Goal: Task Accomplishment & Management: Manage account settings

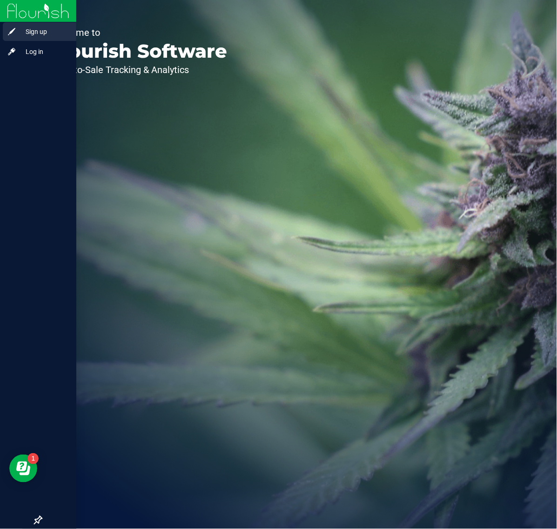
click at [21, 35] on span "Sign up" at bounding box center [44, 31] width 56 height 11
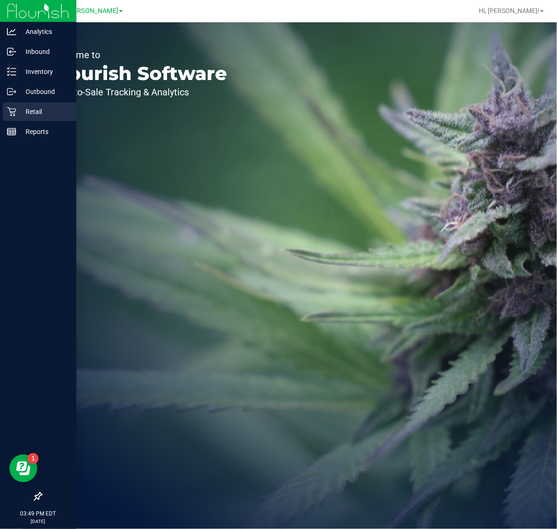
click at [22, 108] on p "Retail" at bounding box center [44, 111] width 56 height 11
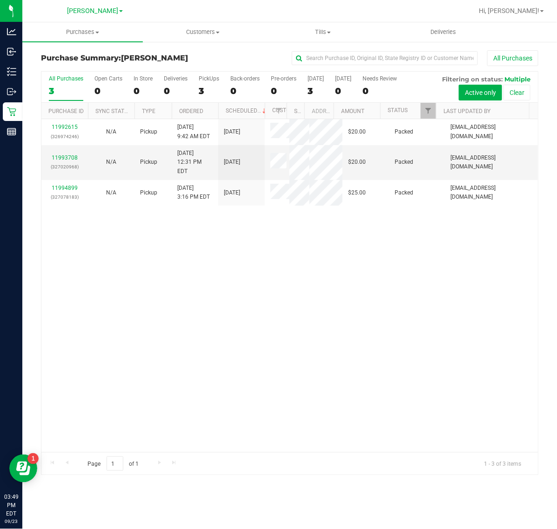
click at [364, 303] on div "11992615 (326974246) N/A Pickup 9/23/2025 9:42 AM EDT 9/23/2025 $20.00 Packed j…" at bounding box center [289, 285] width 496 height 333
click at [89, 31] on span "Purchases" at bounding box center [82, 32] width 120 height 8
click at [77, 68] on span "Fulfillment" at bounding box center [51, 67] width 58 height 8
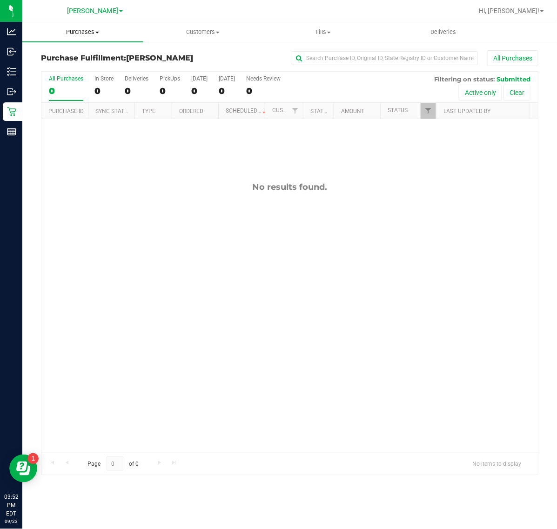
click at [82, 29] on span "Purchases" at bounding box center [82, 32] width 120 height 8
click at [77, 78] on span "All purchases" at bounding box center [55, 78] width 66 height 8
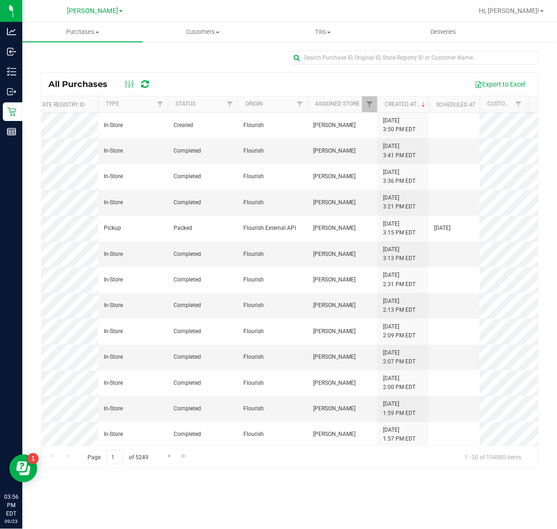
scroll to position [0, 105]
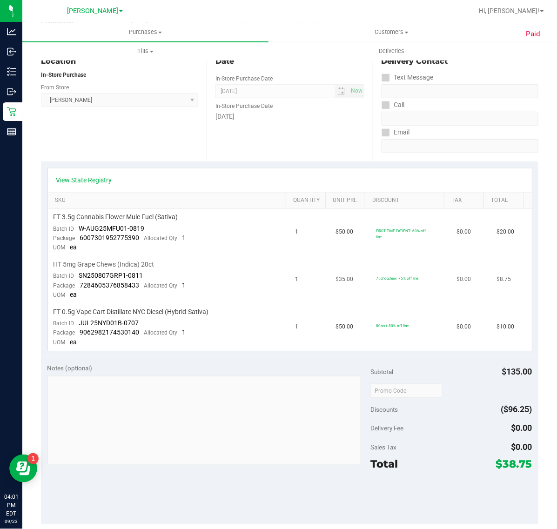
scroll to position [116, 0]
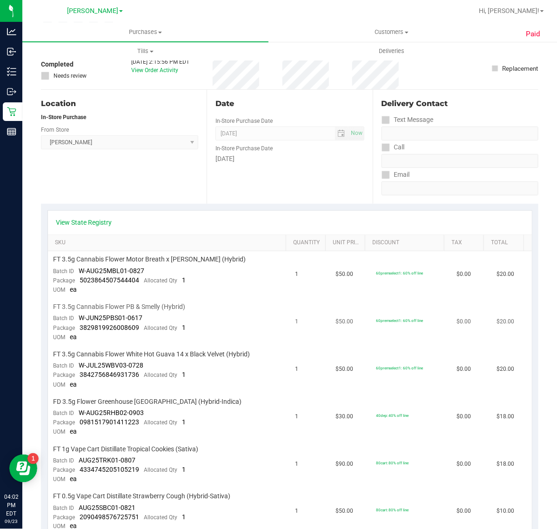
scroll to position [116, 0]
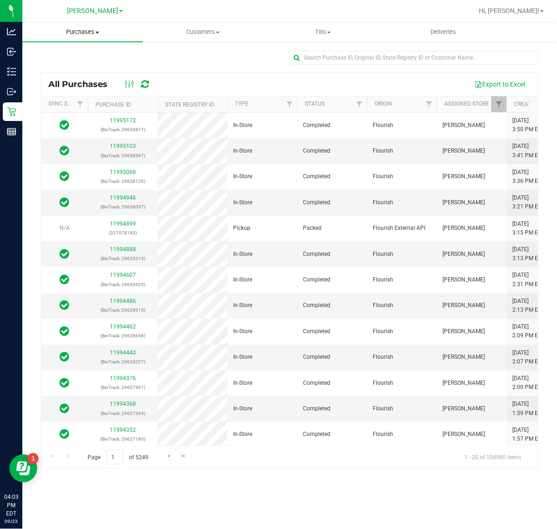
click at [81, 32] on span "Purchases" at bounding box center [82, 32] width 120 height 8
click at [87, 70] on li "Fulfillment" at bounding box center [82, 67] width 120 height 11
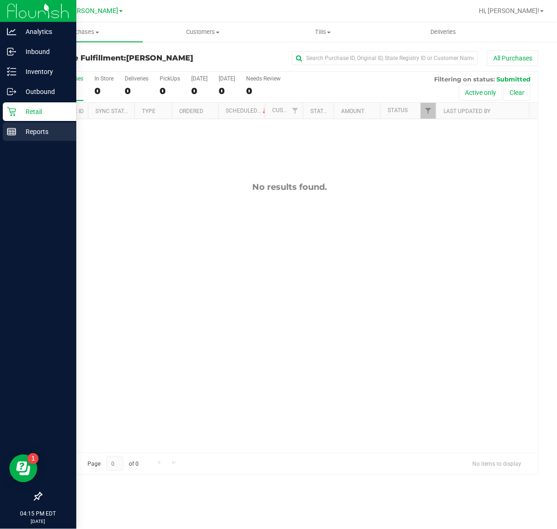
click at [16, 134] on p "Reports" at bounding box center [44, 131] width 56 height 11
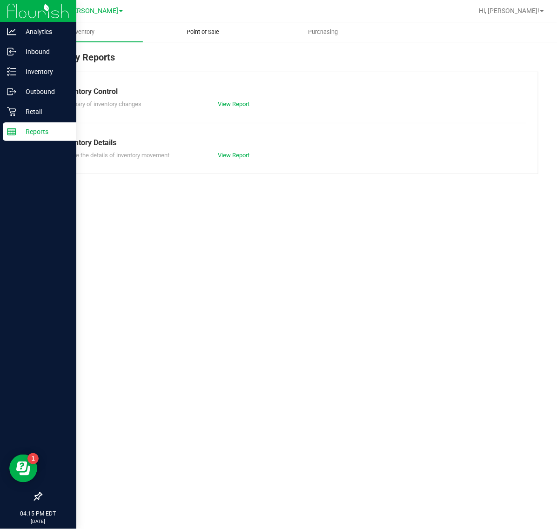
click at [205, 31] on span "Point of Sale" at bounding box center [203, 32] width 58 height 8
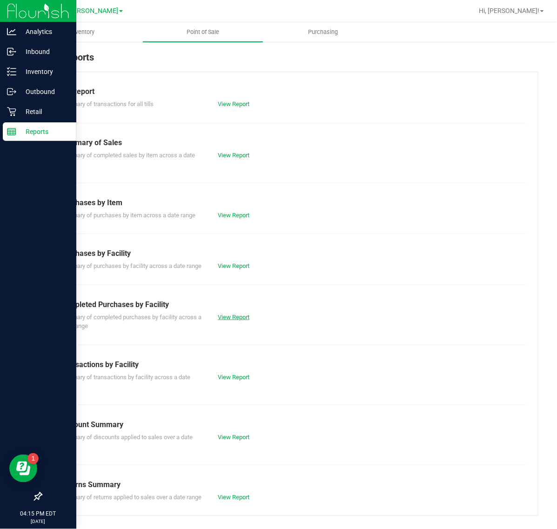
click at [226, 320] on link "View Report" at bounding box center [234, 317] width 32 height 7
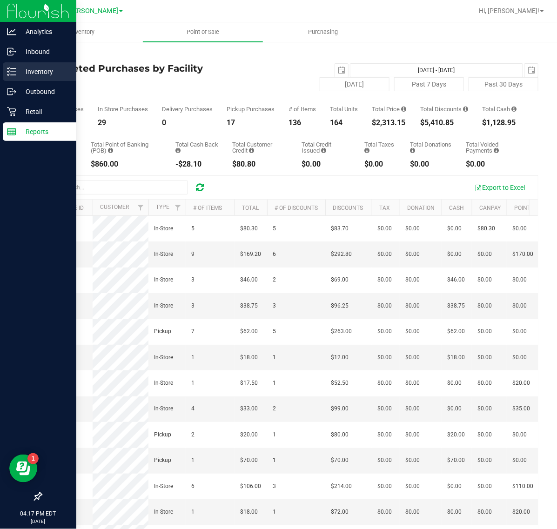
click at [13, 74] on icon at bounding box center [11, 71] width 9 height 9
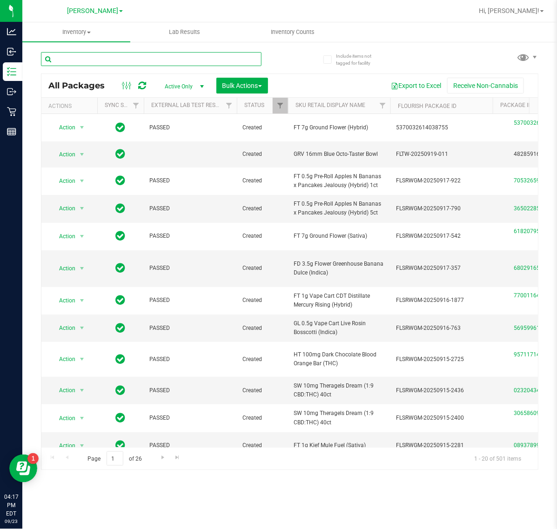
click at [163, 59] on input "text" at bounding box center [151, 59] width 220 height 14
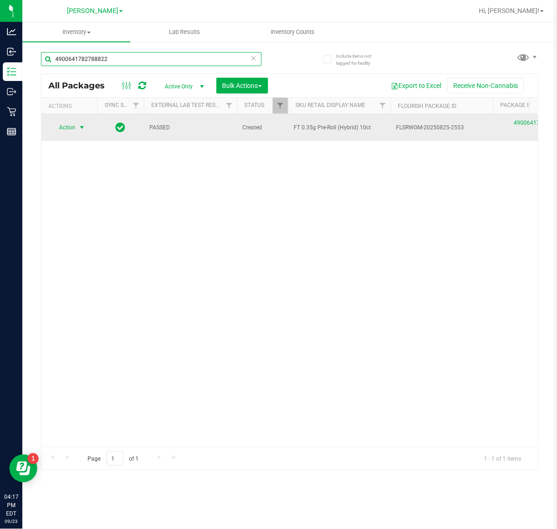
type input "4900641782788822"
click at [77, 131] on span "select" at bounding box center [82, 127] width 12 height 13
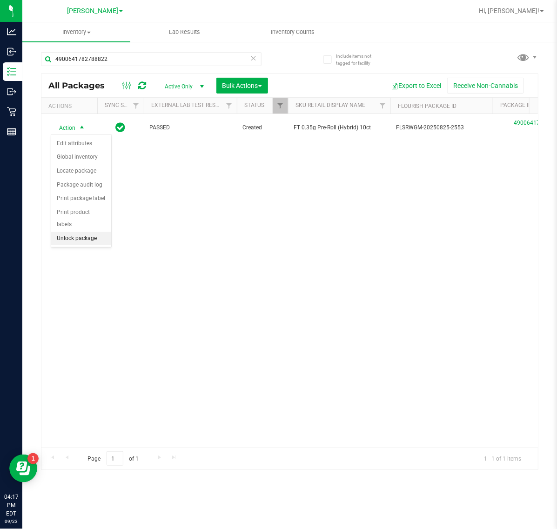
drag, startPoint x: 60, startPoint y: 228, endPoint x: 68, endPoint y: 224, distance: 8.5
click at [61, 232] on li "Unlock package" at bounding box center [81, 239] width 60 height 14
drag, startPoint x: 276, startPoint y: 352, endPoint x: 319, endPoint y: 97, distance: 259.0
click at [276, 347] on div "Action Action Adjust qty Create package Edit attributes Global inventory Locate…" at bounding box center [289, 280] width 496 height 333
click at [252, 57] on icon at bounding box center [253, 57] width 7 height 11
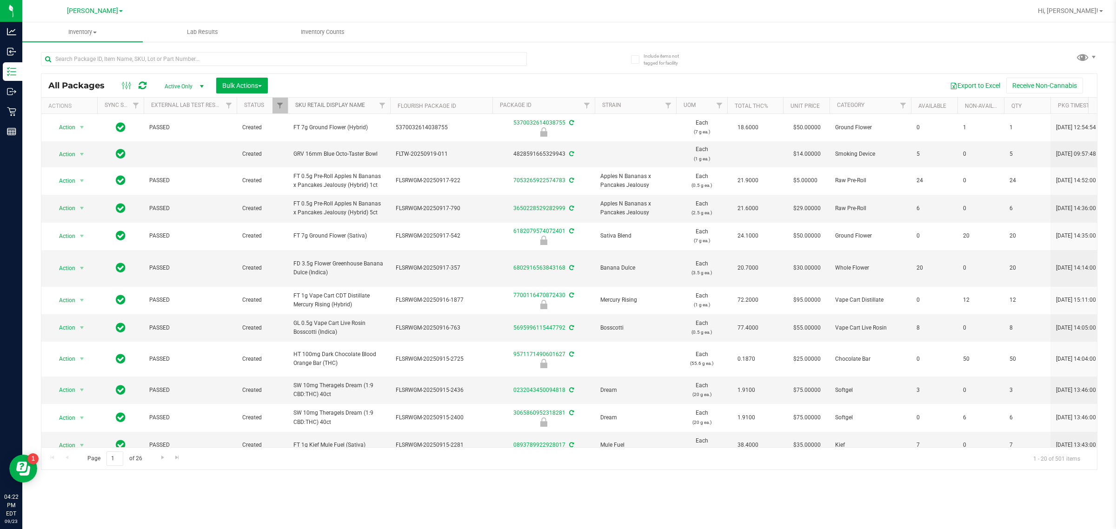
click at [327, 105] on link "SKU Retail Display Name" at bounding box center [330, 105] width 70 height 7
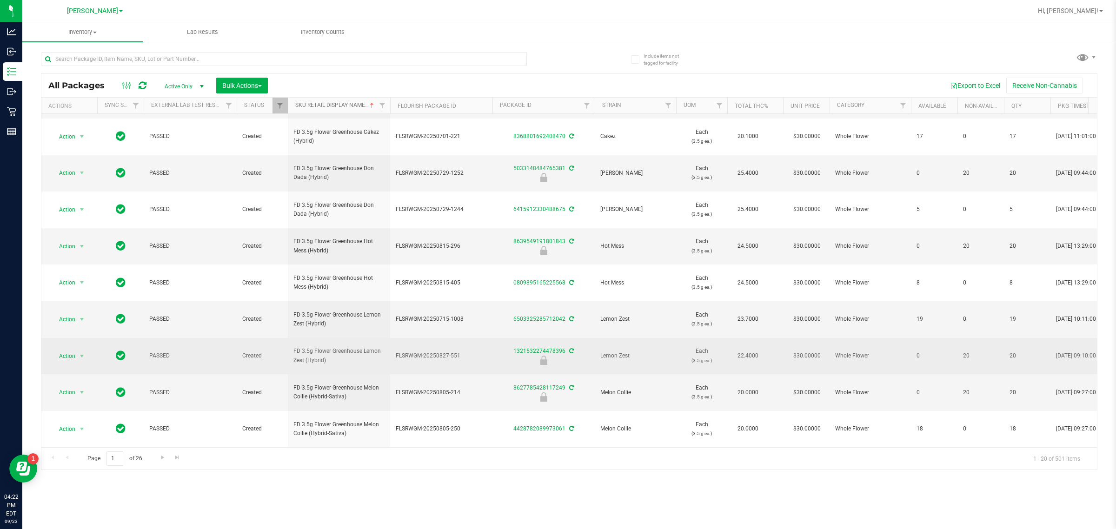
scroll to position [174, 0]
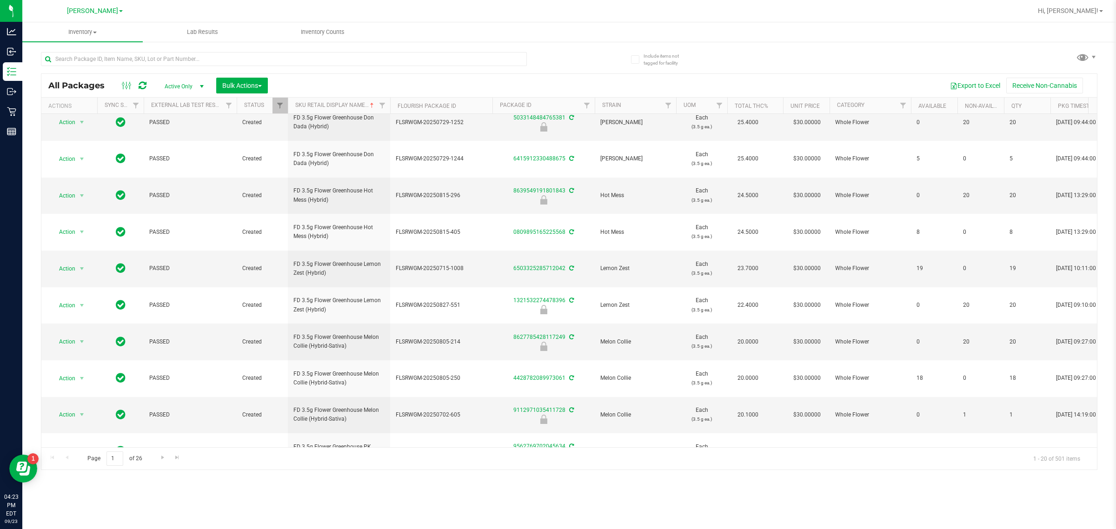
click at [514, 85] on div "Export to Excel Receive Non-Cannabis" at bounding box center [682, 86] width 815 height 16
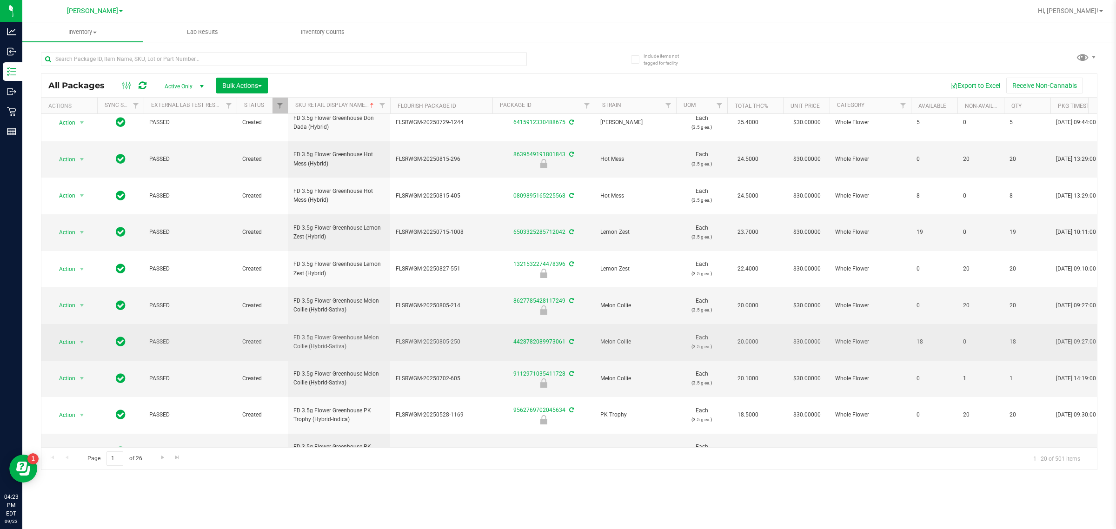
scroll to position [229, 0]
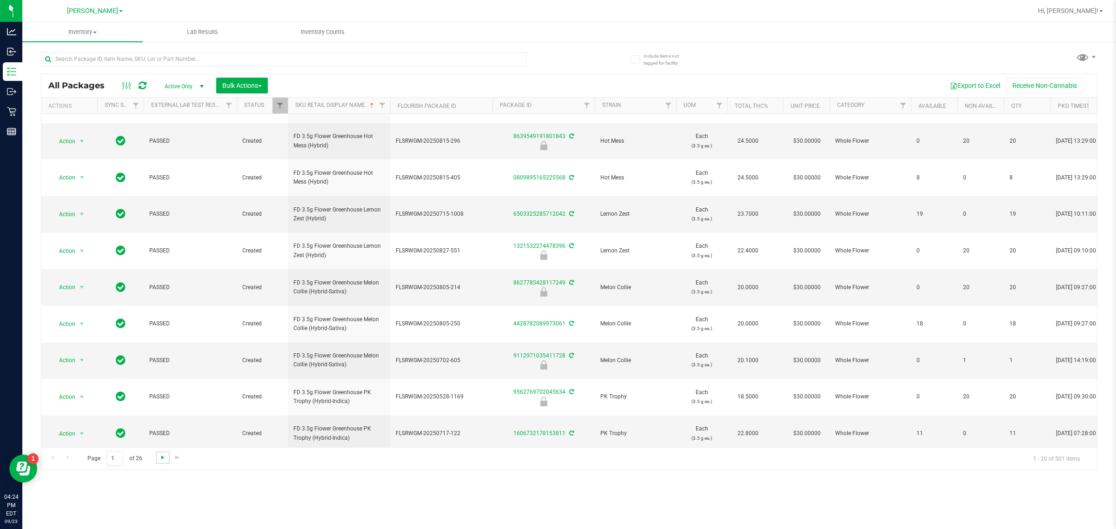
click at [161, 459] on span "Go to the next page" at bounding box center [162, 457] width 7 height 7
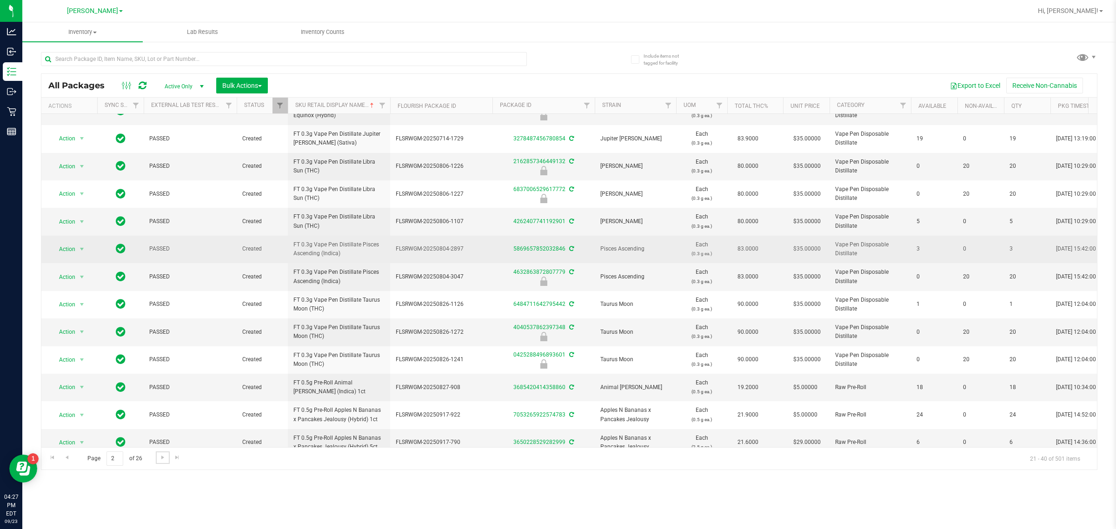
scroll to position [229, 0]
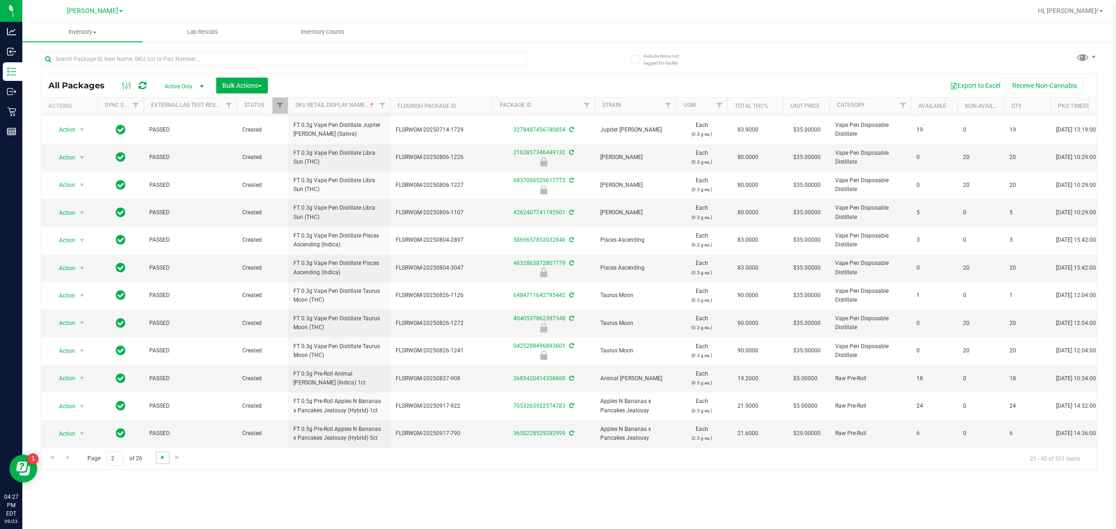
click at [164, 454] on span "Go to the next page" at bounding box center [162, 457] width 7 height 7
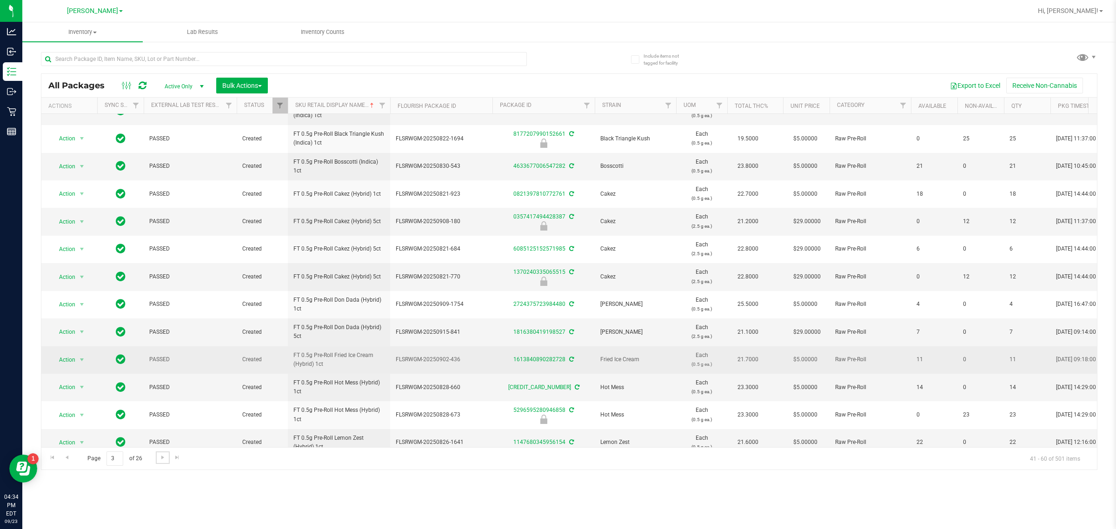
scroll to position [229, 0]
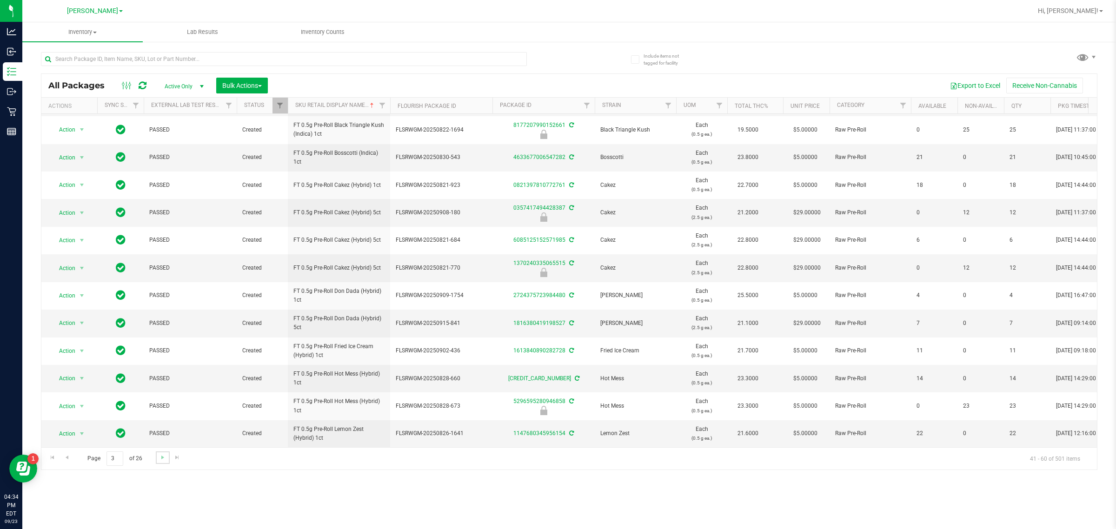
click at [166, 455] on link "Go to the next page" at bounding box center [162, 458] width 13 height 13
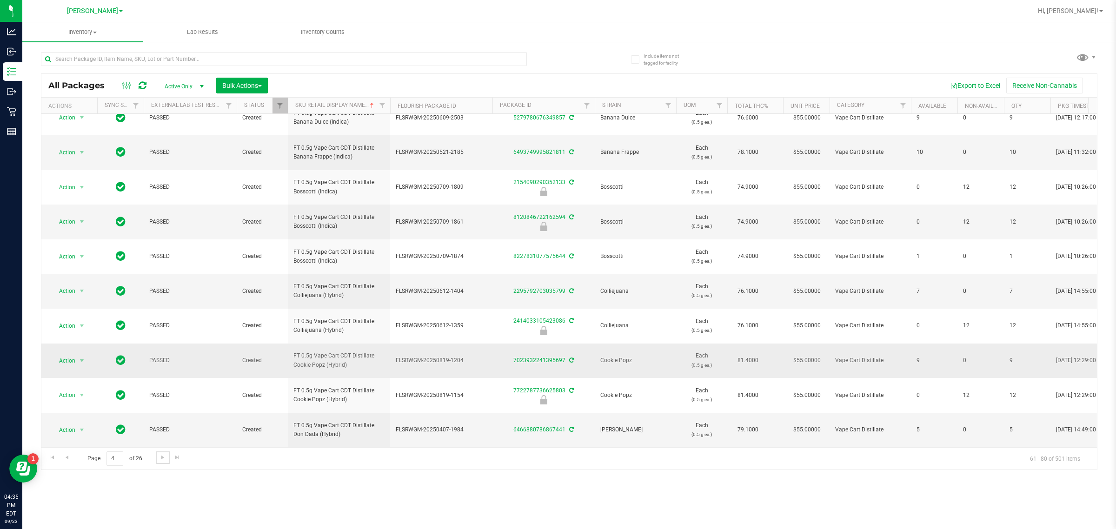
scroll to position [314, 0]
click at [160, 463] on link "Go to the next page" at bounding box center [162, 458] width 13 height 13
click at [160, 459] on span "Go to the next page" at bounding box center [162, 457] width 7 height 7
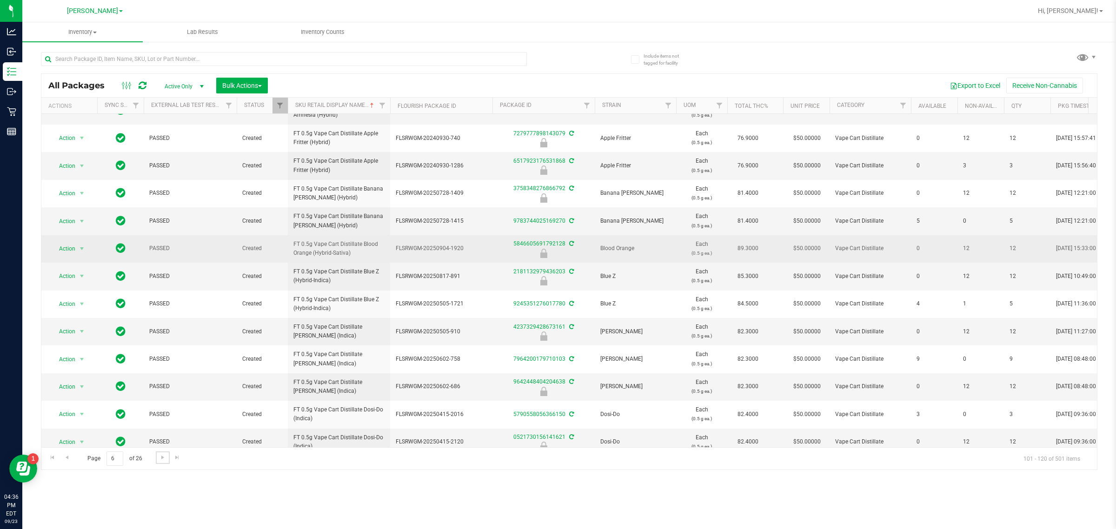
scroll to position [261, 0]
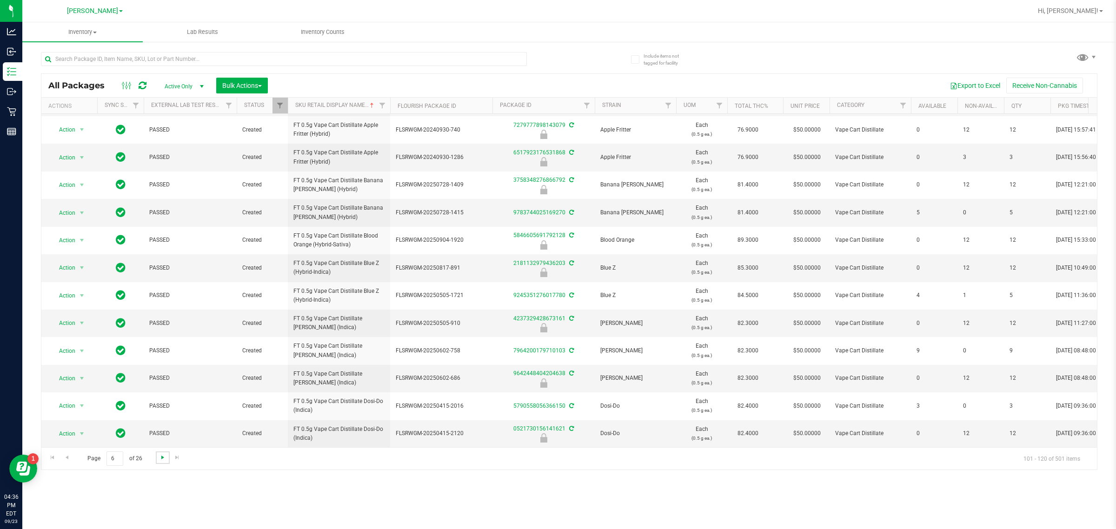
click at [162, 456] on span "Go to the next page" at bounding box center [162, 457] width 7 height 7
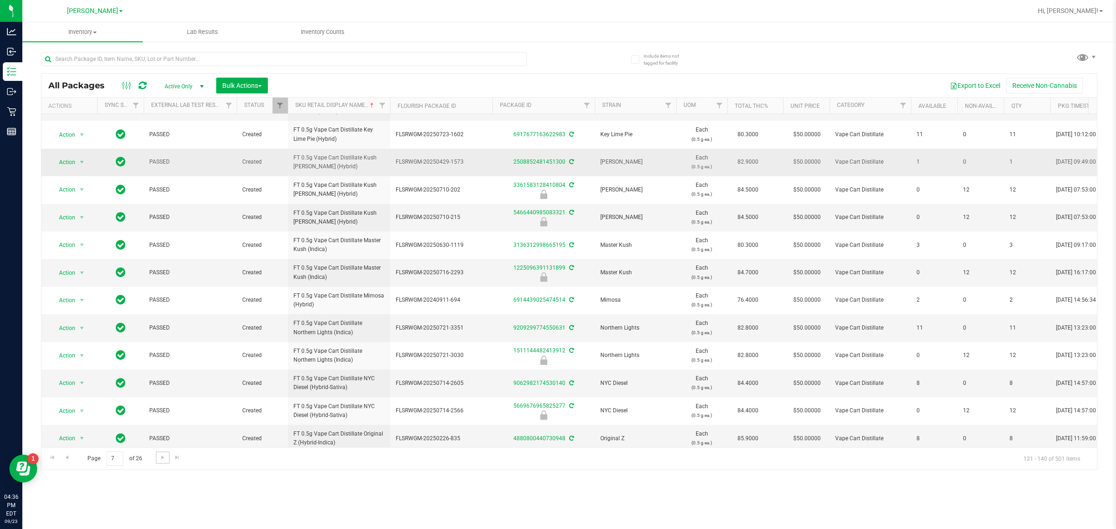
scroll to position [229, 0]
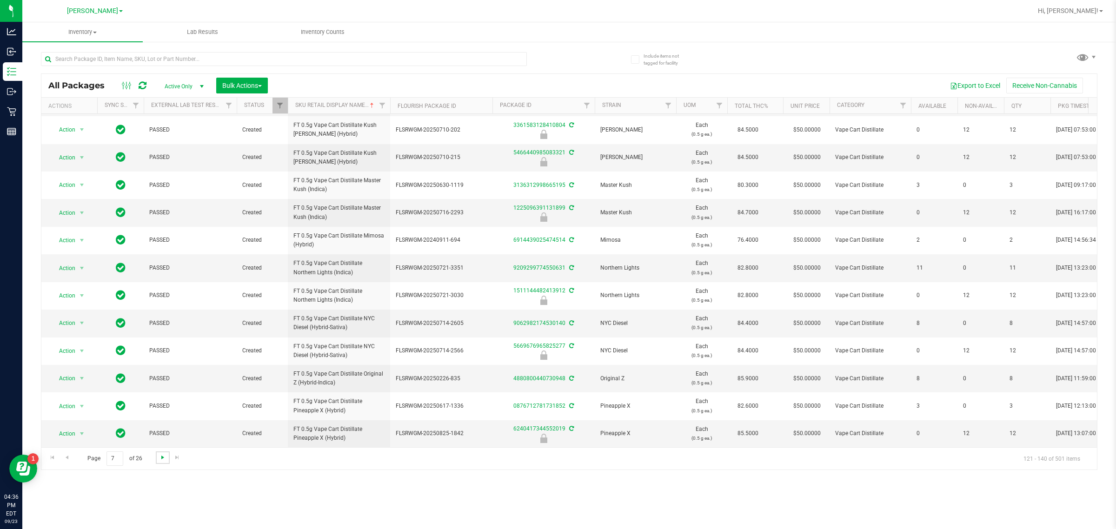
click at [161, 457] on span "Go to the next page" at bounding box center [162, 457] width 7 height 7
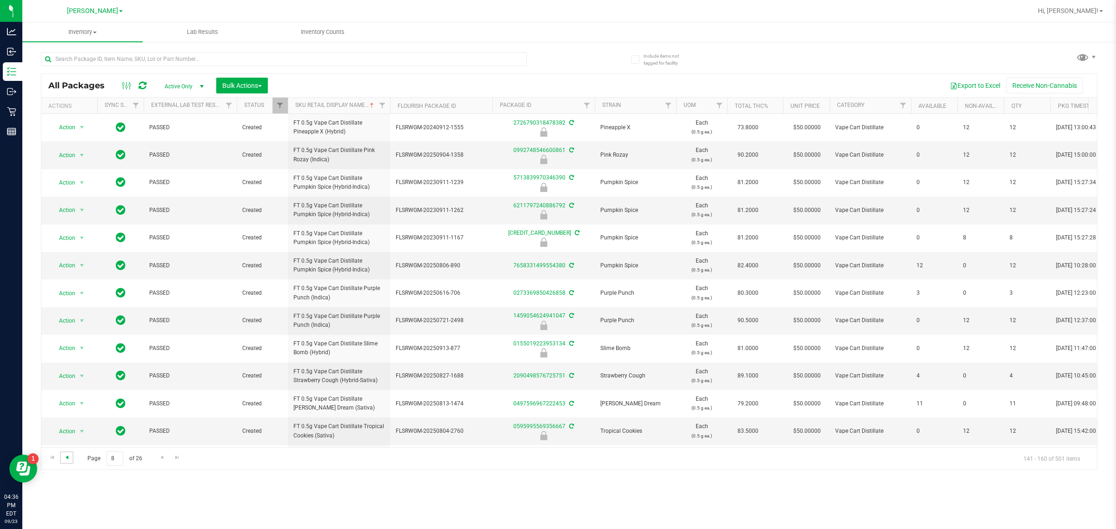
click at [67, 461] on span "Go to the previous page" at bounding box center [66, 457] width 7 height 7
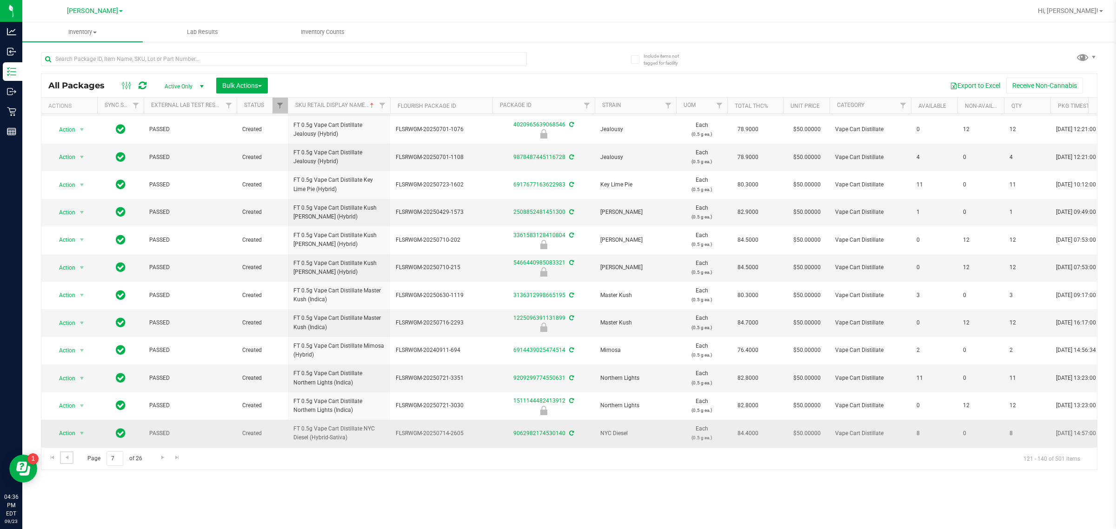
scroll to position [229, 0]
click at [156, 456] on link "Go to the next page" at bounding box center [162, 458] width 13 height 13
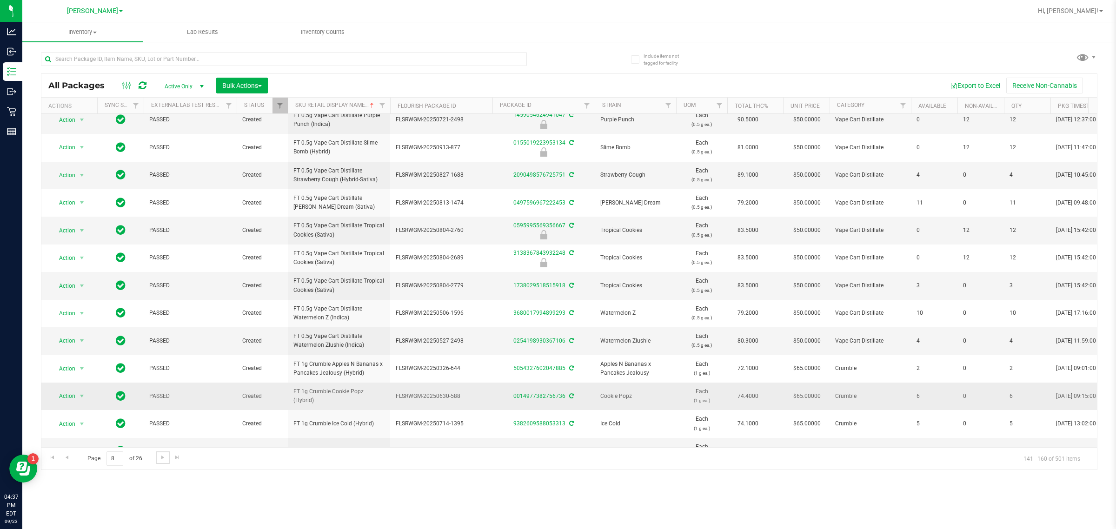
scroll to position [229, 0]
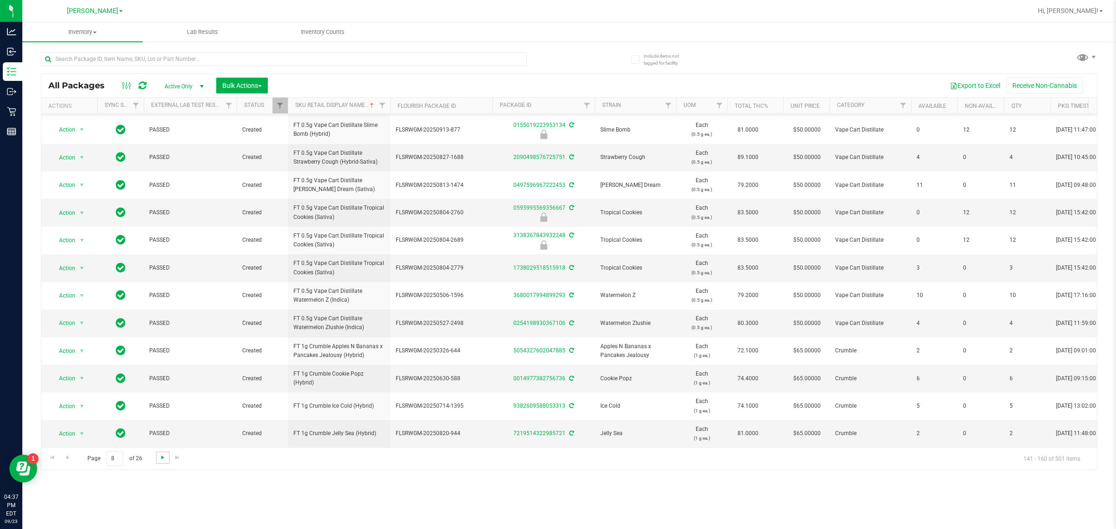
click at [164, 457] on span "Go to the next page" at bounding box center [162, 457] width 7 height 7
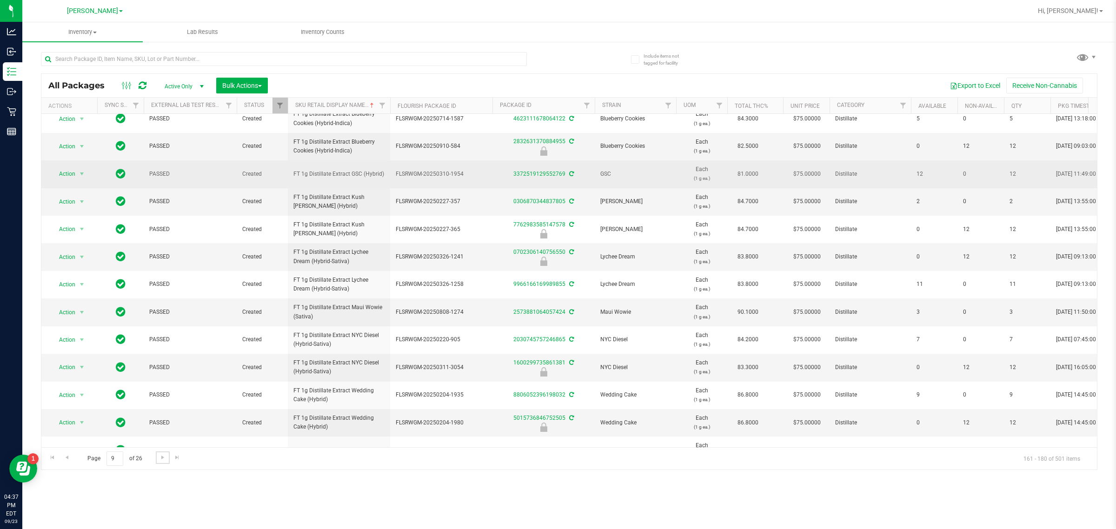
scroll to position [229, 0]
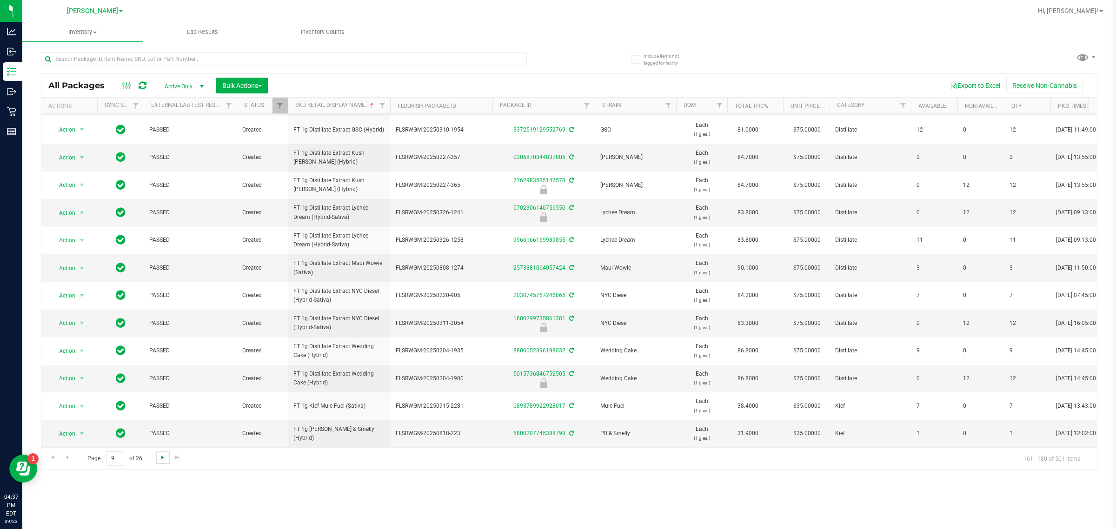
click at [163, 459] on span "Go to the next page" at bounding box center [162, 457] width 7 height 7
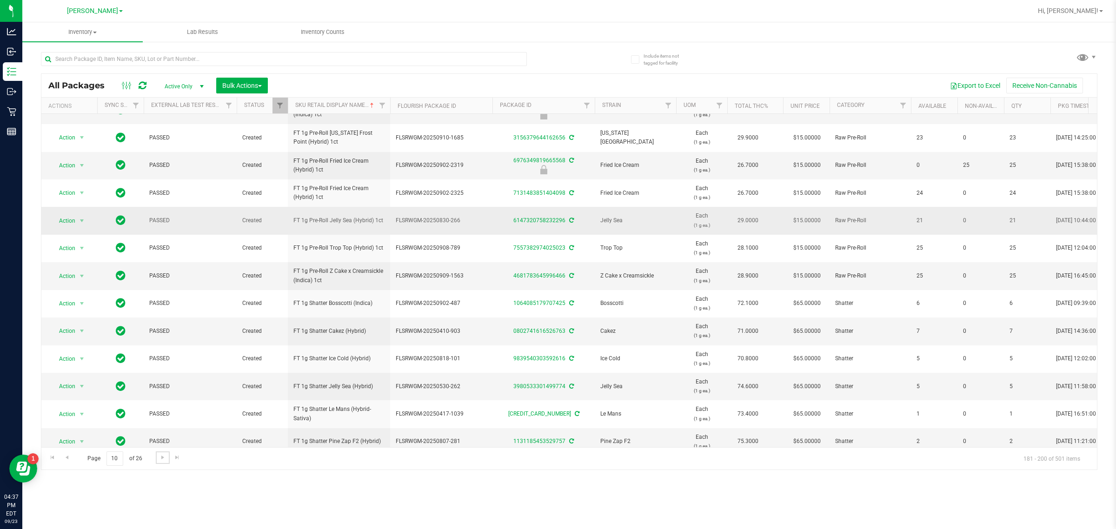
scroll to position [229, 0]
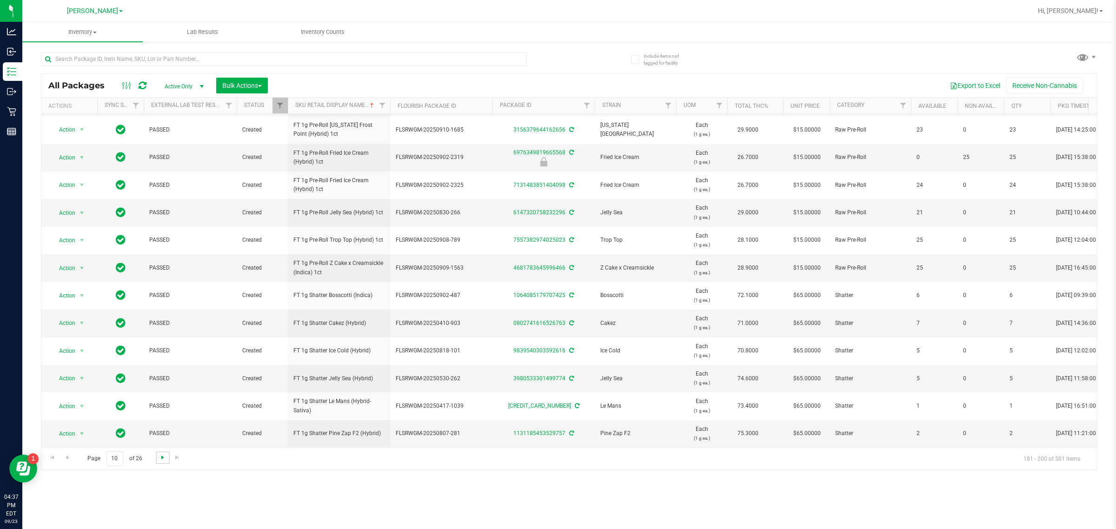
click at [162, 461] on span "Go to the next page" at bounding box center [162, 457] width 7 height 7
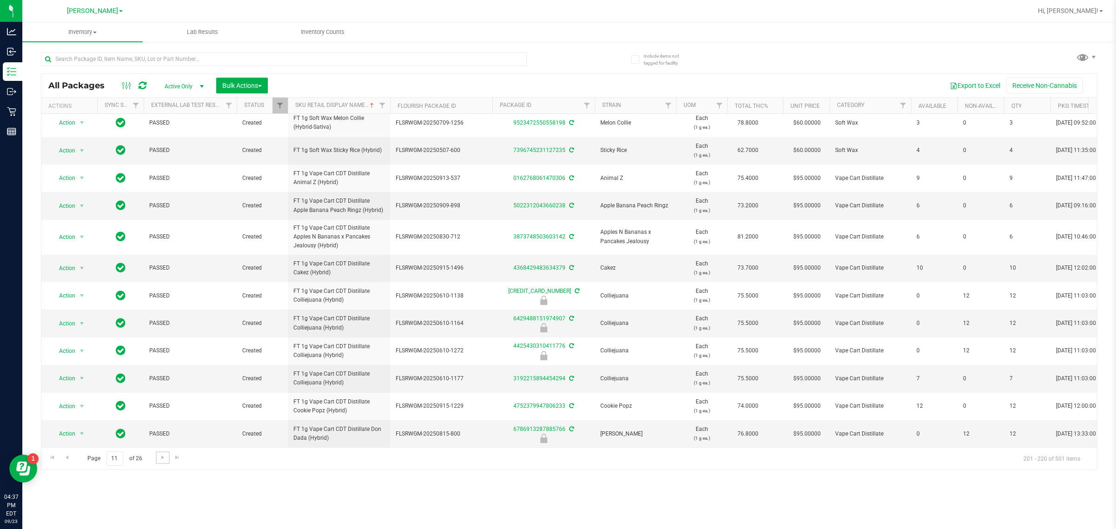
scroll to position [257, 0]
click at [163, 461] on span "Go to the next page" at bounding box center [162, 457] width 7 height 7
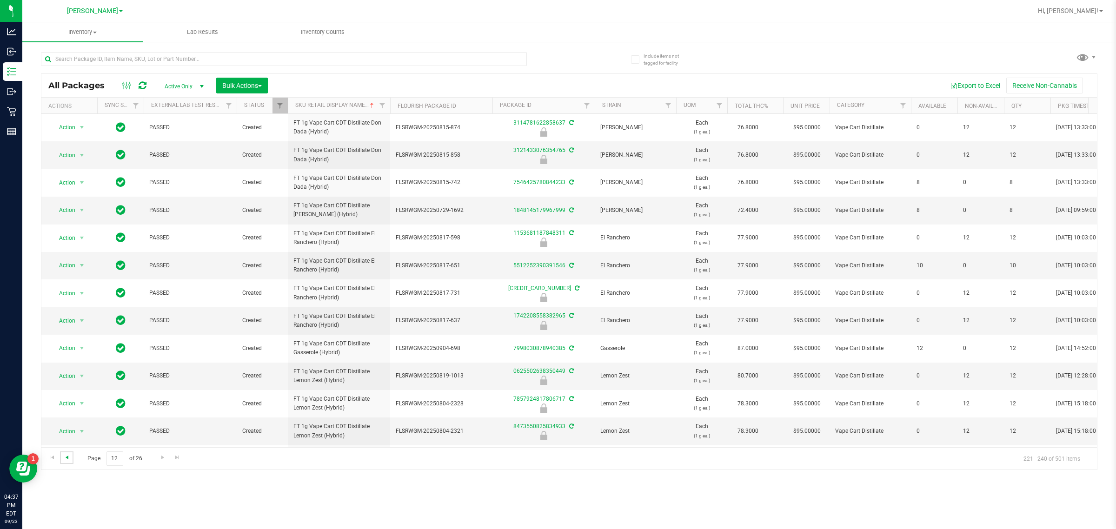
click at [66, 457] on span "Go to the previous page" at bounding box center [66, 457] width 7 height 7
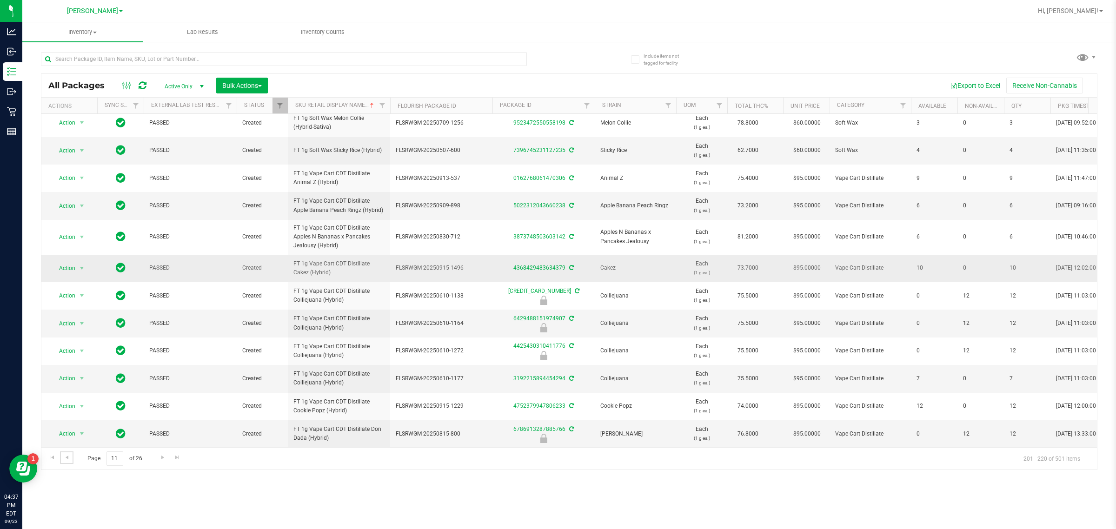
scroll to position [257, 0]
click at [165, 459] on span "Go to the next page" at bounding box center [162, 457] width 7 height 7
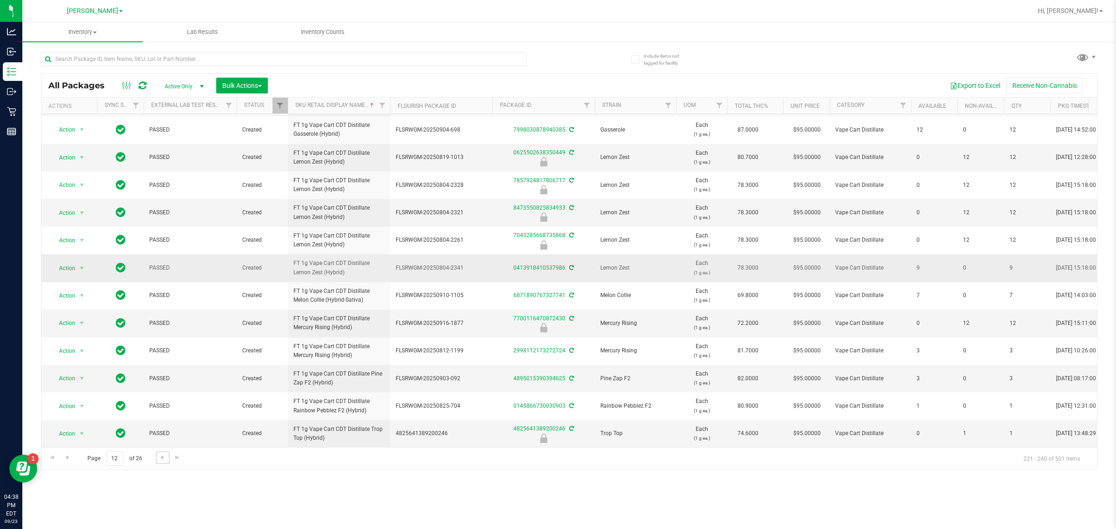
scroll to position [306, 0]
click at [169, 460] on div "Page 12 of 26 221 - 240 of 501 items" at bounding box center [569, 458] width 1056 height 22
click at [163, 457] on span "Go to the next page" at bounding box center [162, 457] width 7 height 7
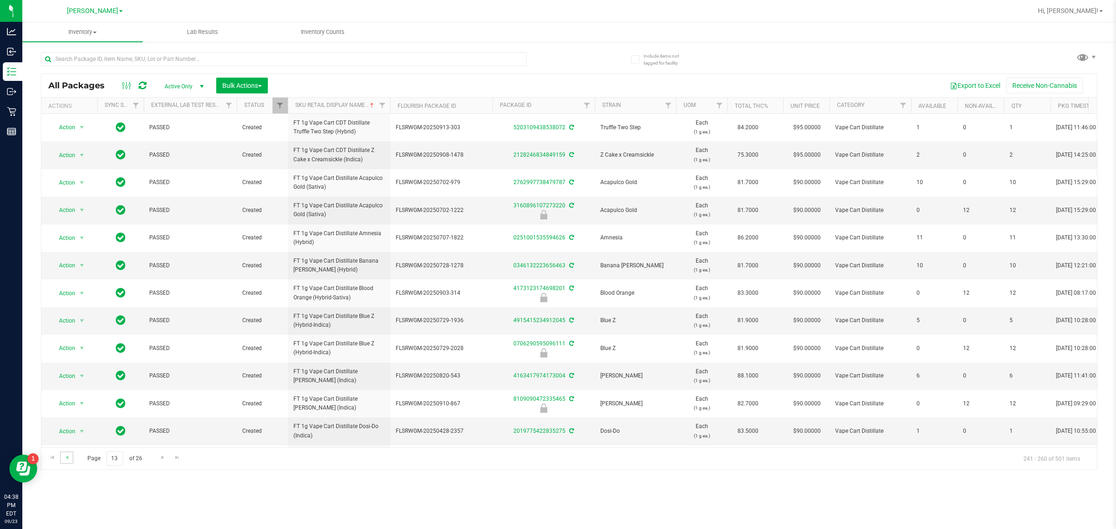
click at [72, 457] on link "Go to the previous page" at bounding box center [66, 458] width 13 height 13
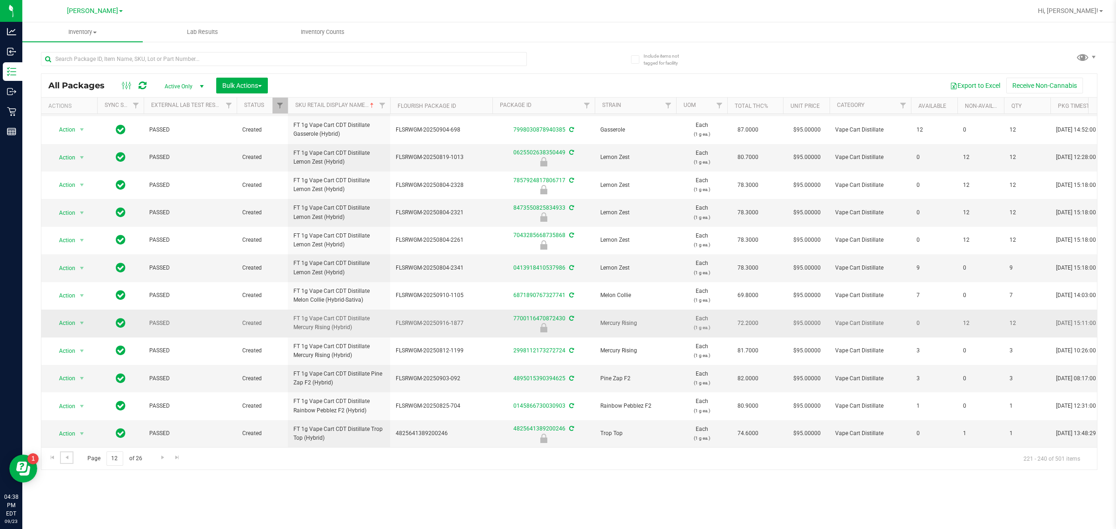
scroll to position [306, 0]
click at [160, 459] on span "Go to the next page" at bounding box center [162, 457] width 7 height 7
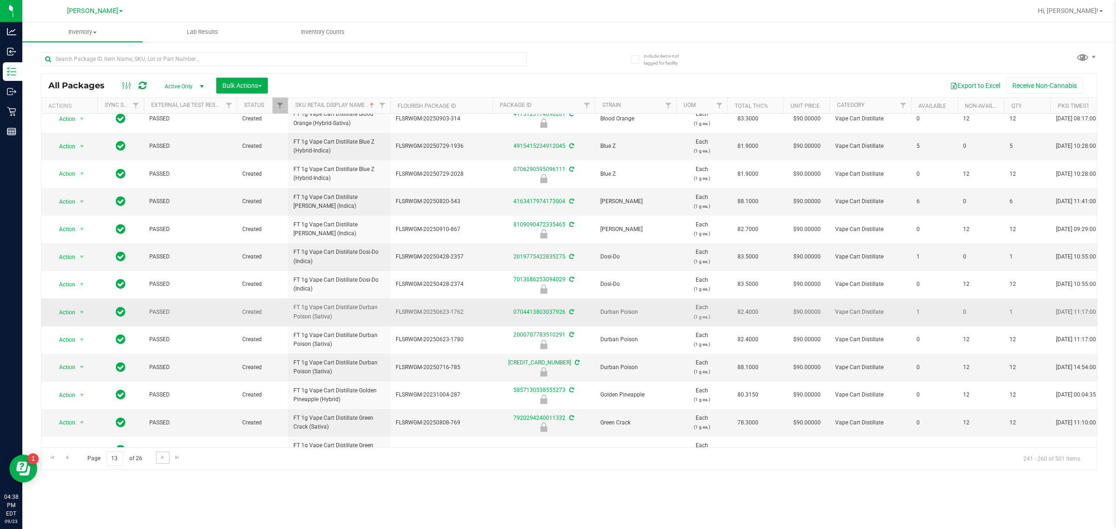
scroll to position [229, 0]
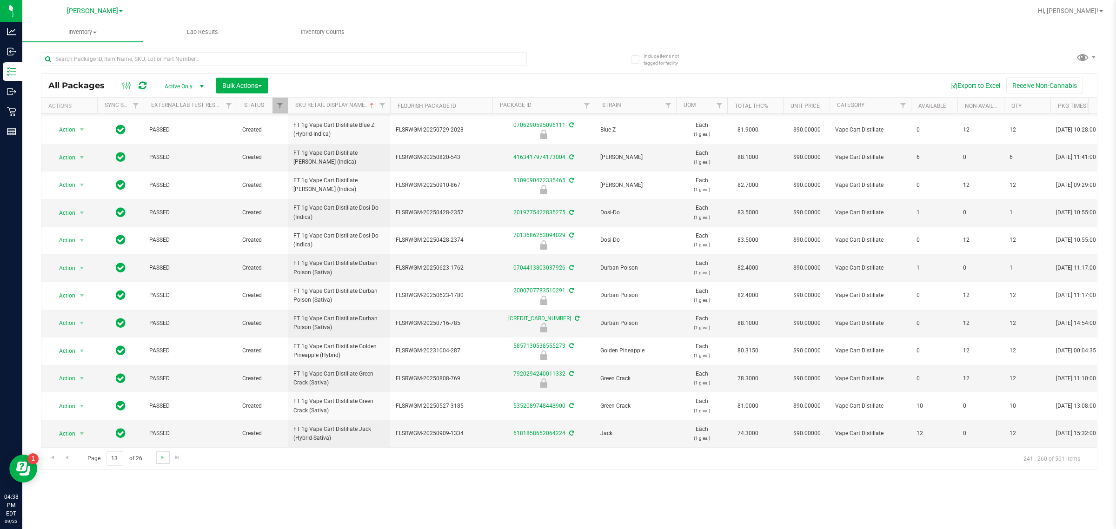
click at [161, 453] on link "Go to the next page" at bounding box center [162, 458] width 13 height 13
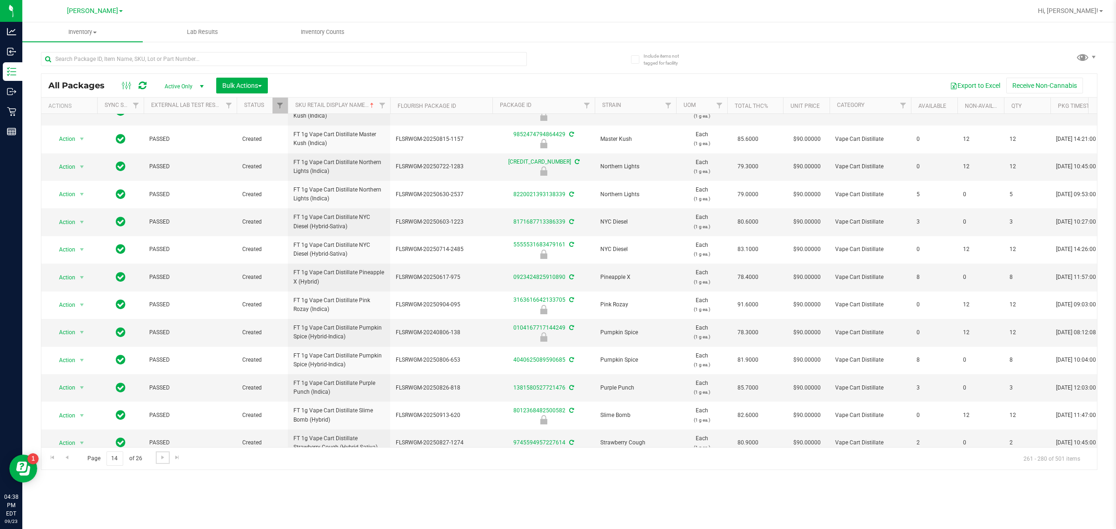
scroll to position [229, 0]
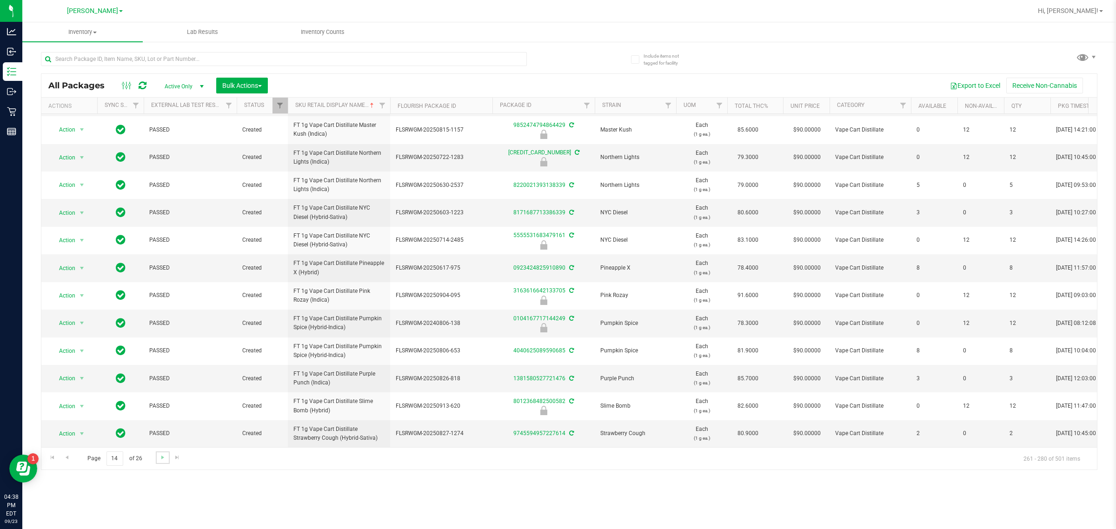
click at [162, 463] on link "Go to the next page" at bounding box center [162, 458] width 13 height 13
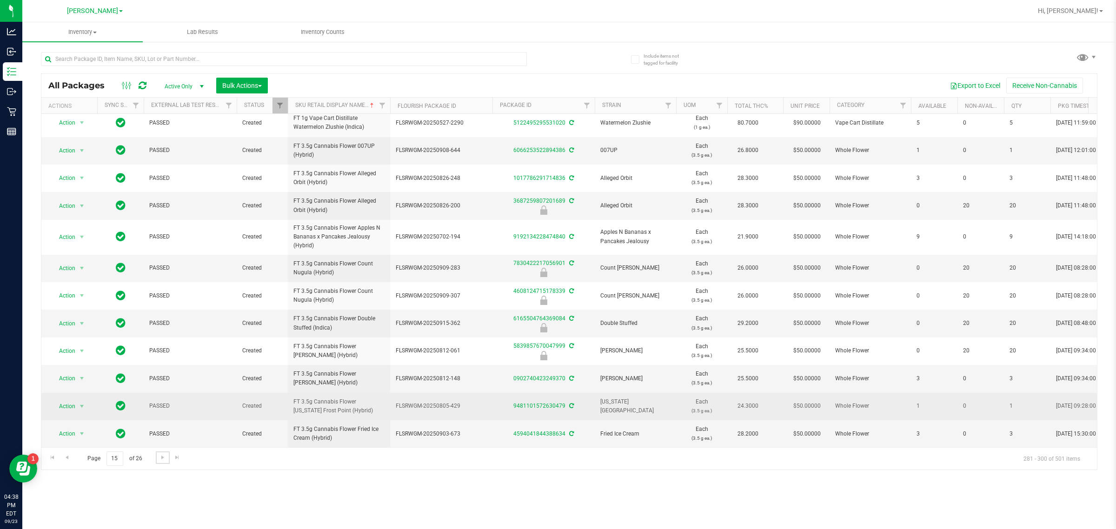
scroll to position [236, 0]
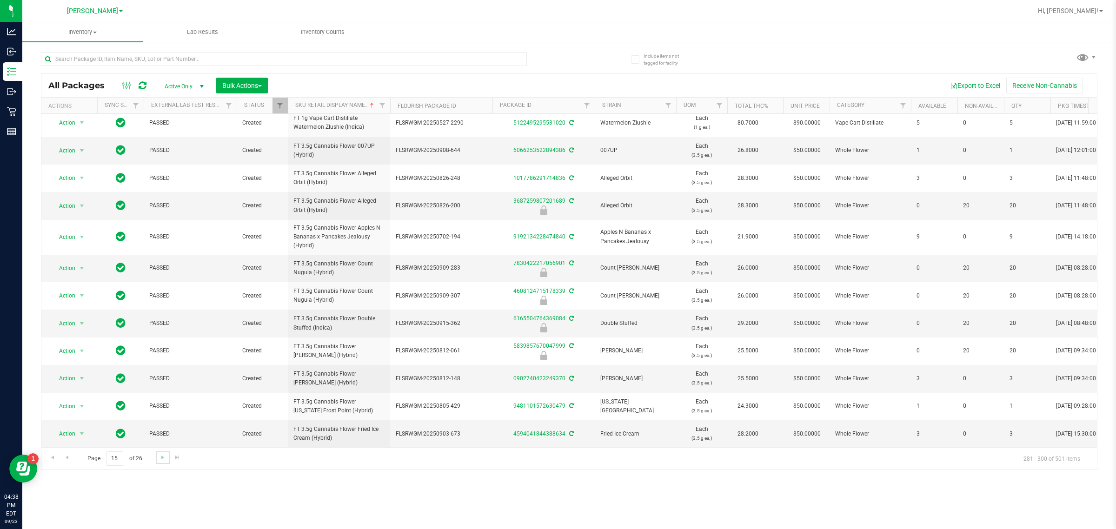
click at [162, 463] on link "Go to the next page" at bounding box center [162, 458] width 13 height 13
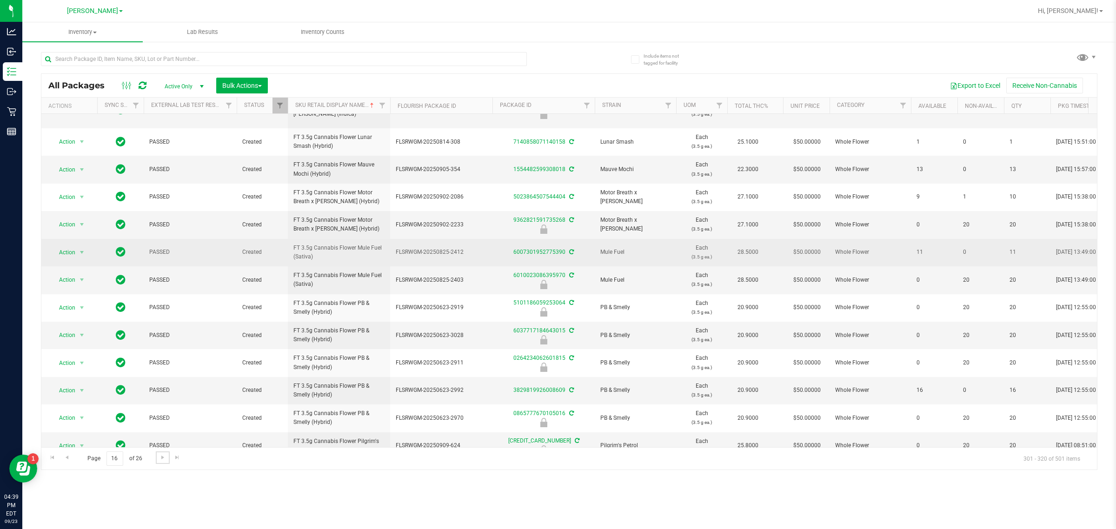
scroll to position [229, 0]
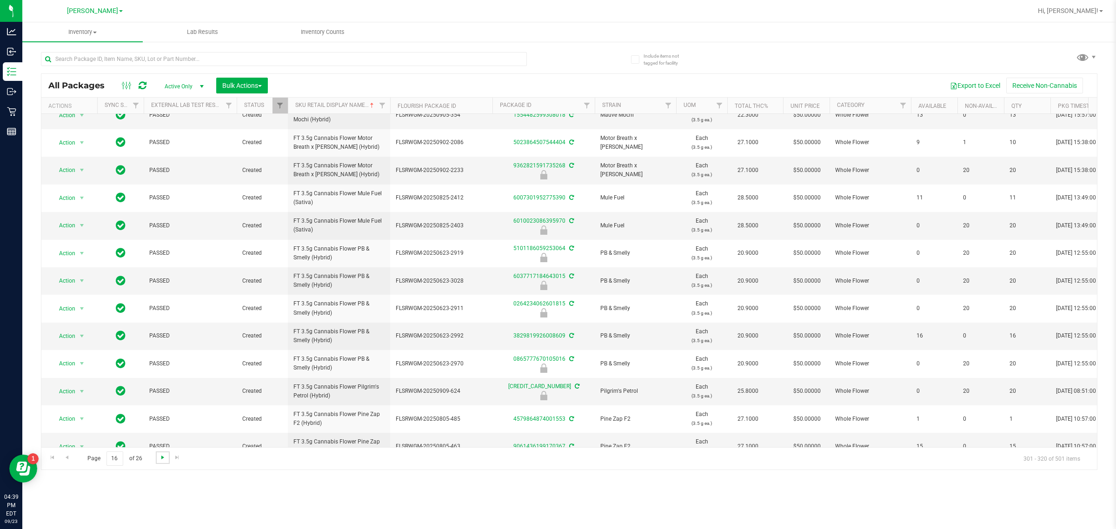
click at [160, 459] on span "Go to the next page" at bounding box center [162, 457] width 7 height 7
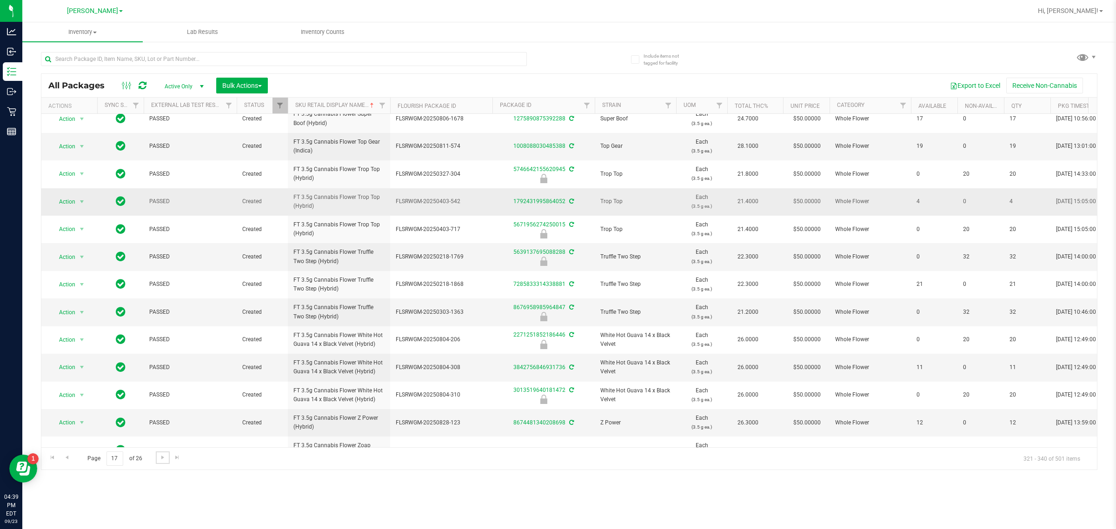
scroll to position [229, 0]
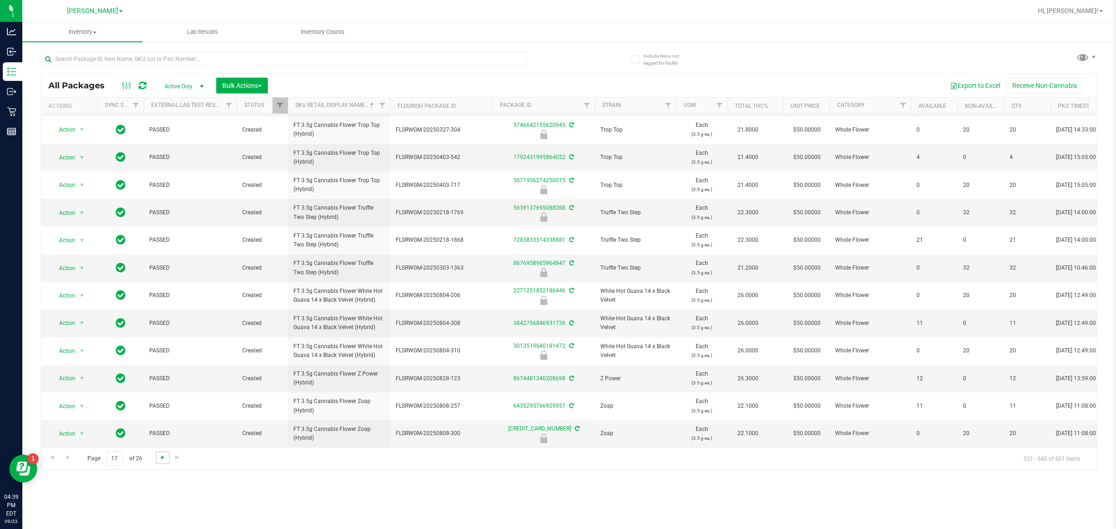
click at [162, 459] on span "Go to the next page" at bounding box center [162, 457] width 7 height 7
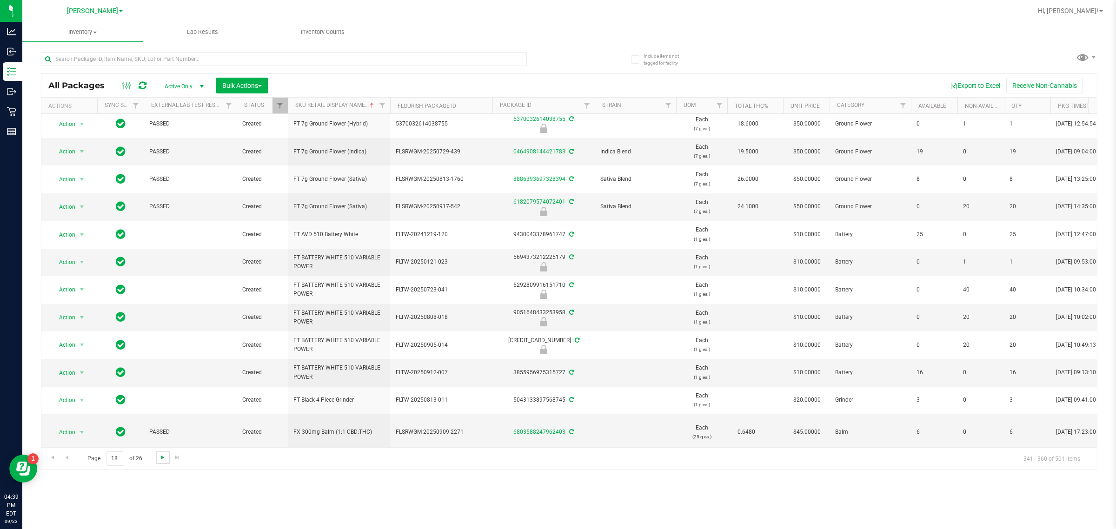
scroll to position [243, 0]
click at [162, 459] on span "Go to the next page" at bounding box center [162, 457] width 7 height 7
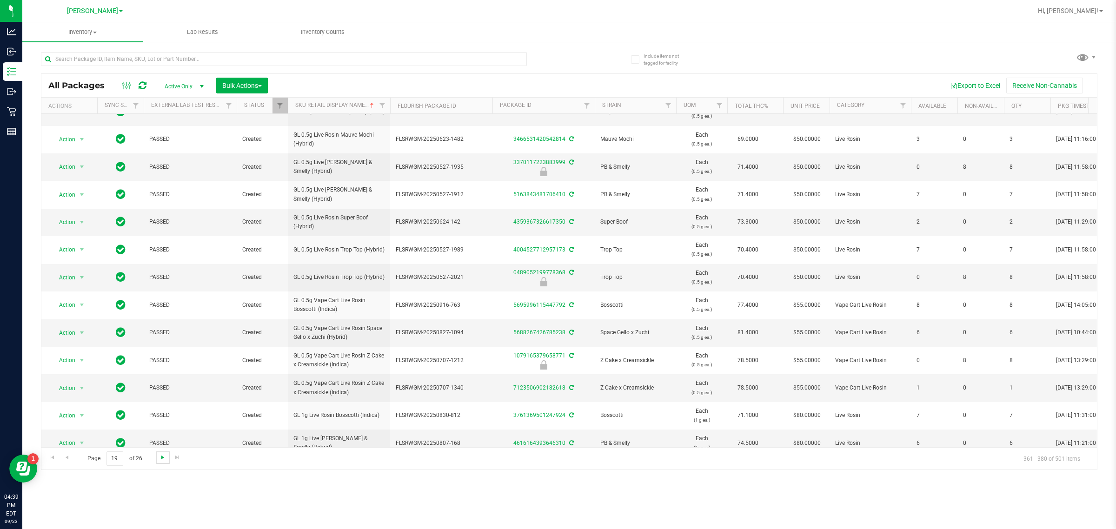
scroll to position [229, 0]
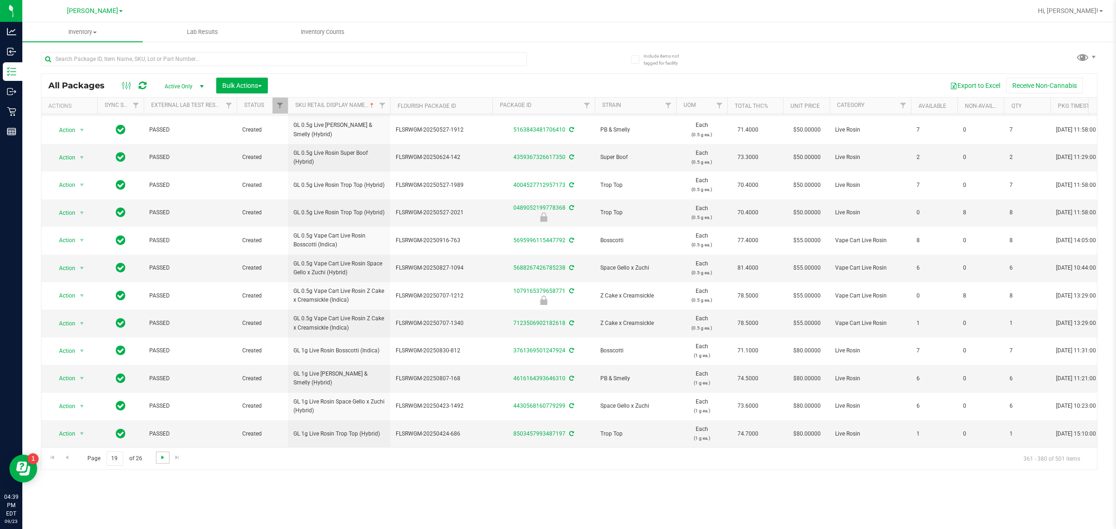
click at [160, 457] on span "Go to the next page" at bounding box center [162, 457] width 7 height 7
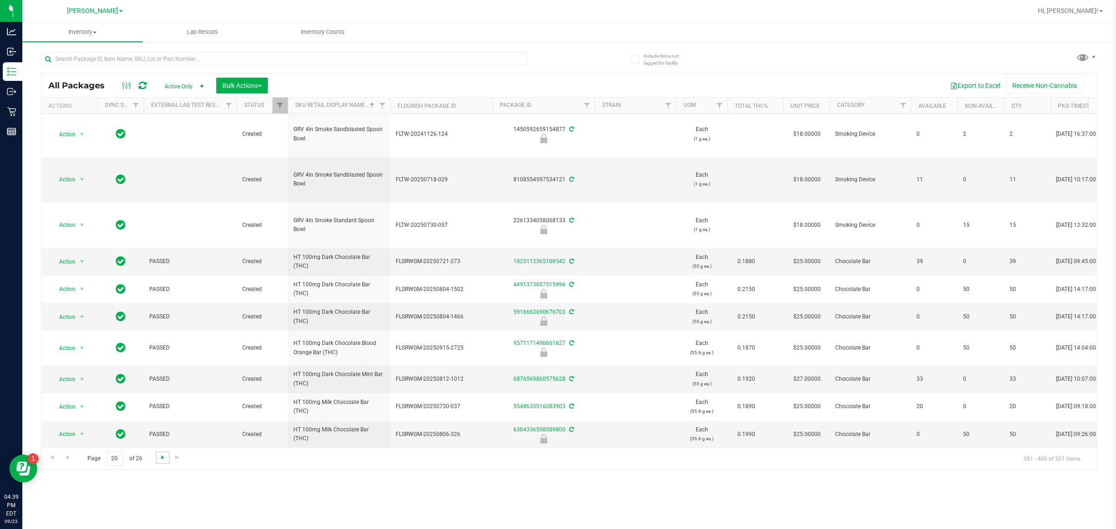
scroll to position [353, 0]
click at [163, 456] on span "Go to the next page" at bounding box center [162, 457] width 7 height 7
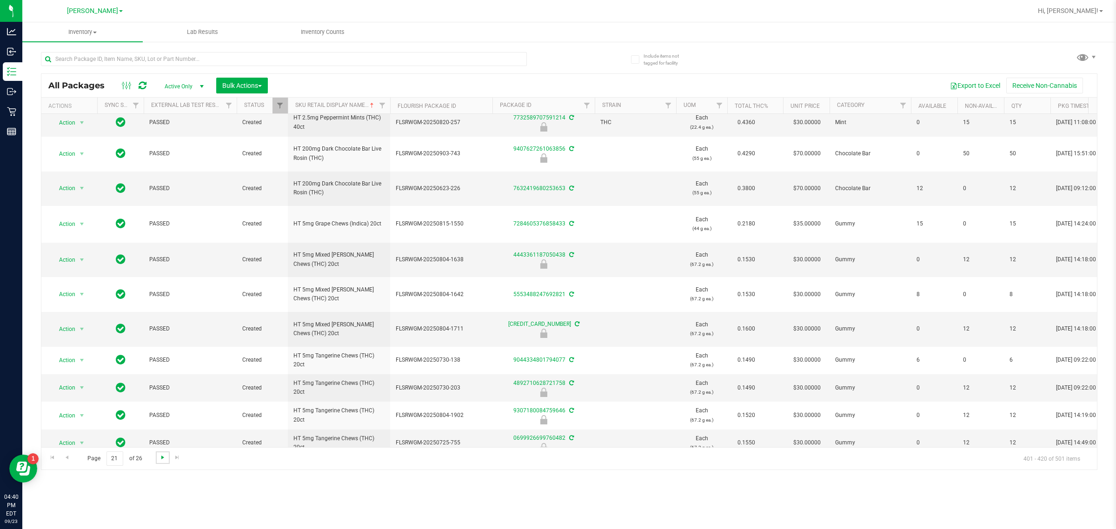
scroll to position [289, 0]
click at [160, 461] on span "Go to the next page" at bounding box center [162, 457] width 7 height 7
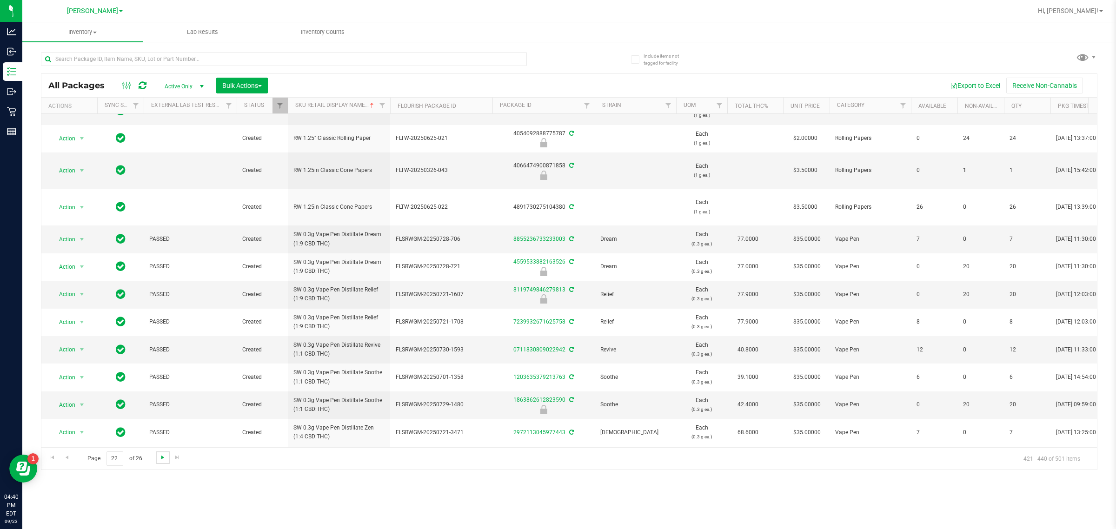
scroll to position [314, 0]
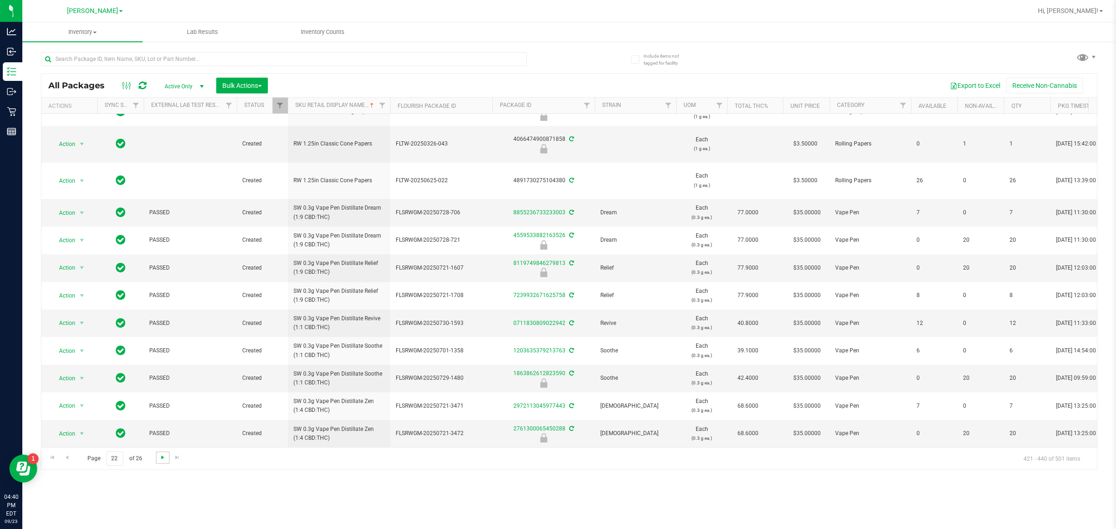
click at [162, 458] on span "Go to the next page" at bounding box center [162, 457] width 7 height 7
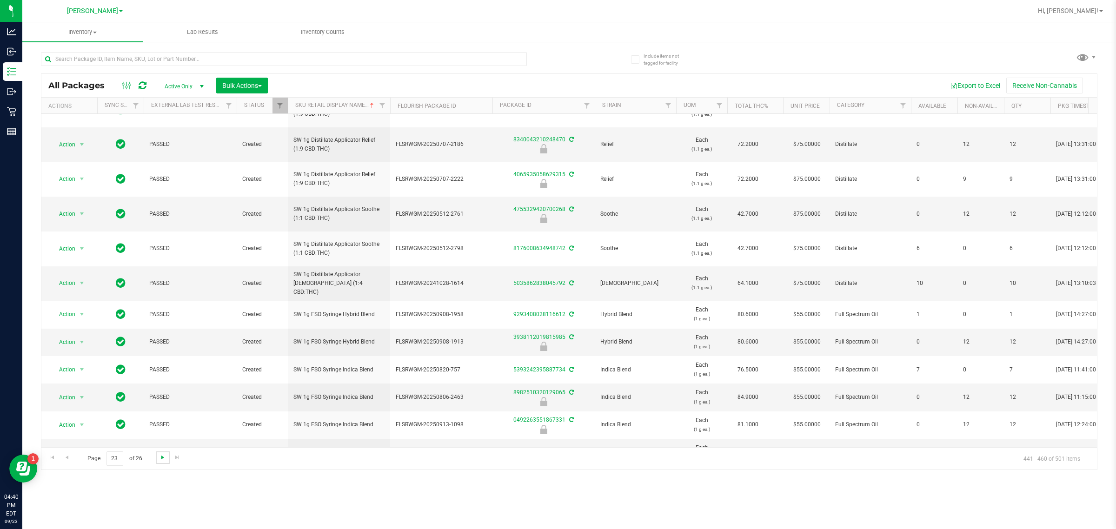
scroll to position [271, 0]
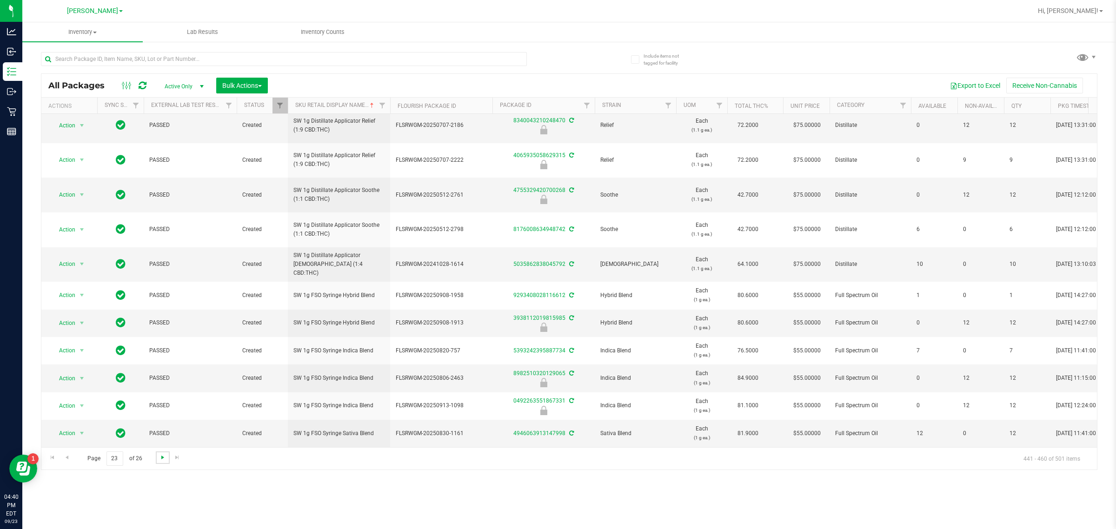
click at [161, 461] on span "Go to the next page" at bounding box center [162, 457] width 7 height 7
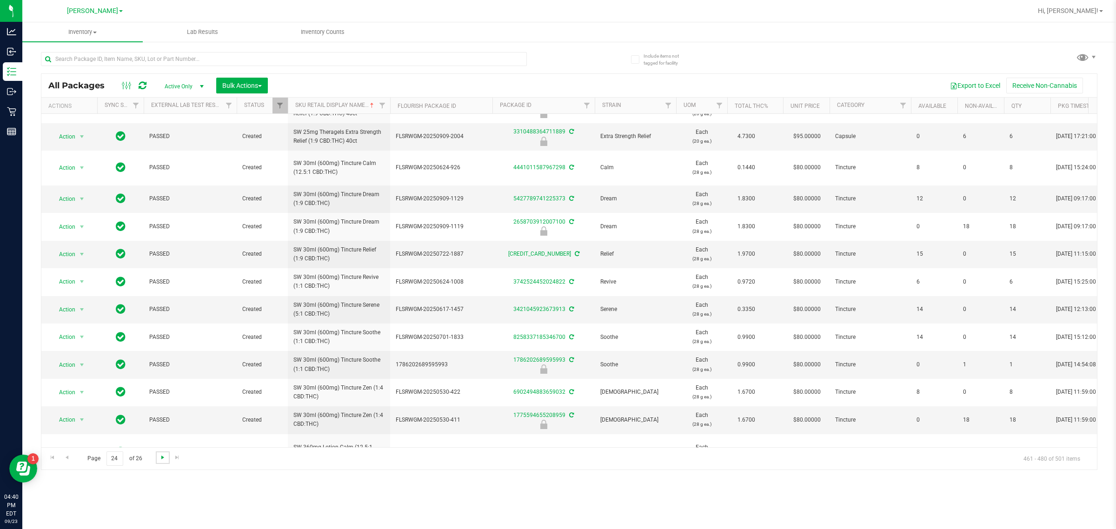
scroll to position [236, 0]
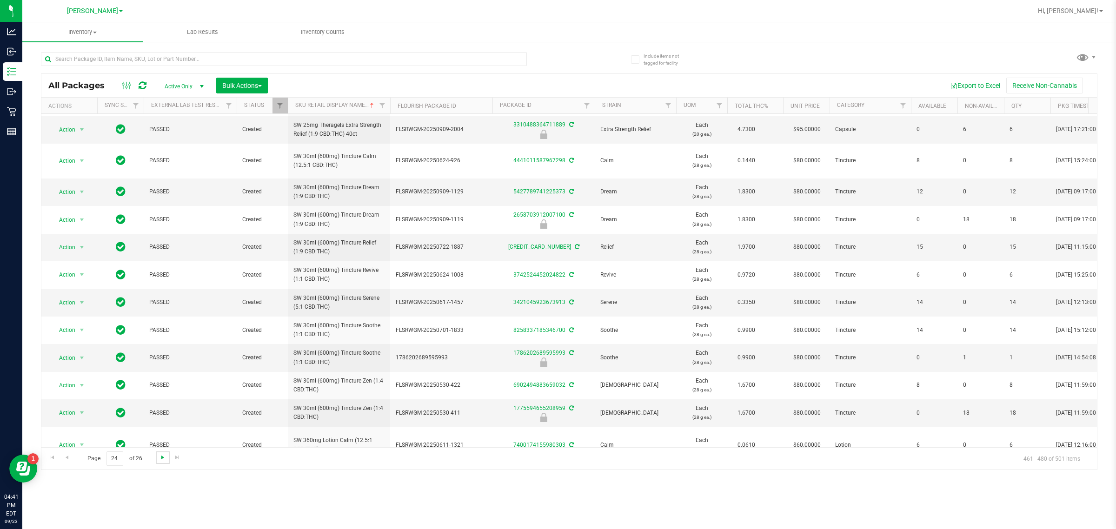
click at [161, 458] on span "Go to the next page" at bounding box center [162, 457] width 7 height 7
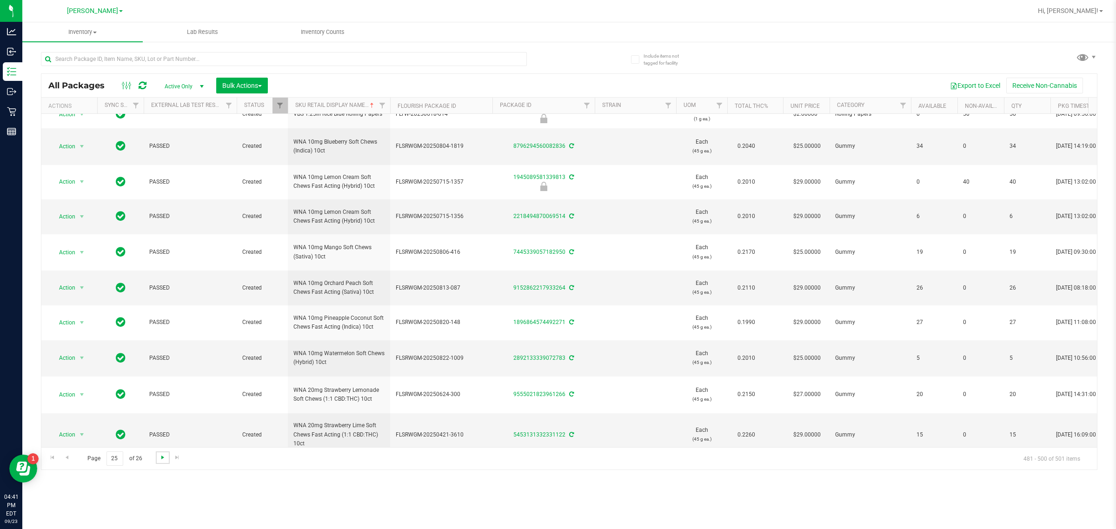
scroll to position [373, 0]
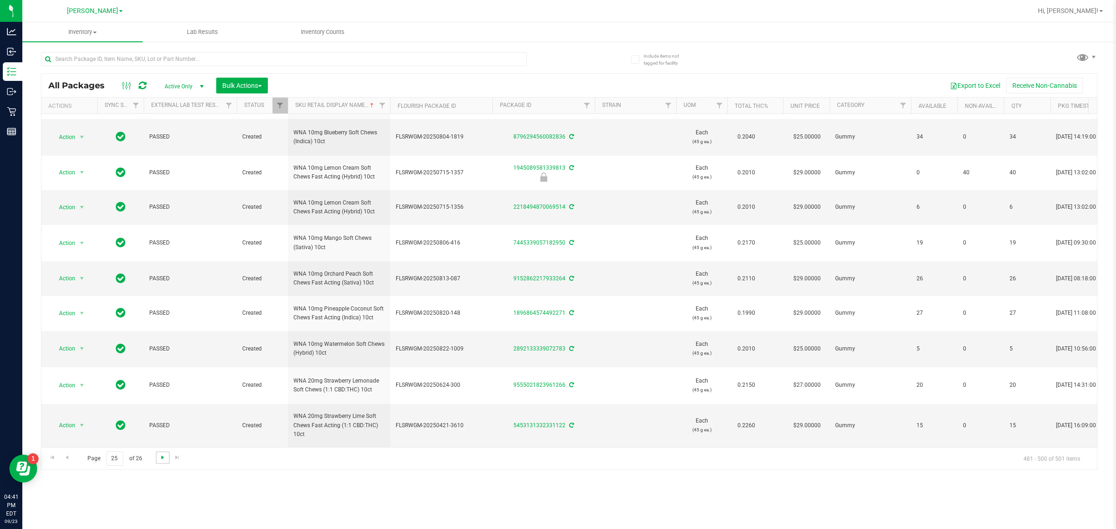
click at [162, 458] on span "Go to the next page" at bounding box center [162, 457] width 7 height 7
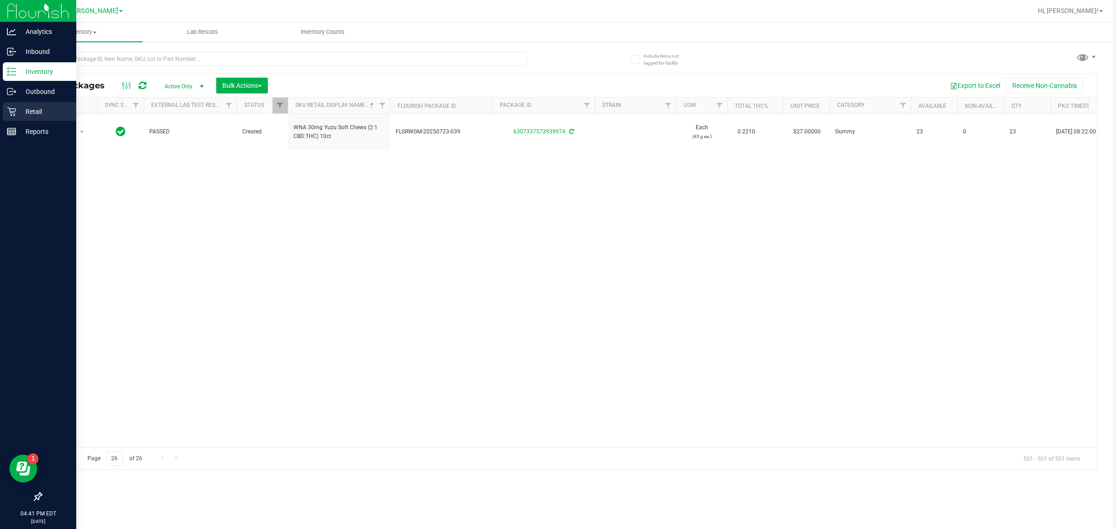
click at [12, 108] on icon at bounding box center [11, 111] width 9 height 9
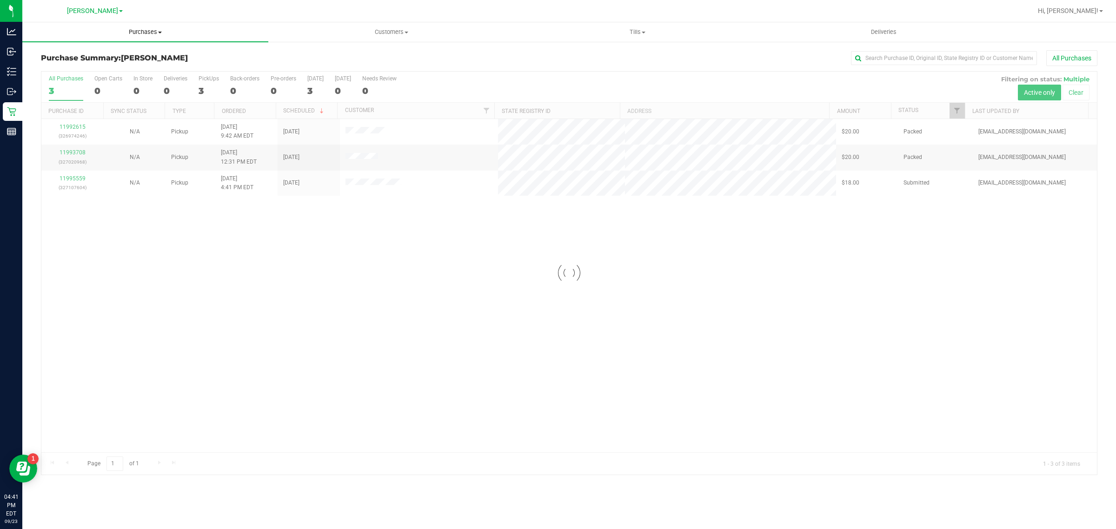
click at [145, 32] on span "Purchases" at bounding box center [145, 32] width 246 height 8
click at [151, 64] on li "Fulfillment" at bounding box center [145, 67] width 246 height 11
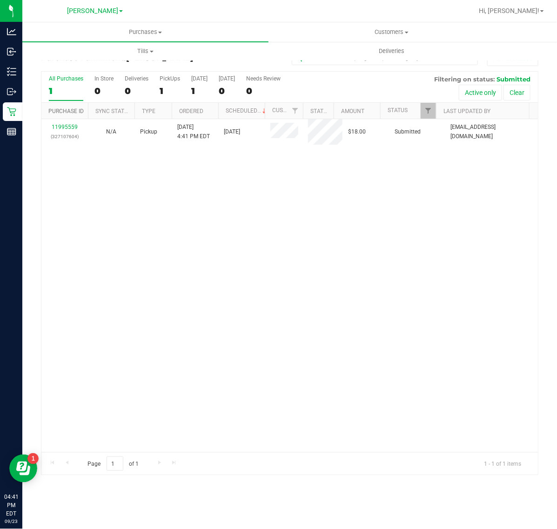
click at [57, 112] on link "Purchase ID" at bounding box center [65, 111] width 35 height 7
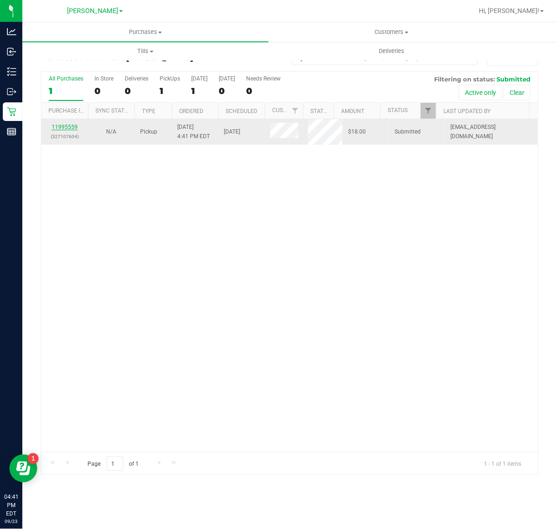
click at [64, 127] on link "11995559" at bounding box center [65, 127] width 26 height 7
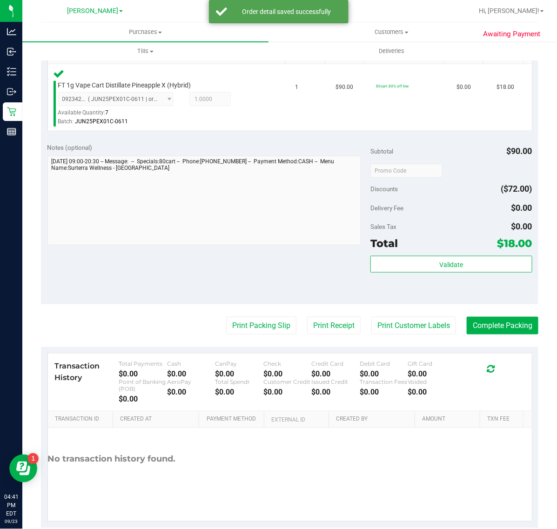
scroll to position [249, 0]
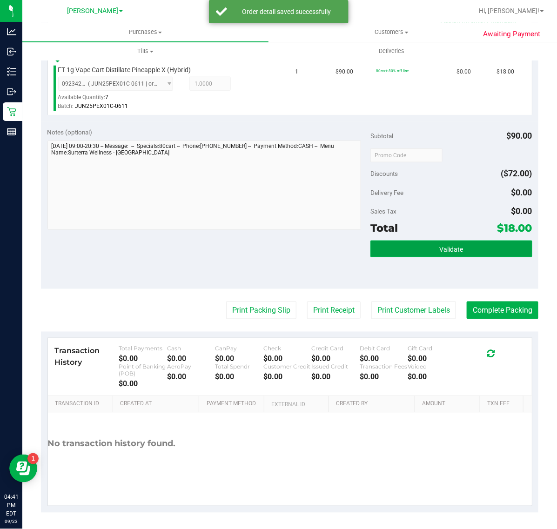
click at [464, 244] on button "Validate" at bounding box center [450, 248] width 161 height 17
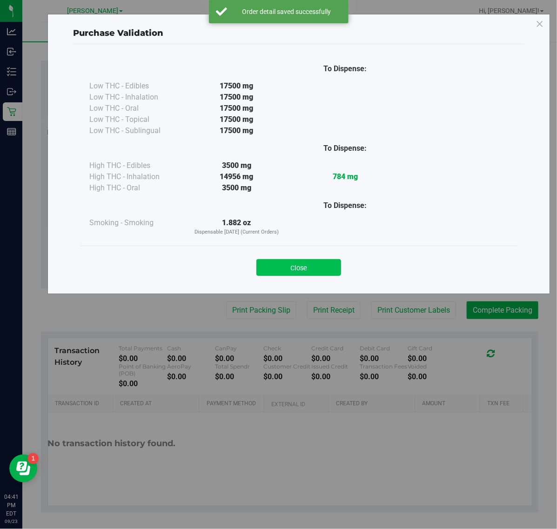
click at [308, 263] on button "Close" at bounding box center [298, 267] width 85 height 17
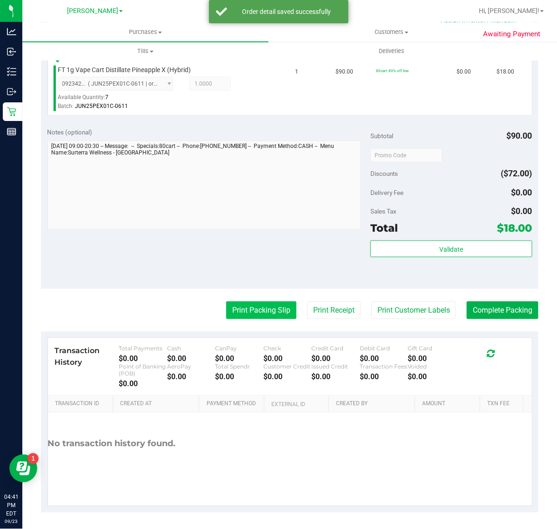
click at [250, 313] on button "Print Packing Slip" at bounding box center [261, 310] width 70 height 18
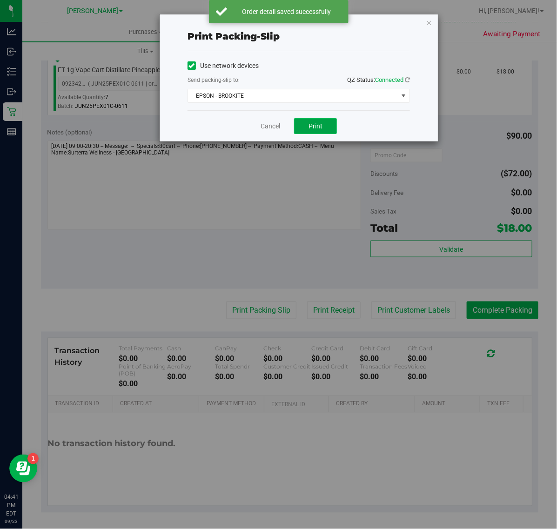
click at [315, 128] on span "Print" at bounding box center [315, 125] width 14 height 7
click at [267, 124] on link "Cancel" at bounding box center [270, 126] width 20 height 10
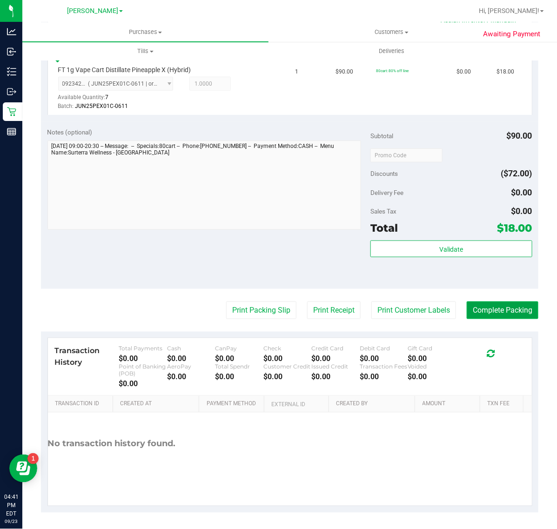
click at [487, 315] on button "Complete Packing" at bounding box center [503, 310] width 72 height 18
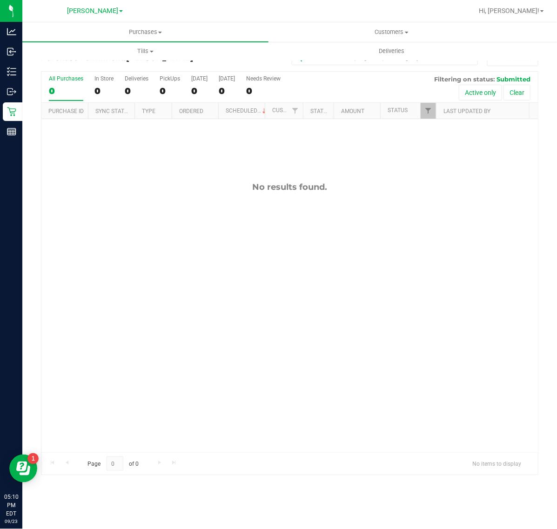
click at [342, 342] on div "No results found." at bounding box center [289, 317] width 496 height 396
click at [272, 56] on uib-tab-heading "Deliveries" at bounding box center [391, 51] width 245 height 19
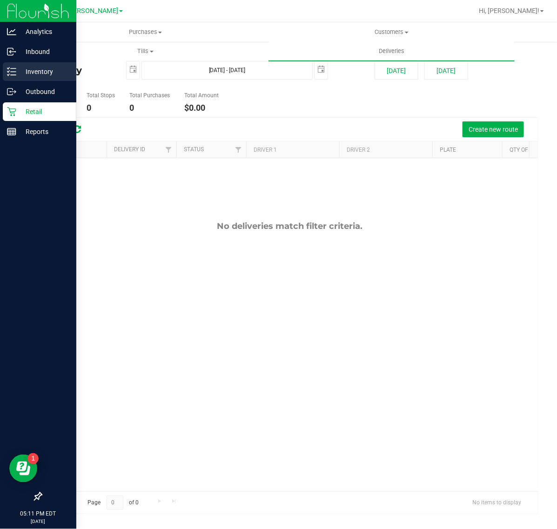
click at [25, 75] on p "Inventory" at bounding box center [44, 71] width 56 height 11
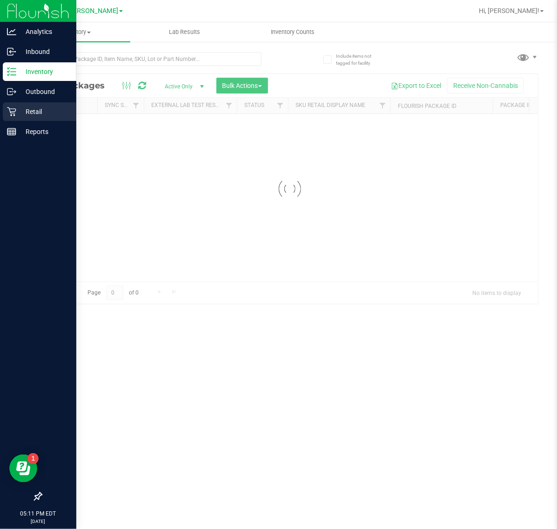
click at [25, 110] on p "Retail" at bounding box center [44, 111] width 56 height 11
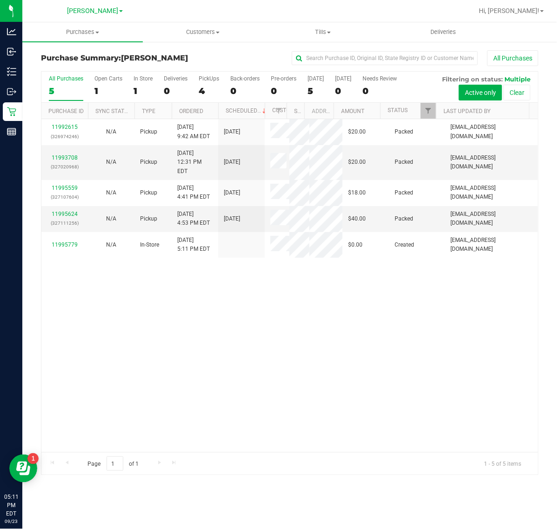
click at [327, 311] on div "11992615 (326974246) N/A Pickup 9/23/2025 9:42 AM EDT 9/23/2025 $20.00 Packed j…" at bounding box center [289, 285] width 496 height 333
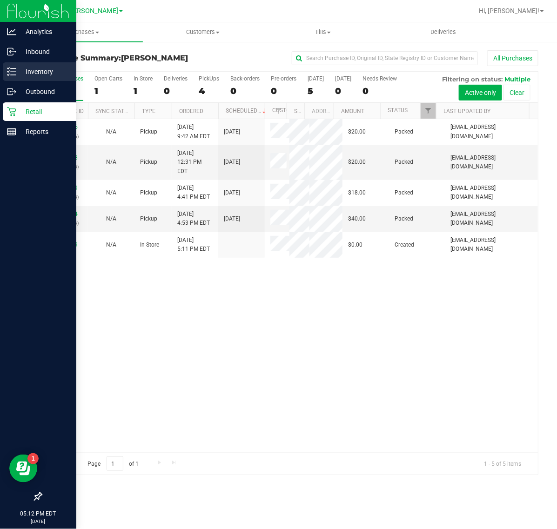
click at [30, 73] on p "Inventory" at bounding box center [44, 71] width 56 height 11
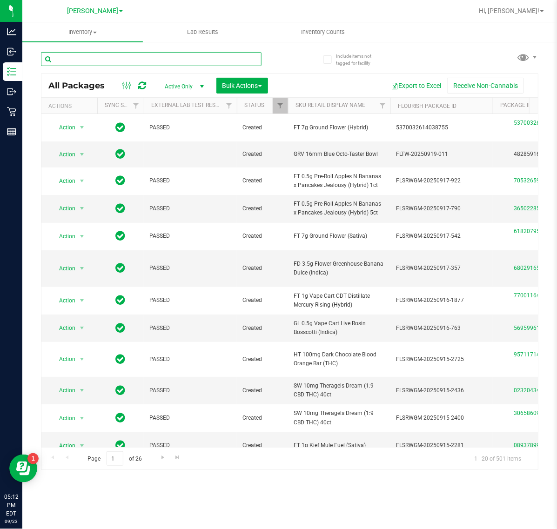
click at [92, 57] on input "text" at bounding box center [151, 59] width 220 height 14
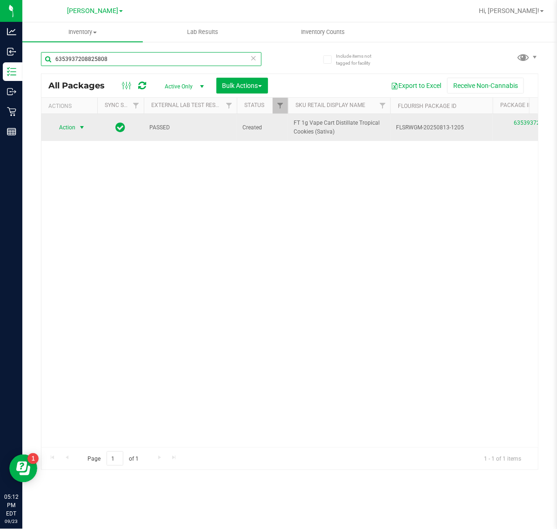
type input "6353937208825808"
click at [74, 131] on span "Action" at bounding box center [63, 127] width 25 height 13
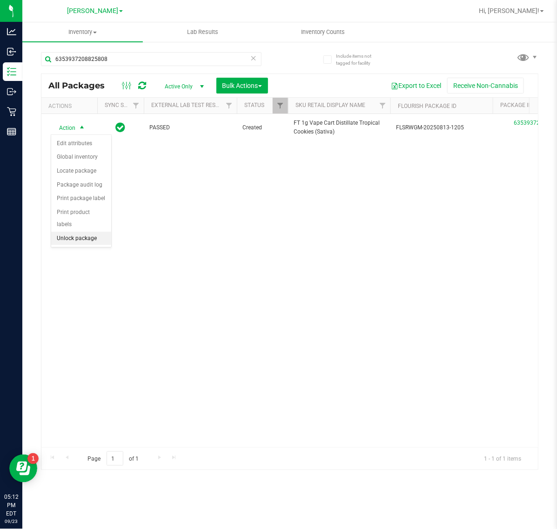
click at [76, 232] on li "Unlock package" at bounding box center [81, 239] width 60 height 14
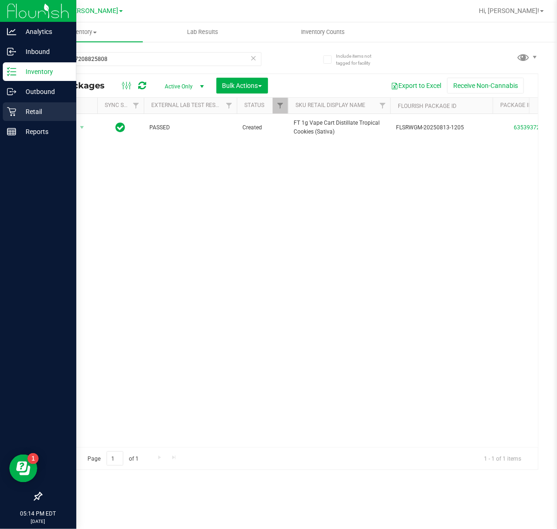
drag, startPoint x: 40, startPoint y: 107, endPoint x: 69, endPoint y: 117, distance: 29.9
click at [40, 107] on p "Retail" at bounding box center [44, 111] width 56 height 11
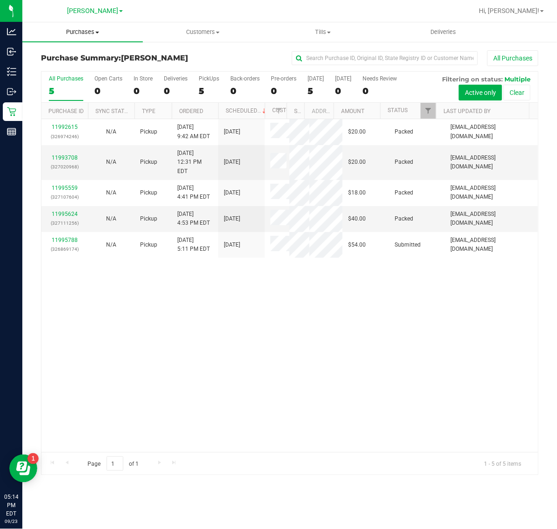
click at [72, 33] on span "Purchases" at bounding box center [82, 32] width 120 height 8
click at [75, 64] on span "Fulfillment" at bounding box center [51, 67] width 58 height 8
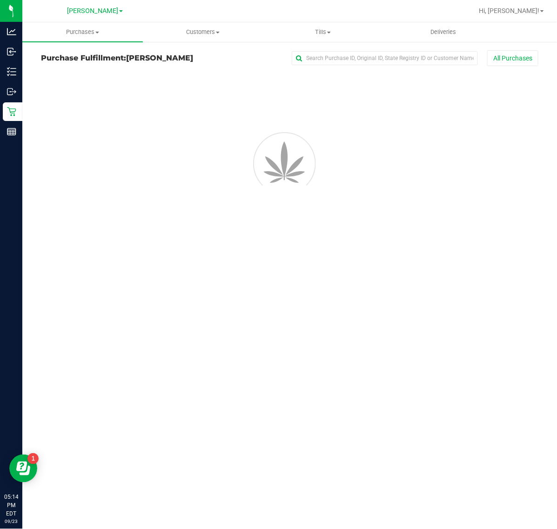
click at [264, 289] on div "Purchases Summary of purchases Fulfillment All purchases Customers All customer…" at bounding box center [289, 275] width 534 height 507
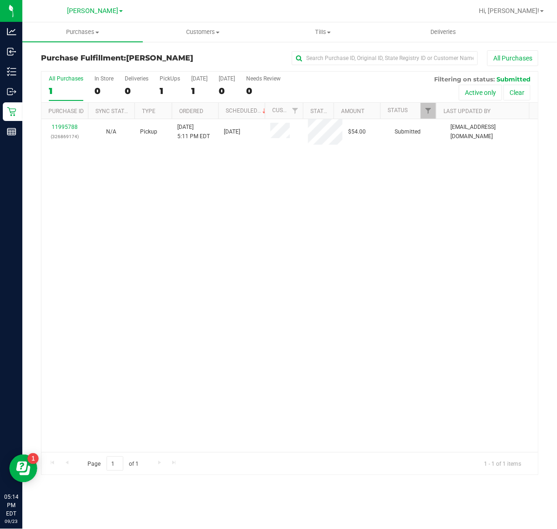
click at [469, 337] on div "11995788 (326869174) N/A Pickup 9/23/2025 5:11 PM EDT 9/23/2025 $54.00 Submitte…" at bounding box center [289, 285] width 496 height 333
click at [461, 329] on div "11995788 (326869174) N/A Pickup 9/23/2025 5:11 PM EDT 9/23/2025 $54.00 Submitte…" at bounding box center [289, 285] width 496 height 333
click at [253, 294] on div "11995869 (327119828) N/A Pickup 9/23/2025 5:21 PM EDT 9/23/2025 $60.50 Submitte…" at bounding box center [289, 285] width 496 height 333
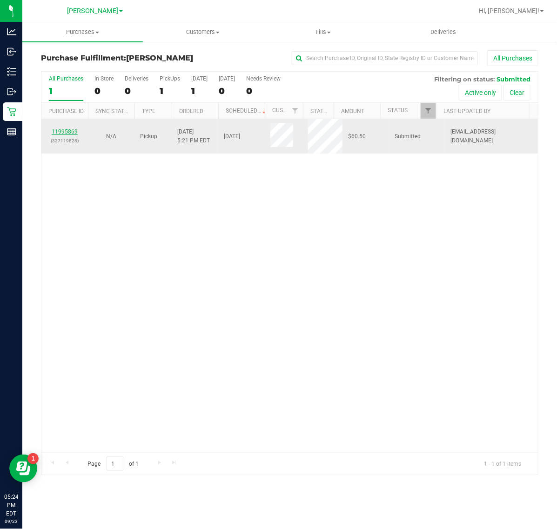
click at [69, 131] on link "11995869" at bounding box center [65, 131] width 26 height 7
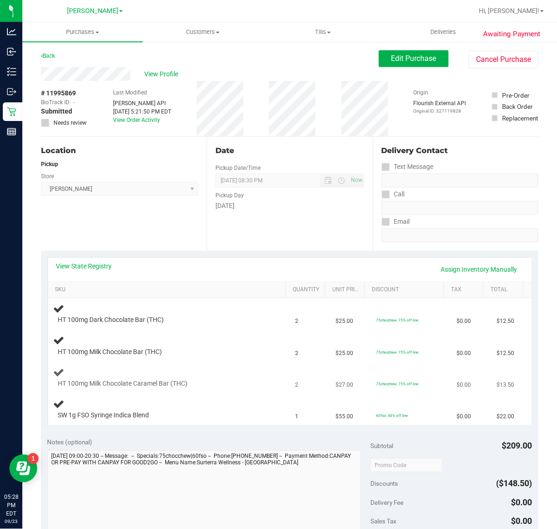
click at [243, 370] on div "HT 100mg Milk Chocolate Caramel Bar (THC)" at bounding box center [168, 378] width 231 height 22
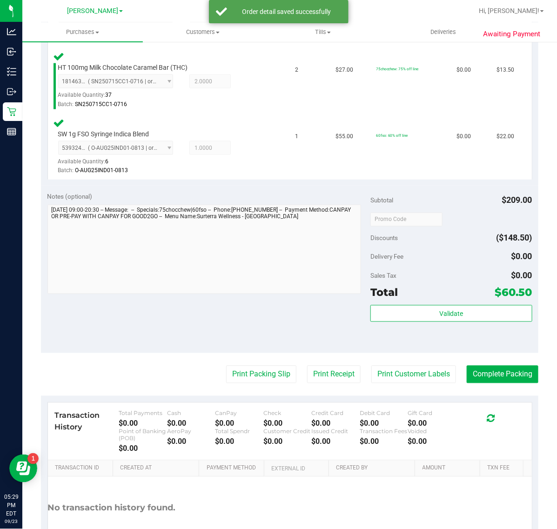
scroll to position [413, 0]
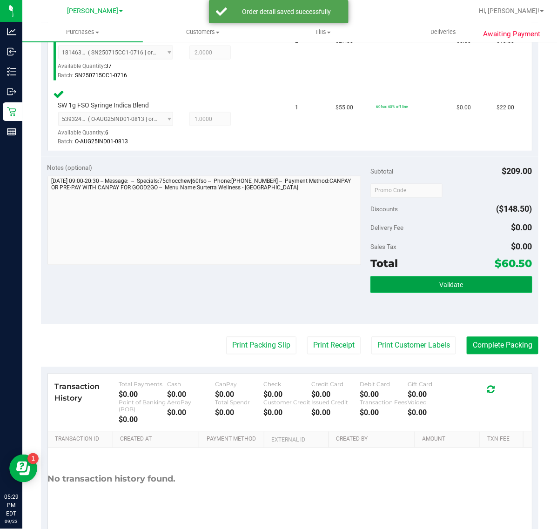
click at [464, 286] on button "Validate" at bounding box center [450, 284] width 161 height 17
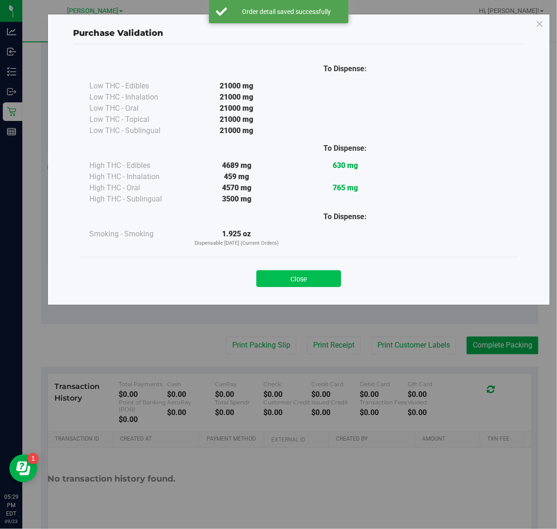
click at [277, 282] on button "Close" at bounding box center [298, 278] width 85 height 17
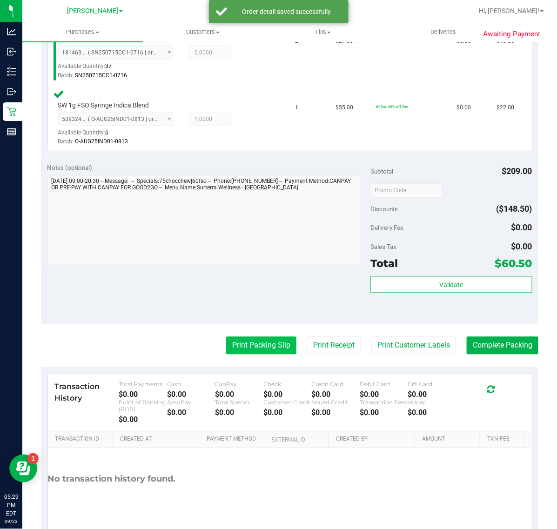
click at [252, 352] on button "Print Packing Slip" at bounding box center [261, 346] width 70 height 18
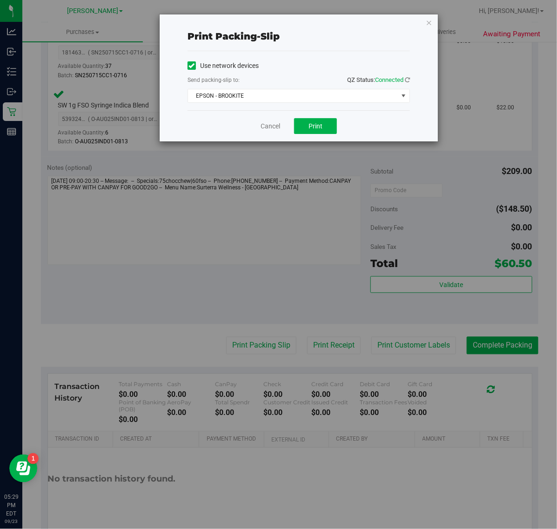
click at [340, 152] on div "Print packing-slip Use network devices Send packing-slip to: QZ Status: Connect…" at bounding box center [282, 264] width 564 height 529
click at [328, 131] on button "Print" at bounding box center [315, 126] width 43 height 16
click at [265, 127] on link "Cancel" at bounding box center [270, 126] width 20 height 10
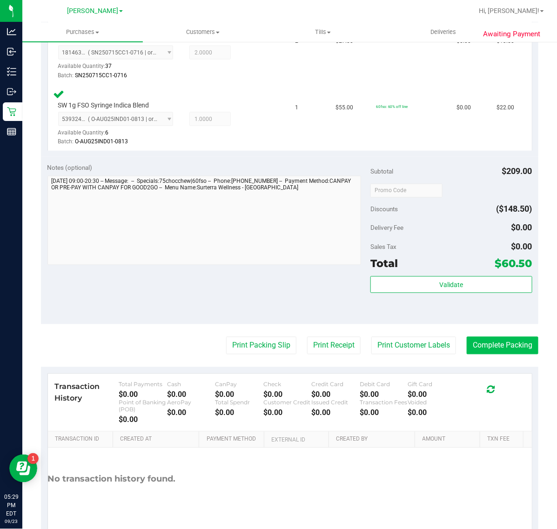
click at [480, 343] on button "Complete Packing" at bounding box center [503, 346] width 72 height 18
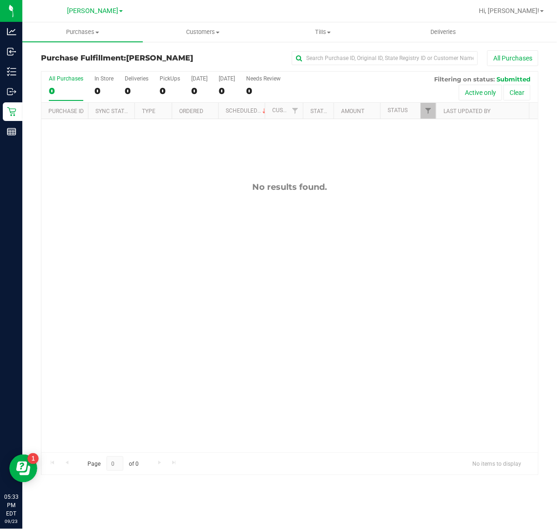
click at [480, 333] on div "No results found." at bounding box center [289, 317] width 496 height 396
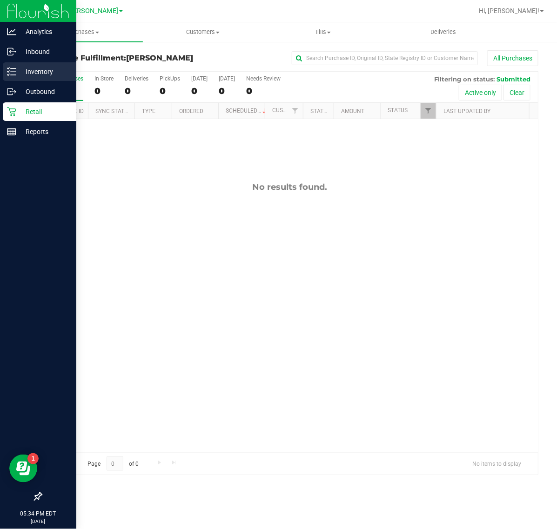
click at [28, 71] on p "Inventory" at bounding box center [44, 71] width 56 height 11
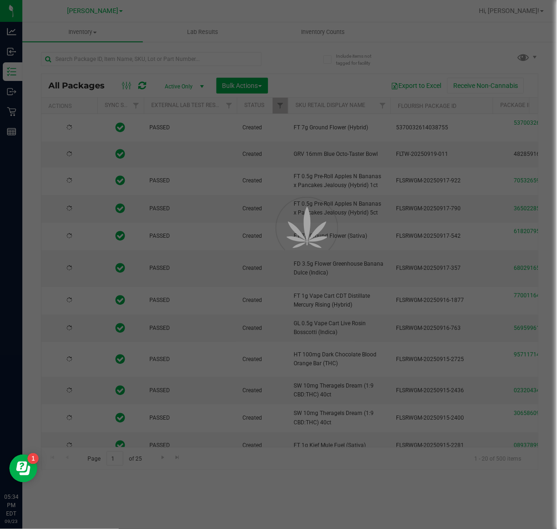
click at [212, 59] on div at bounding box center [278, 264] width 557 height 529
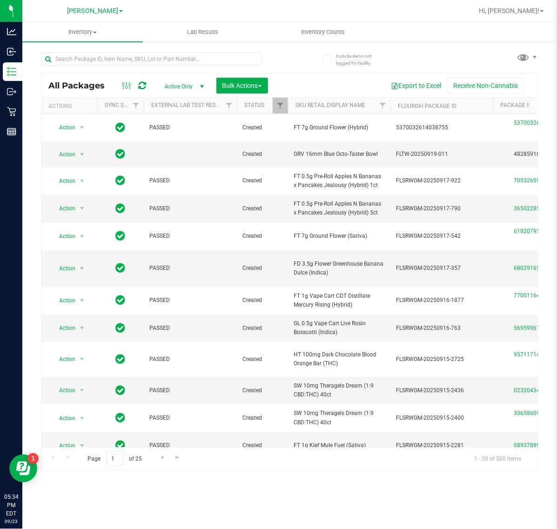
click at [215, 66] on div at bounding box center [151, 62] width 220 height 21
click at [204, 63] on input "text" at bounding box center [151, 59] width 220 height 14
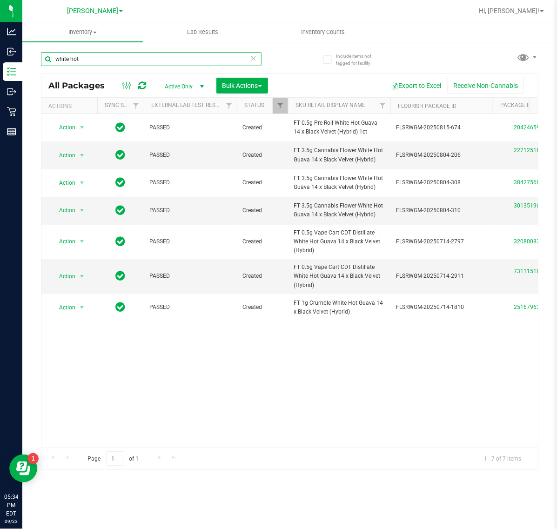
type input "white hot"
click at [363, 379] on div "Action Action Adjust qty Create package Edit attributes Global inventory Locate…" at bounding box center [289, 280] width 496 height 333
click at [425, 377] on div "Action Action Adjust qty Create package Edit attributes Global inventory Locate…" at bounding box center [289, 280] width 496 height 333
click at [252, 59] on icon at bounding box center [253, 57] width 7 height 11
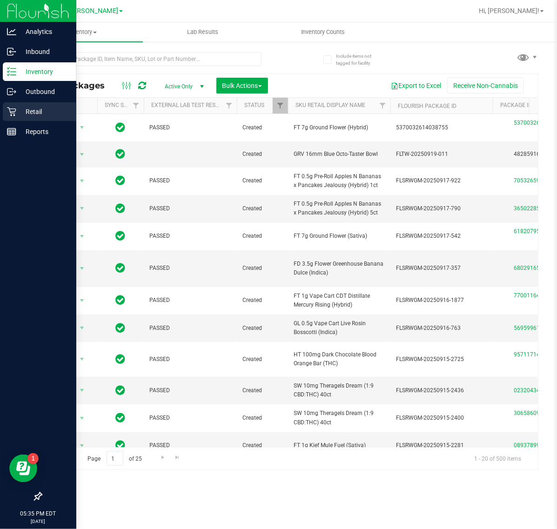
click at [27, 108] on p "Retail" at bounding box center [44, 111] width 56 height 11
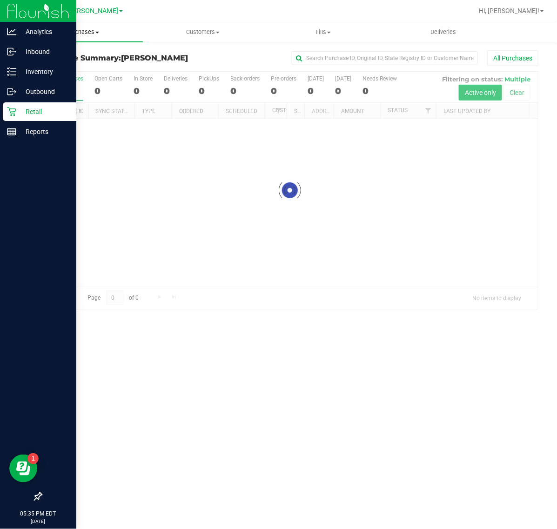
click at [88, 29] on span "Purchases" at bounding box center [82, 32] width 120 height 8
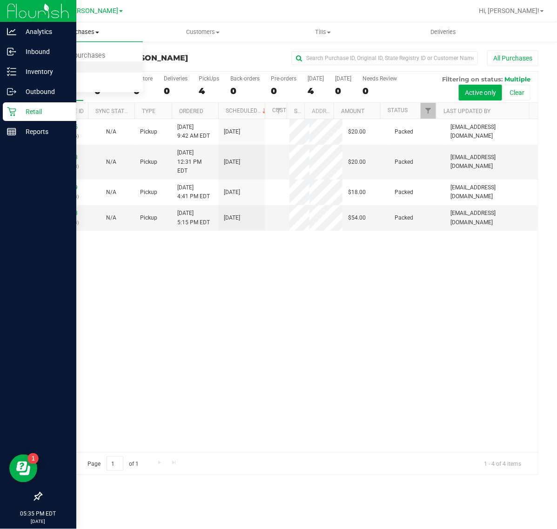
click at [82, 67] on li "Fulfillment" at bounding box center [82, 67] width 120 height 11
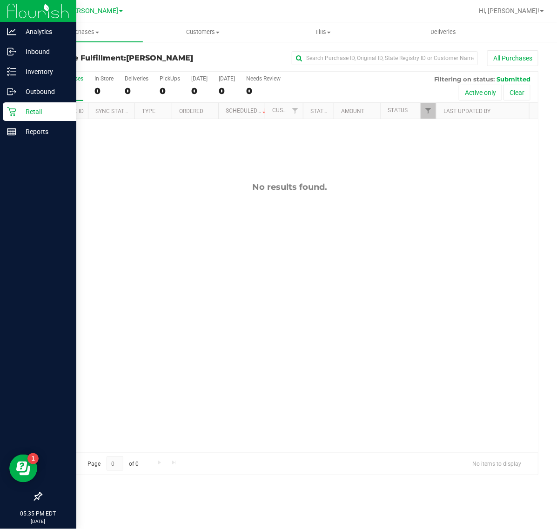
click at [454, 357] on div "No results found." at bounding box center [289, 317] width 496 height 396
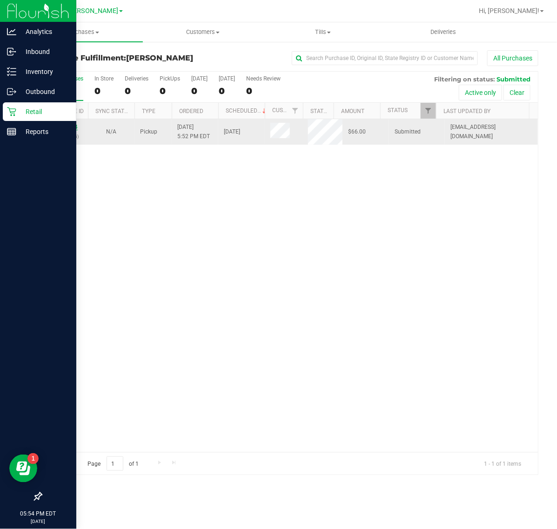
click at [73, 129] on link "11996084" at bounding box center [65, 127] width 26 height 7
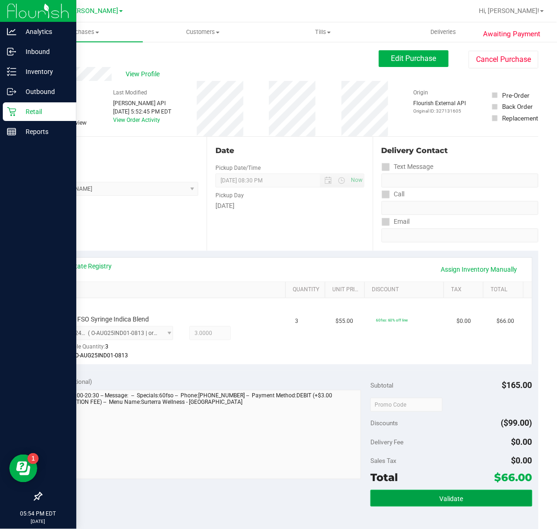
click at [439, 502] on span "Validate" at bounding box center [451, 498] width 24 height 7
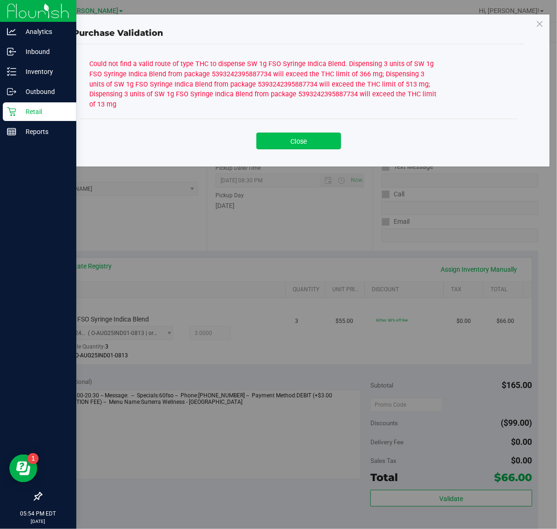
click at [313, 140] on button "Close" at bounding box center [298, 141] width 85 height 17
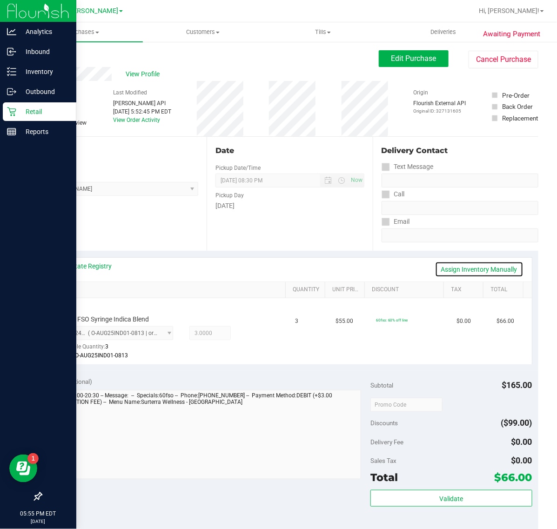
click at [487, 265] on link "Assign Inventory Manually" at bounding box center [479, 269] width 88 height 16
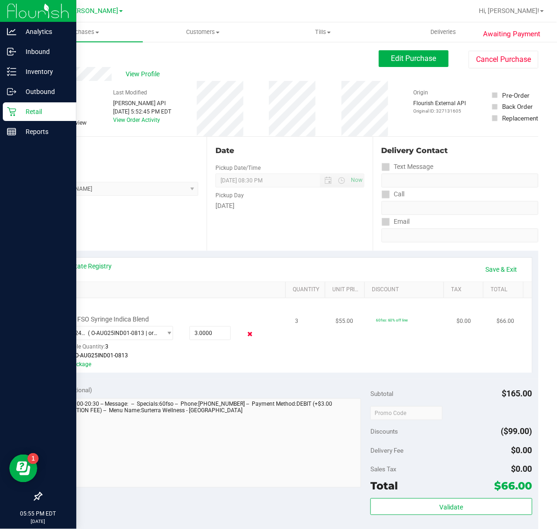
click at [245, 334] on icon at bounding box center [250, 334] width 10 height 11
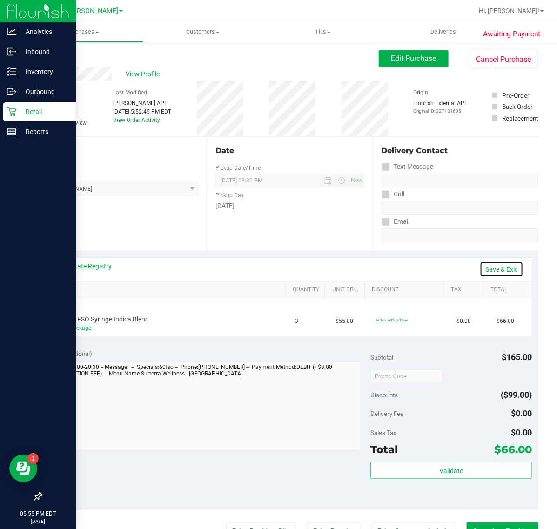
click at [503, 273] on link "Save & Exit" at bounding box center [502, 269] width 44 height 16
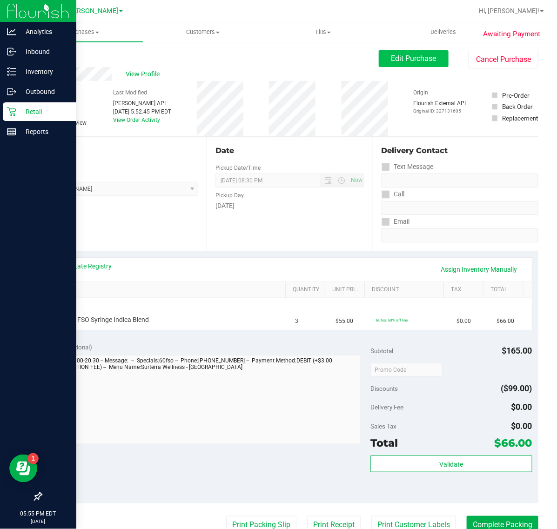
click at [398, 59] on span "Edit Purchase" at bounding box center [413, 58] width 45 height 9
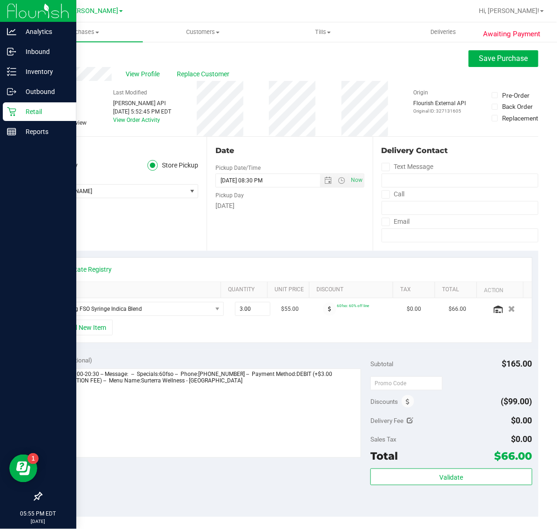
click at [41, 125] on span at bounding box center [45, 123] width 8 height 8
click at [0, 0] on input "Needs review" at bounding box center [0, 0] width 0 height 0
click at [274, 389] on textarea at bounding box center [204, 412] width 314 height 89
click at [86, 267] on link "View State Registry" at bounding box center [84, 269] width 56 height 9
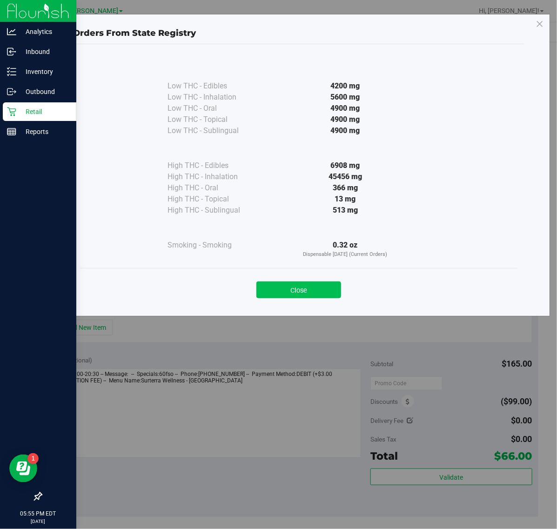
click at [313, 292] on button "Close" at bounding box center [298, 289] width 85 height 17
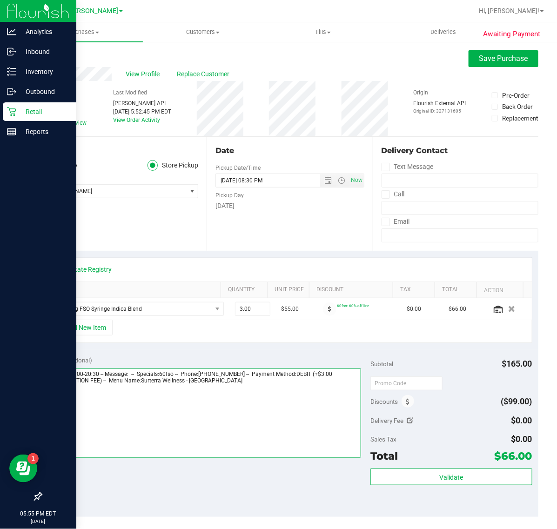
click at [203, 408] on textarea at bounding box center [204, 412] width 314 height 89
click at [156, 398] on textarea at bounding box center [204, 412] width 314 height 89
click at [100, 266] on link "View State Registry" at bounding box center [84, 269] width 56 height 9
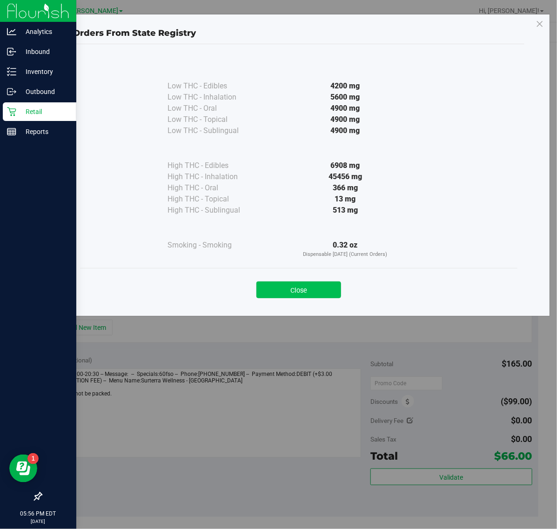
click at [313, 297] on button "Close" at bounding box center [298, 289] width 85 height 17
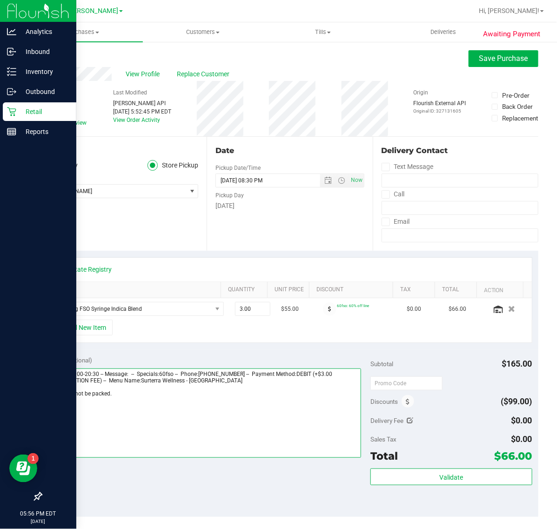
click at [185, 397] on textarea at bounding box center [204, 412] width 314 height 89
click at [245, 393] on textarea at bounding box center [204, 412] width 314 height 89
drag, startPoint x: 102, startPoint y: 402, endPoint x: 50, endPoint y: 394, distance: 53.3
click at [50, 394] on textarea at bounding box center [204, 412] width 314 height 89
type textarea "Tuesday 09/23/2025 09:00-20:30 -- Message: -- Specials:60fso -- Phone:407460571…"
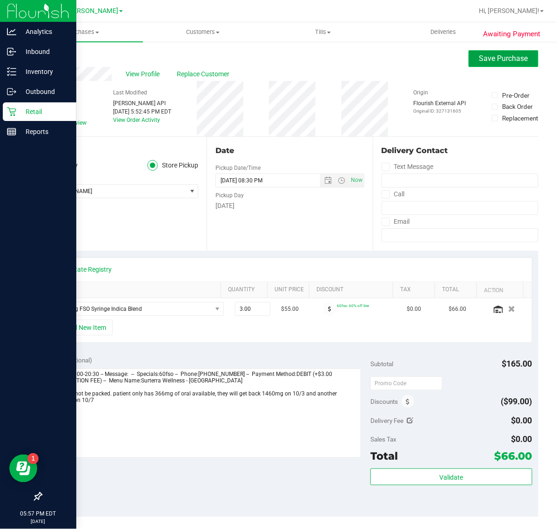
click at [475, 52] on button "Save Purchase" at bounding box center [503, 58] width 70 height 17
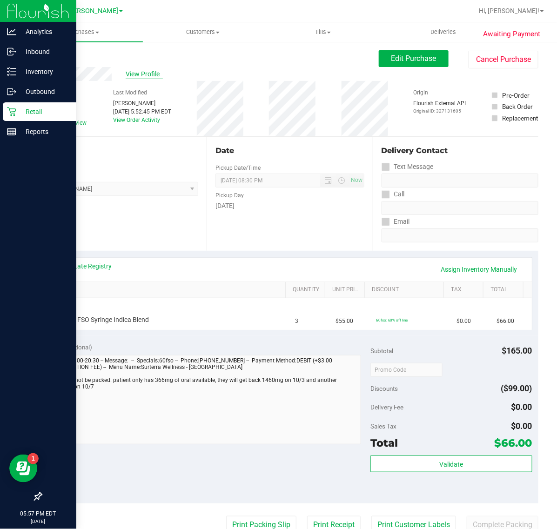
click at [144, 73] on span "View Profile" at bounding box center [144, 74] width 37 height 10
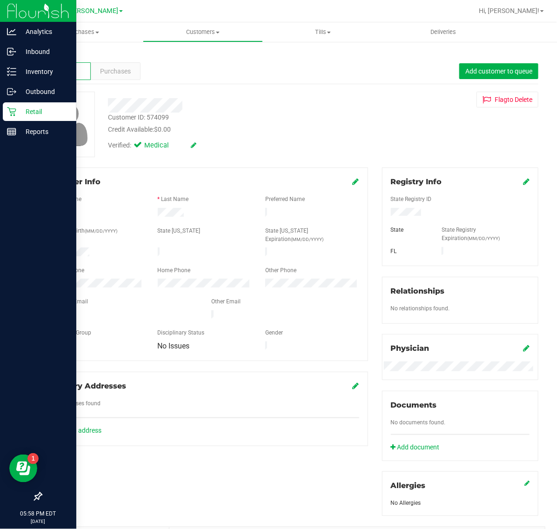
click at [152, 117] on div "Customer ID: 574099" at bounding box center [138, 118] width 61 height 10
copy div "574099"
click at [6, 112] on div "Retail" at bounding box center [39, 111] width 73 height 19
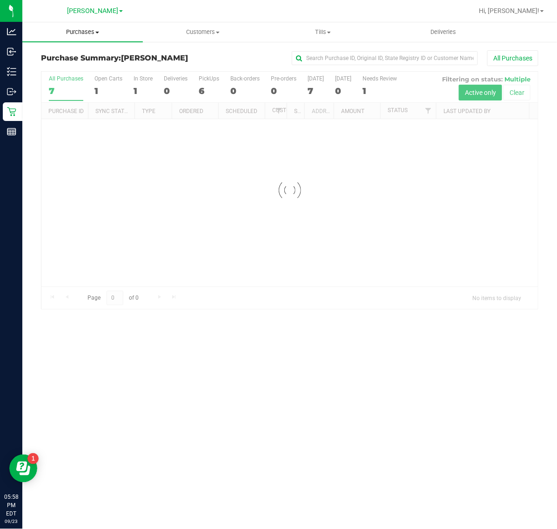
click at [91, 32] on span "Purchases" at bounding box center [82, 32] width 120 height 8
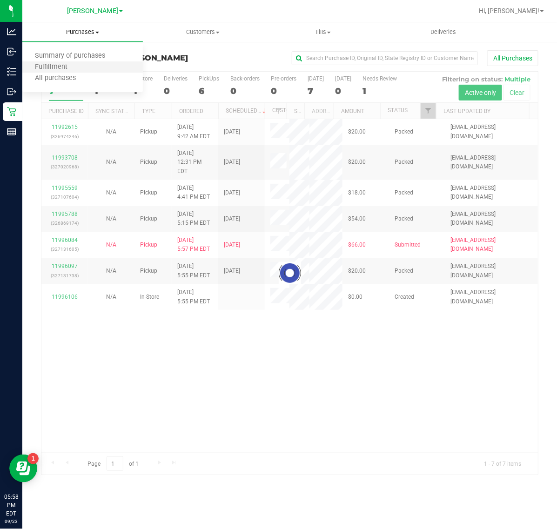
click at [99, 67] on li "Fulfillment" at bounding box center [82, 67] width 120 height 11
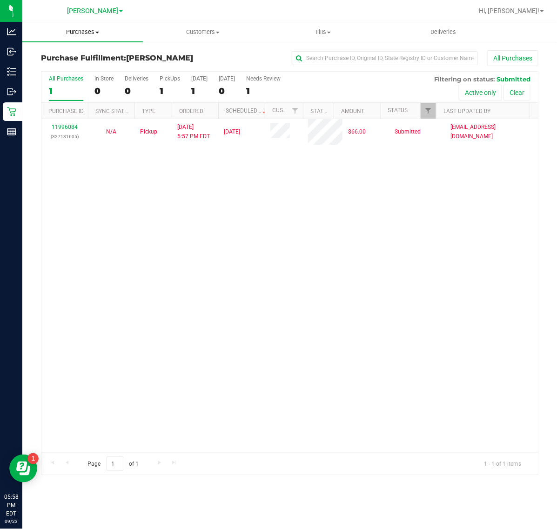
click at [85, 29] on span "Purchases" at bounding box center [82, 32] width 120 height 8
click at [96, 63] on li "Fulfillment" at bounding box center [82, 67] width 120 height 11
click at [220, 186] on div "11996084 (327131605) N/A Pickup 9/23/2025 5:57 PM EDT 9/23/2025 $66.00 Submitte…" at bounding box center [289, 285] width 496 height 333
click at [407, 275] on div "11996084 (327131605) N/A Pickup 9/23/2025 5:57 PM EDT 9/23/2025 $66.00 Submitte…" at bounding box center [289, 285] width 496 height 333
click at [262, 280] on div "11996084 (327131605) N/A Pickup 9/23/2025 5:57 PM EDT 9/23/2025 $66.00 Submitte…" at bounding box center [289, 285] width 496 height 333
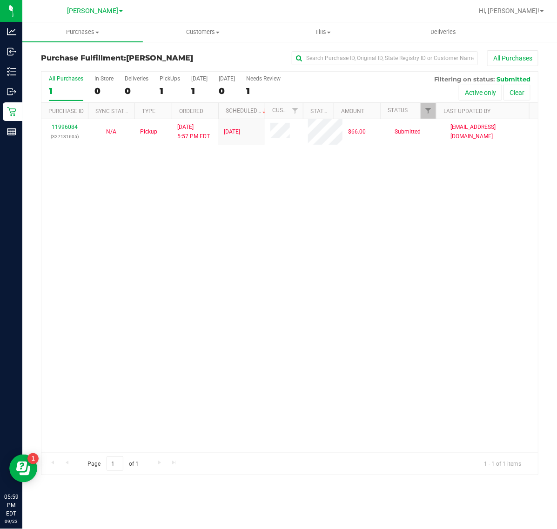
drag, startPoint x: 434, startPoint y: 397, endPoint x: 475, endPoint y: 377, distance: 46.0
click at [434, 397] on div "11996084 (327131605) N/A Pickup 9/23/2025 5:57 PM EDT 9/23/2025 $66.00 Submitte…" at bounding box center [289, 285] width 496 height 333
click at [245, 310] on div "11996084 (327131605) N/A Pickup 9/23/2025 5:57 PM EDT 9/23/2025 $66.00 Submitte…" at bounding box center [289, 285] width 496 height 333
click at [114, 510] on div "Purchases Summary of purchases Fulfillment All purchases Customers All customer…" at bounding box center [289, 275] width 534 height 507
click at [278, 320] on div "11996084 (327131605) N/A Pickup 9/23/2025 5:57 PM EDT 9/23/2025 $66.00 Submitte…" at bounding box center [289, 285] width 496 height 333
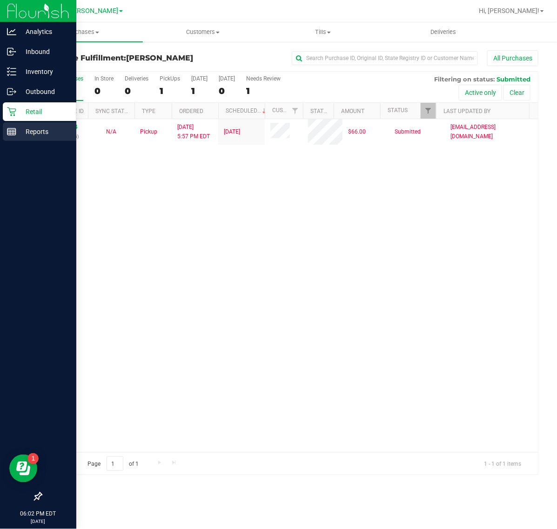
click at [35, 122] on div "Reports" at bounding box center [39, 131] width 73 height 19
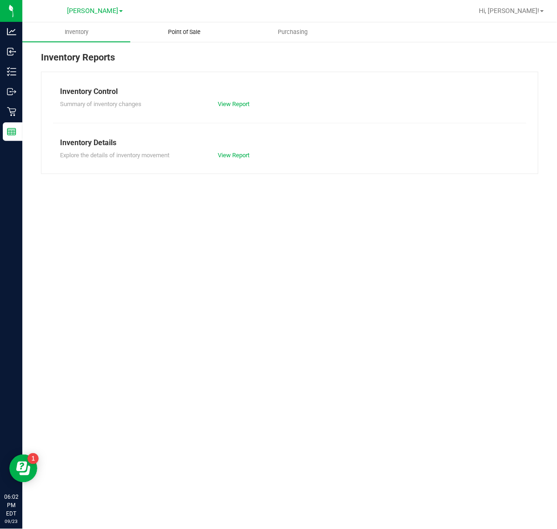
click at [191, 30] on span "Point of Sale" at bounding box center [185, 32] width 58 height 8
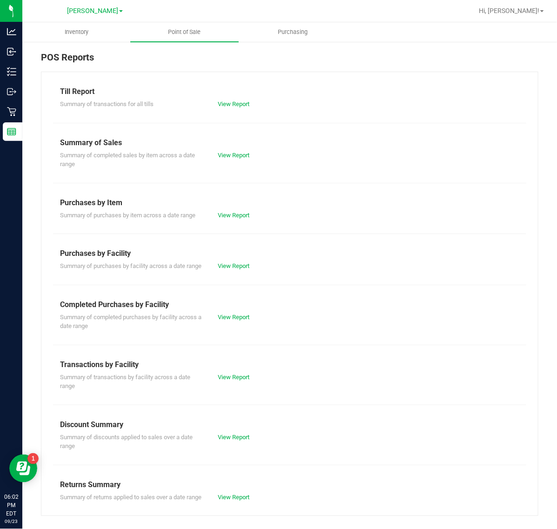
click at [376, 56] on div "POS Reports" at bounding box center [289, 60] width 497 height 21
click at [232, 331] on div "Summary of completed purchases by facility across a date range View Report" at bounding box center [289, 320] width 473 height 20
click at [243, 320] on link "View Report" at bounding box center [234, 317] width 32 height 7
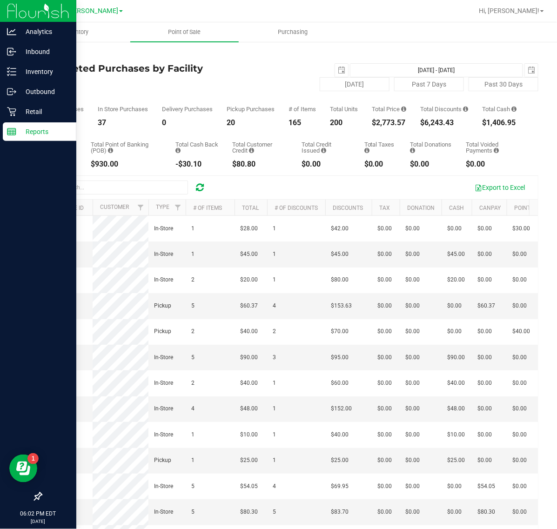
click at [17, 131] on p "Reports" at bounding box center [44, 131] width 56 height 11
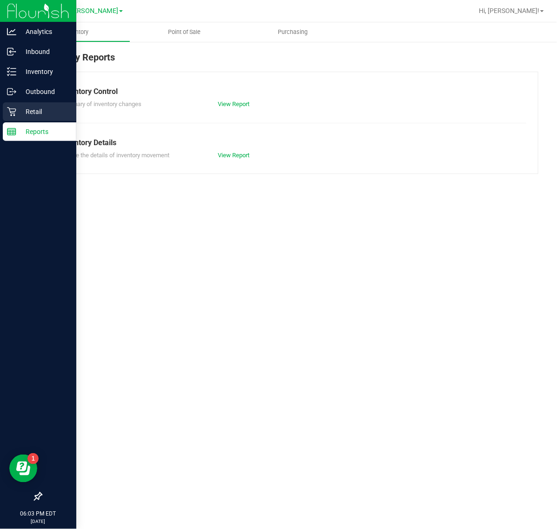
click at [17, 107] on p "Retail" at bounding box center [44, 111] width 56 height 11
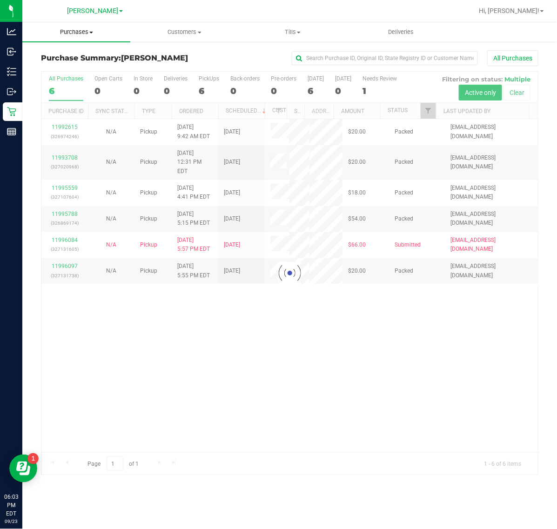
click at [78, 29] on span "Purchases" at bounding box center [76, 32] width 108 height 8
click at [88, 65] on li "Fulfillment" at bounding box center [76, 67] width 108 height 11
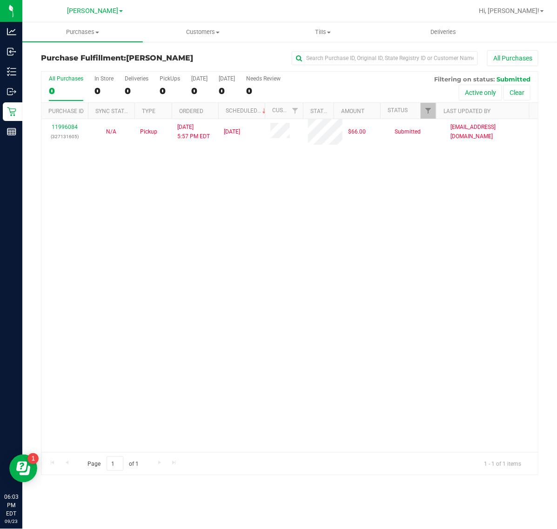
click at [373, 329] on div "11996084 (327131605) N/A Pickup 9/23/2025 5:57 PM EDT 9/23/2025 $66.00 Submitte…" at bounding box center [289, 285] width 496 height 333
click at [325, 335] on div "11996084 (327131605) N/A Pickup 9/23/2025 5:57 PM EDT 9/23/2025 $66.00 Submitte…" at bounding box center [289, 285] width 496 height 333
click at [271, 256] on div "11996084 (327131605) N/A Pickup 9/23/2025 5:57 PM EDT 9/23/2025 $66.00 Submitte…" at bounding box center [289, 285] width 496 height 333
click at [89, 292] on div "11996084 (327131605) N/A Pickup 9/23/2025 5:57 PM EDT 9/23/2025 $66.00 Submitte…" at bounding box center [289, 285] width 496 height 333
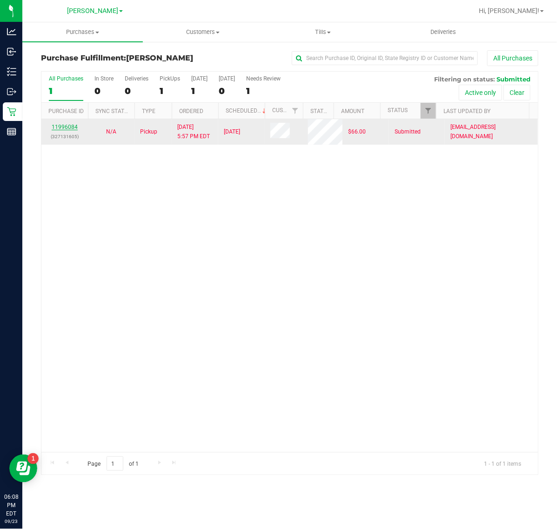
click at [71, 129] on link "11996084" at bounding box center [65, 127] width 26 height 7
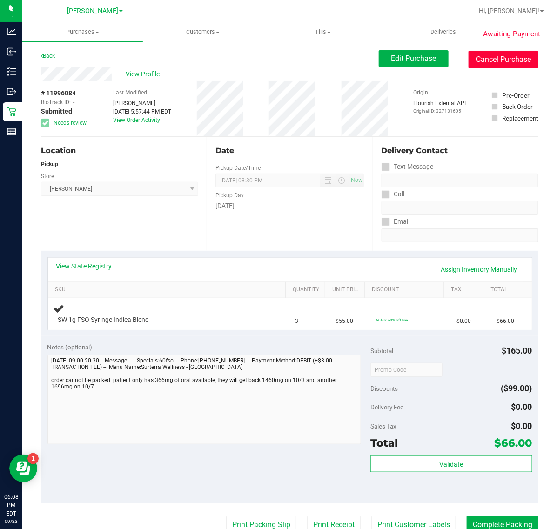
click at [488, 51] on button "Cancel Purchase" at bounding box center [503, 60] width 70 height 18
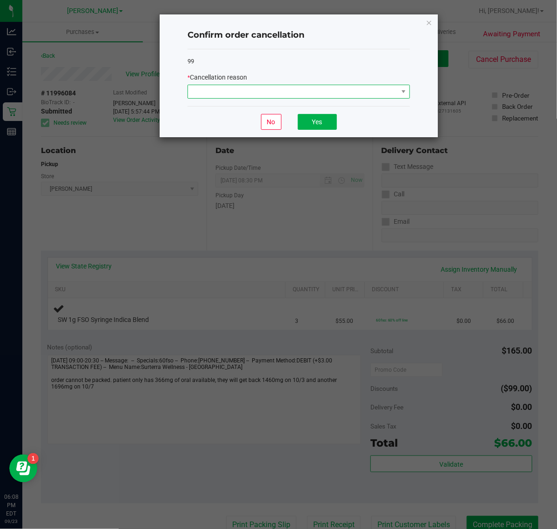
click at [361, 98] on span at bounding box center [293, 91] width 210 height 13
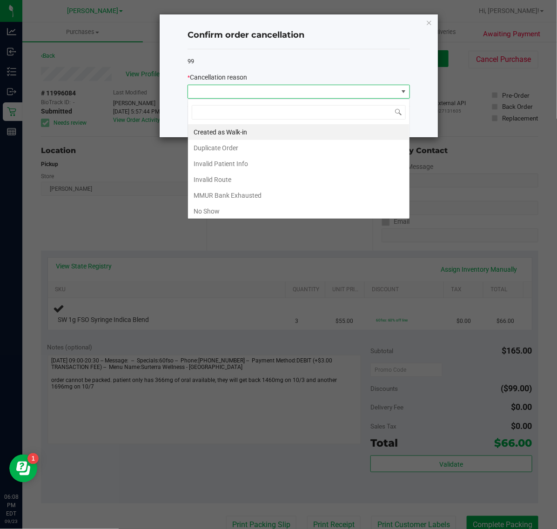
scroll to position [14, 222]
click at [317, 194] on li "MMUR Bank Exhausted" at bounding box center [298, 195] width 221 height 16
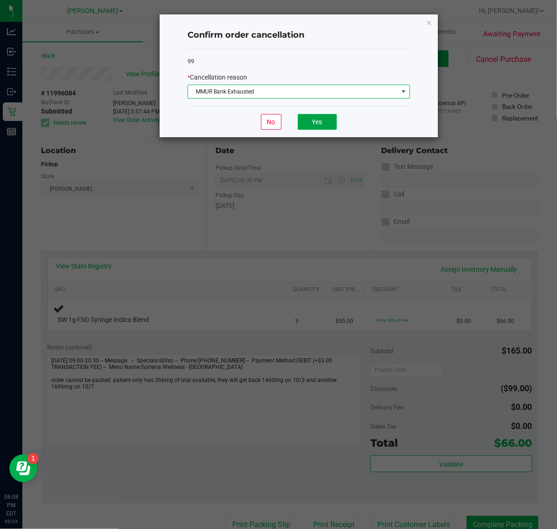
click at [304, 117] on button "Yes" at bounding box center [317, 122] width 39 height 16
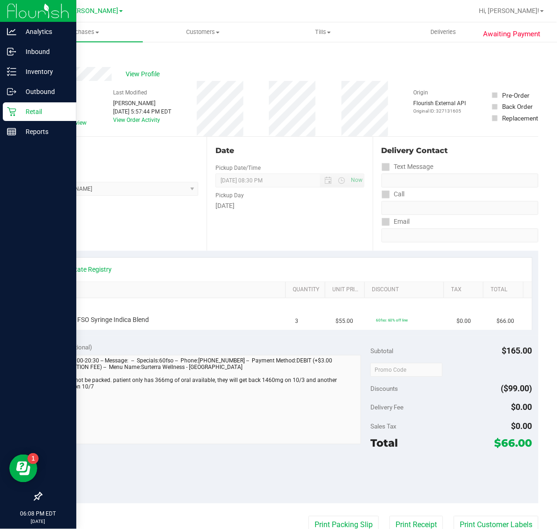
click at [24, 116] on p "Retail" at bounding box center [44, 111] width 56 height 11
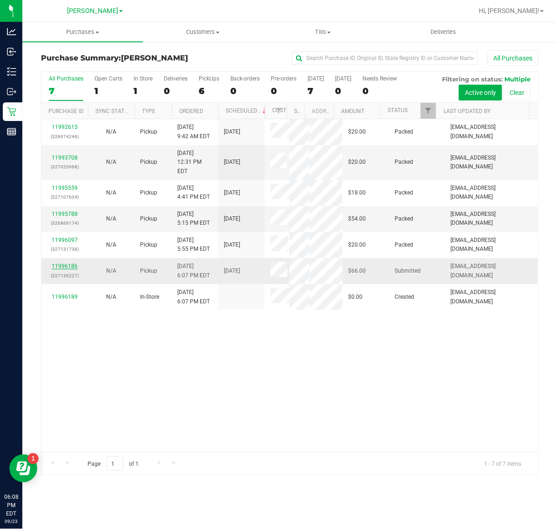
click at [68, 263] on link "11996186" at bounding box center [65, 266] width 26 height 7
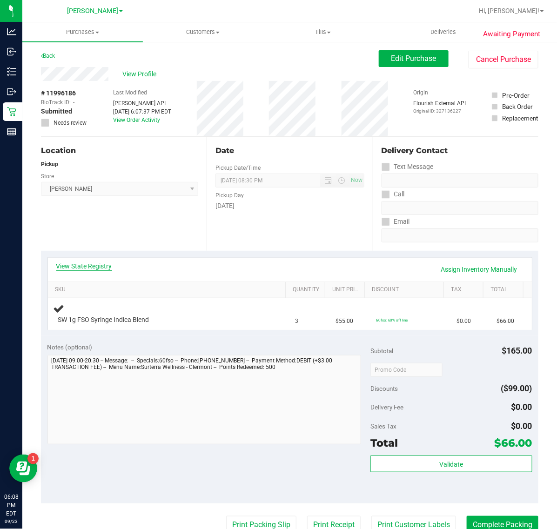
click at [66, 266] on link "View State Registry" at bounding box center [84, 265] width 56 height 9
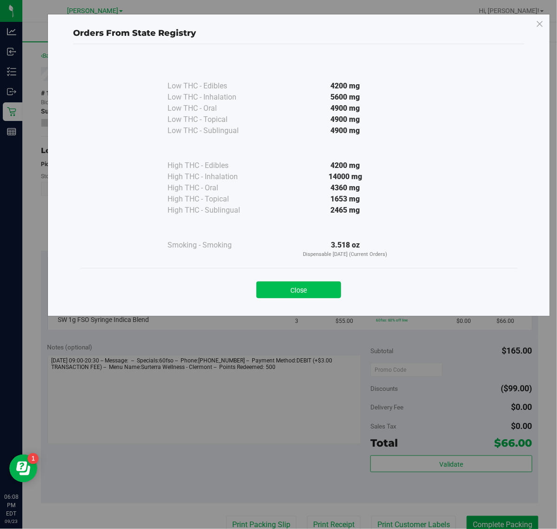
click at [294, 282] on button "Close" at bounding box center [298, 289] width 85 height 17
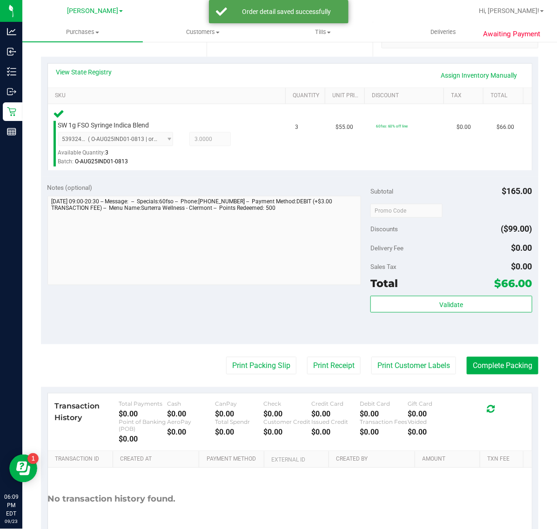
scroll to position [249, 0]
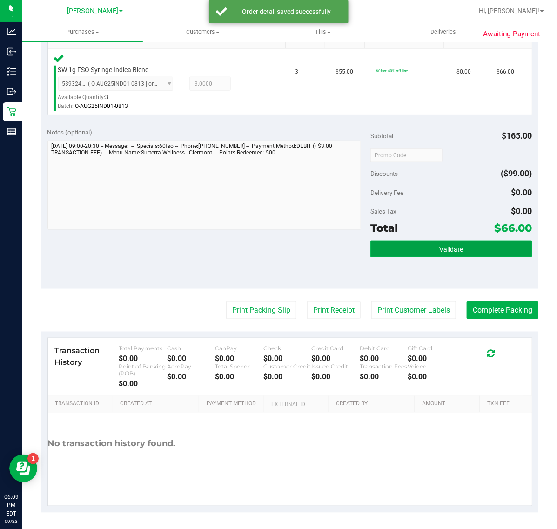
click at [460, 244] on button "Validate" at bounding box center [450, 248] width 161 height 17
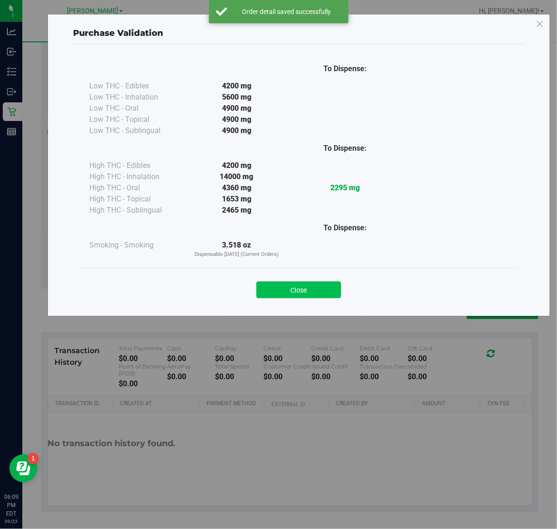
click at [305, 287] on button "Close" at bounding box center [298, 289] width 85 height 17
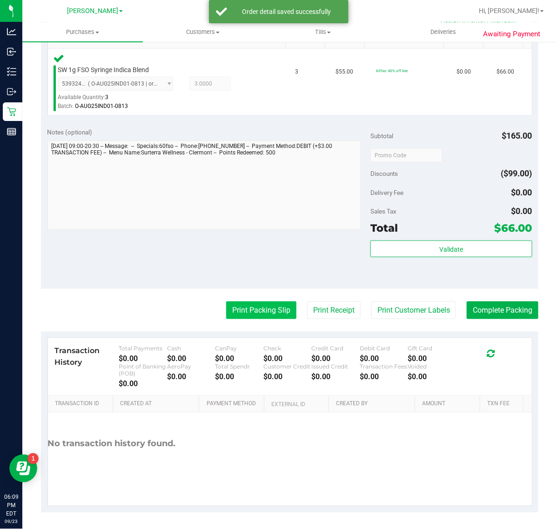
click at [252, 310] on button "Print Packing Slip" at bounding box center [261, 310] width 70 height 18
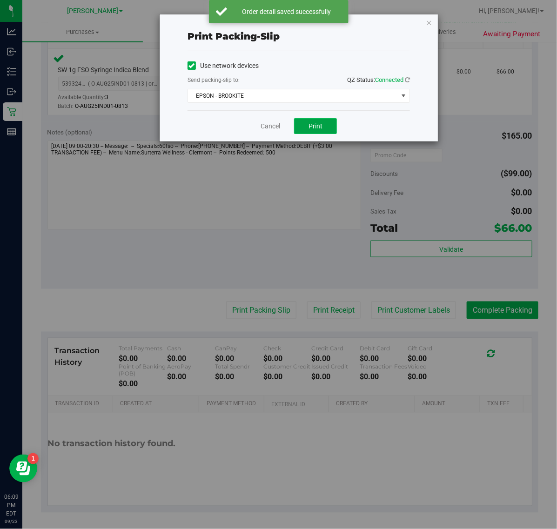
click at [335, 123] on button "Print" at bounding box center [315, 126] width 43 height 16
click at [277, 123] on link "Cancel" at bounding box center [270, 126] width 20 height 10
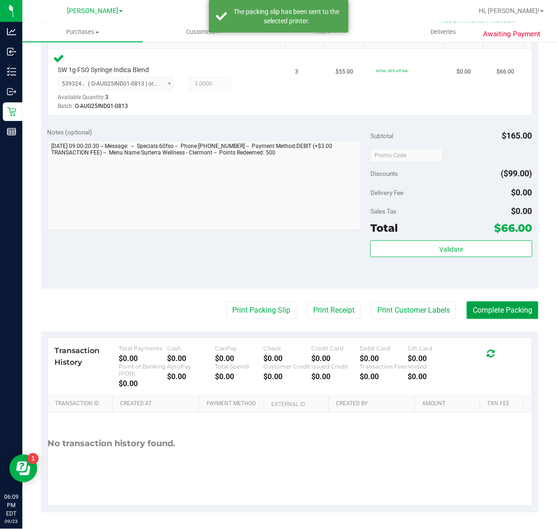
click at [497, 309] on button "Complete Packing" at bounding box center [503, 310] width 72 height 18
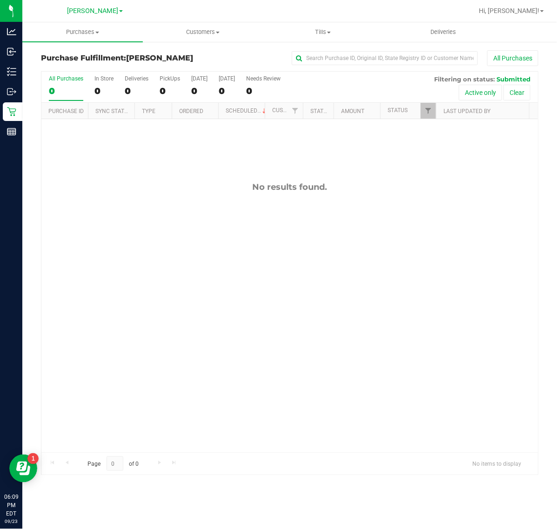
click at [89, 290] on div "No results found." at bounding box center [289, 317] width 496 height 396
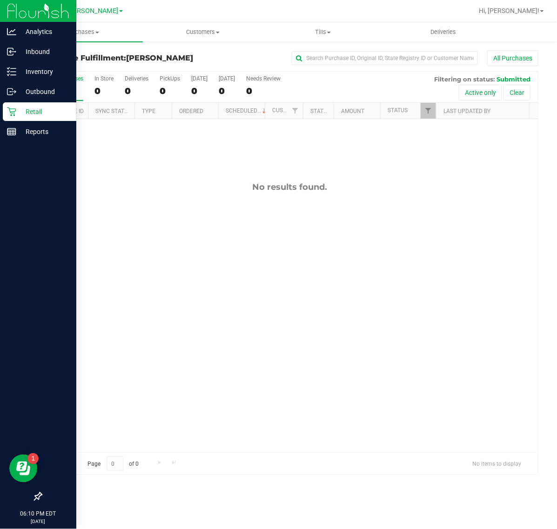
click at [19, 106] on p "Retail" at bounding box center [44, 111] width 56 height 11
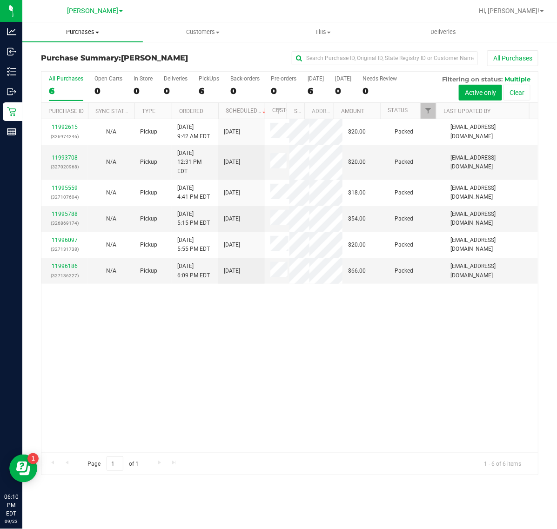
click at [91, 33] on span "Purchases" at bounding box center [82, 32] width 120 height 8
click at [70, 64] on span "Fulfillment" at bounding box center [51, 67] width 58 height 8
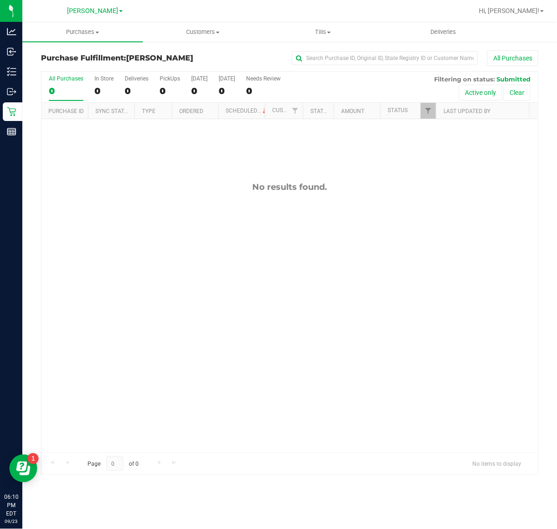
click at [192, 390] on div "No results found." at bounding box center [289, 317] width 496 height 396
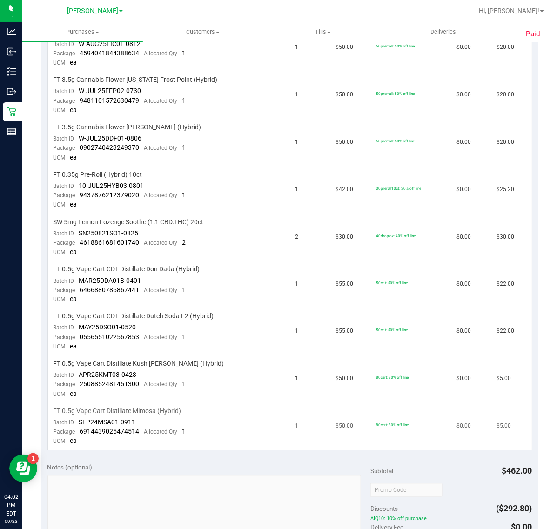
scroll to position [233, 0]
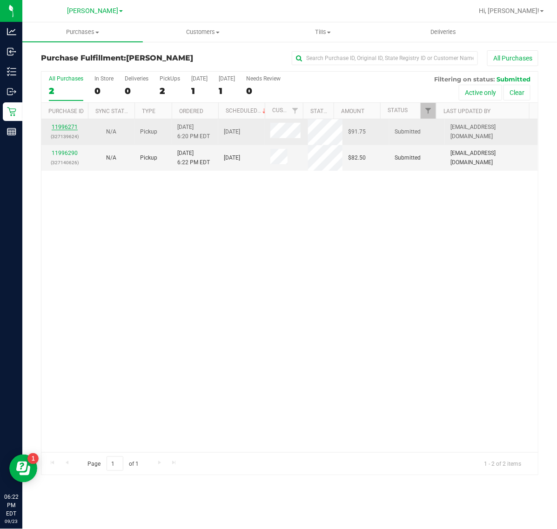
click at [61, 126] on link "11996271" at bounding box center [65, 127] width 26 height 7
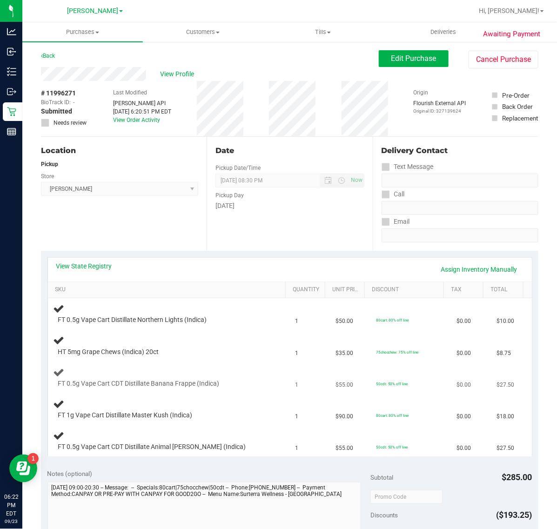
click at [247, 366] on td "FT 0.5g Vape Cart CDT Distillate Banana Frappe (Indica)" at bounding box center [169, 378] width 242 height 32
click at [67, 288] on link "SKU" at bounding box center [168, 289] width 227 height 7
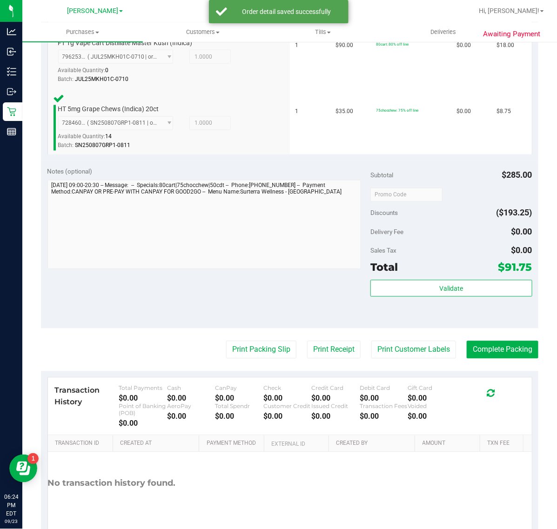
scroll to position [513, 0]
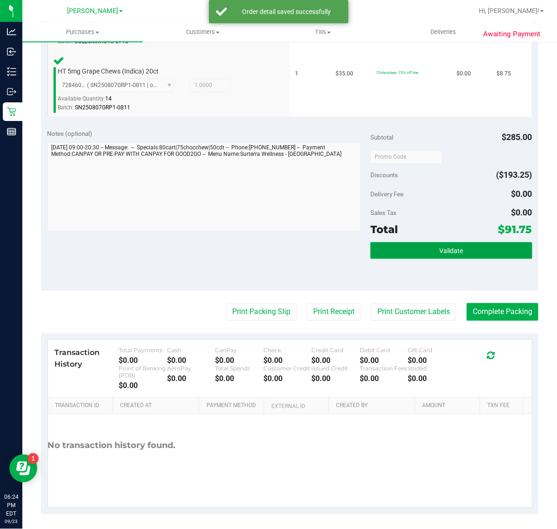
click at [464, 243] on button "Validate" at bounding box center [450, 250] width 161 height 17
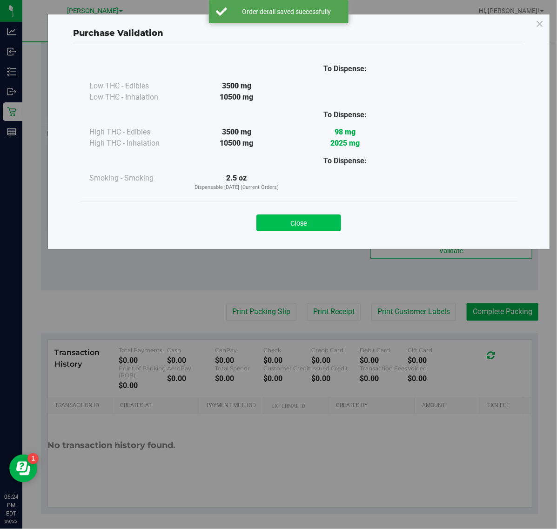
click at [317, 221] on button "Close" at bounding box center [298, 222] width 85 height 17
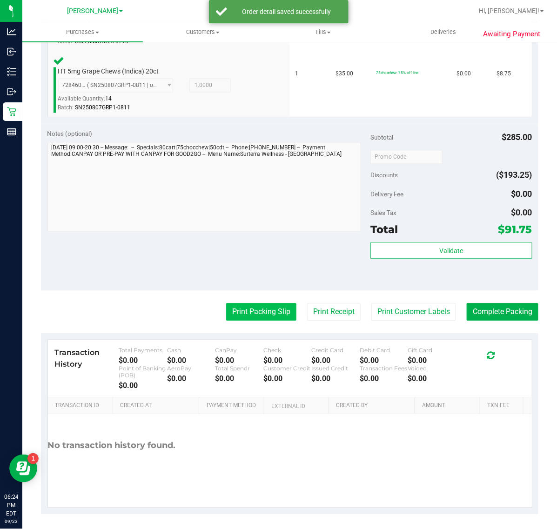
click at [247, 314] on button "Print Packing Slip" at bounding box center [261, 312] width 70 height 18
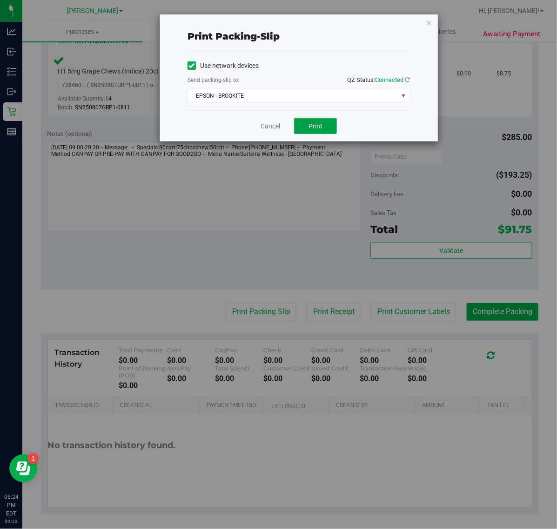
click at [327, 129] on button "Print" at bounding box center [315, 126] width 43 height 16
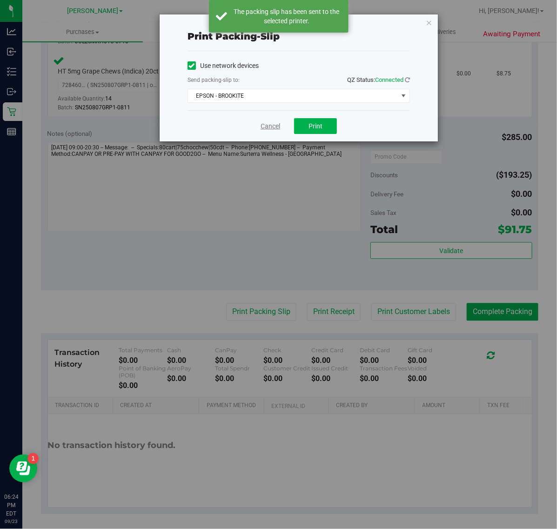
click at [270, 122] on link "Cancel" at bounding box center [270, 126] width 20 height 10
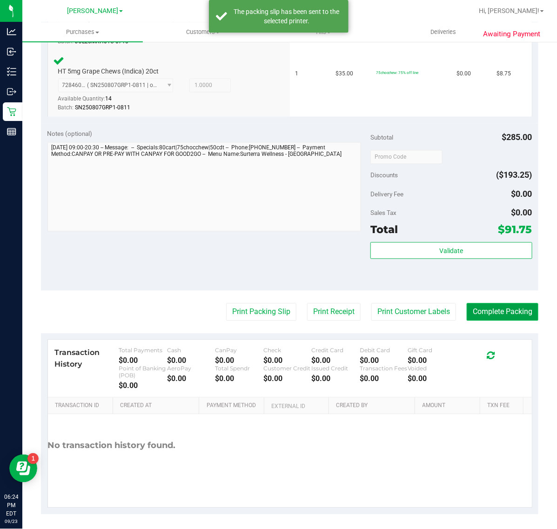
click at [507, 310] on button "Complete Packing" at bounding box center [503, 312] width 72 height 18
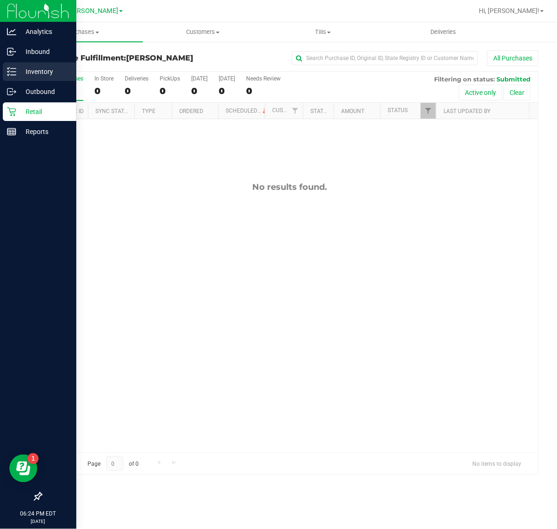
click at [14, 72] on line at bounding box center [13, 72] width 5 height 0
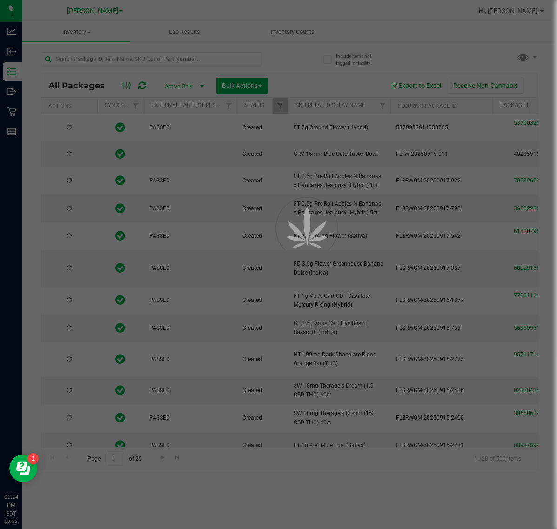
click at [198, 56] on div at bounding box center [278, 264] width 557 height 529
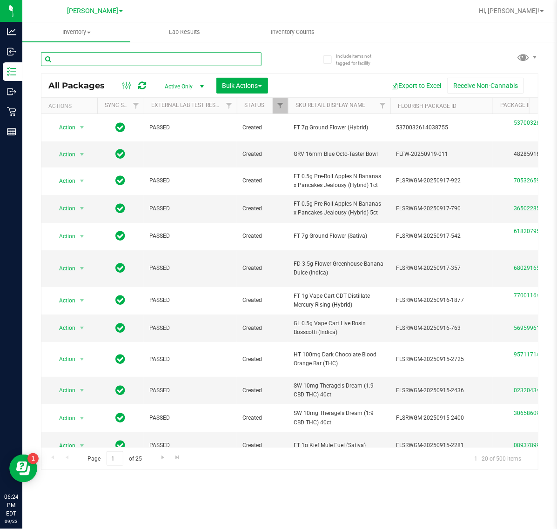
click at [180, 59] on input "text" at bounding box center [151, 59] width 220 height 14
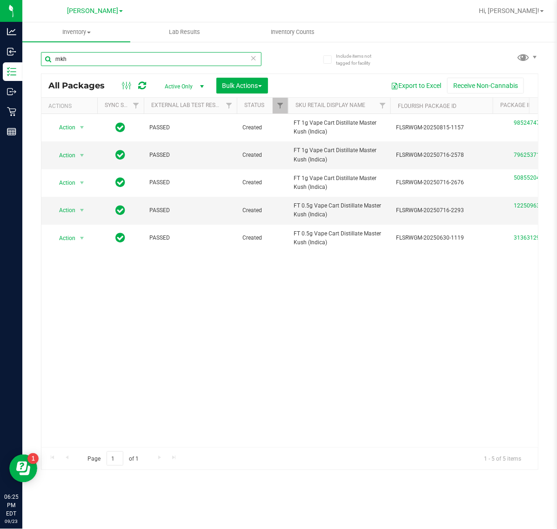
type input "mkh"
click at [254, 60] on icon at bounding box center [253, 57] width 7 height 11
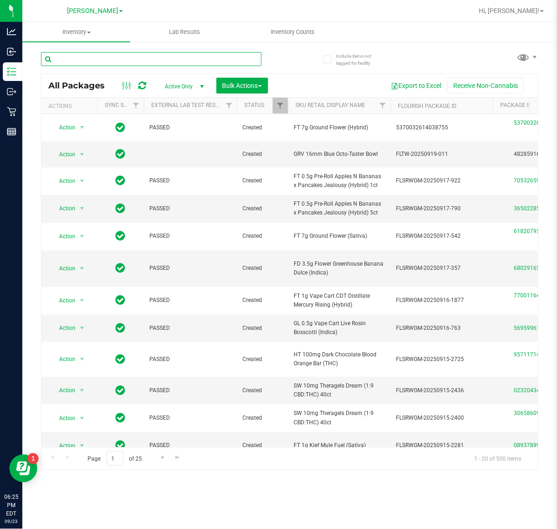
click at [83, 59] on input "text" at bounding box center [151, 59] width 220 height 14
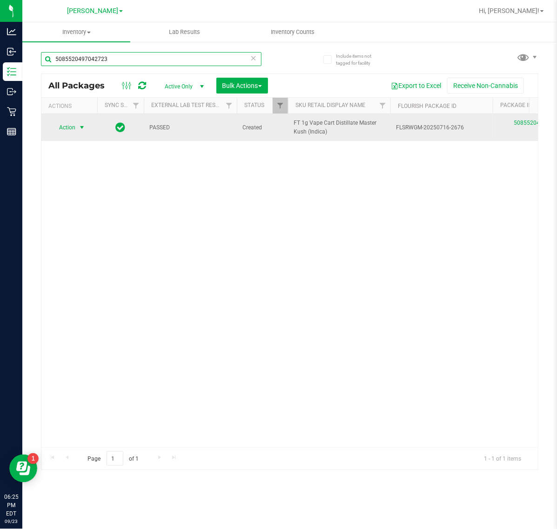
type input "5085520497042723"
click at [82, 128] on span "select" at bounding box center [81, 127] width 7 height 7
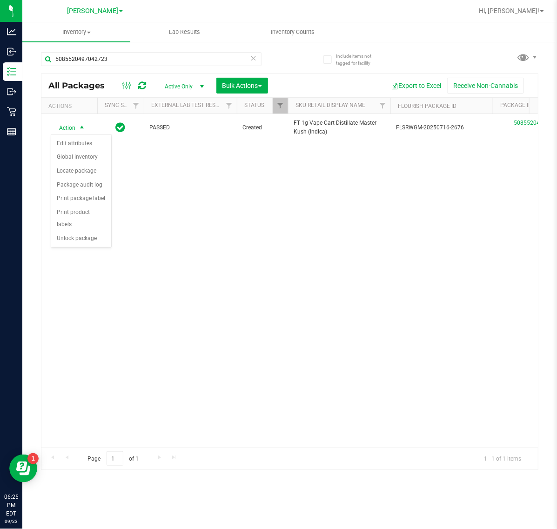
click at [100, 237] on div "Action Edit attributes Global inventory Locate package Package audit log Print …" at bounding box center [81, 185] width 61 height 103
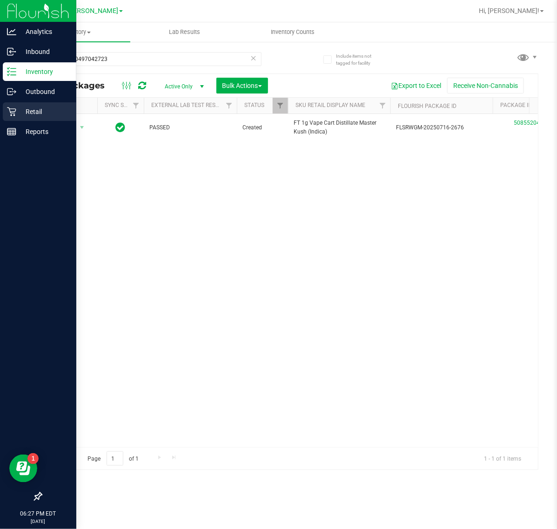
click at [10, 111] on icon at bounding box center [11, 111] width 9 height 9
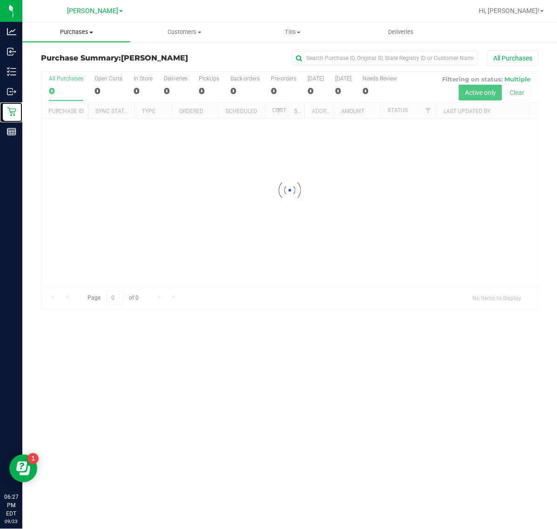
click at [91, 22] on uib-tab-heading "Purchases Summary of purchases Fulfillment All purchases" at bounding box center [76, 32] width 108 height 20
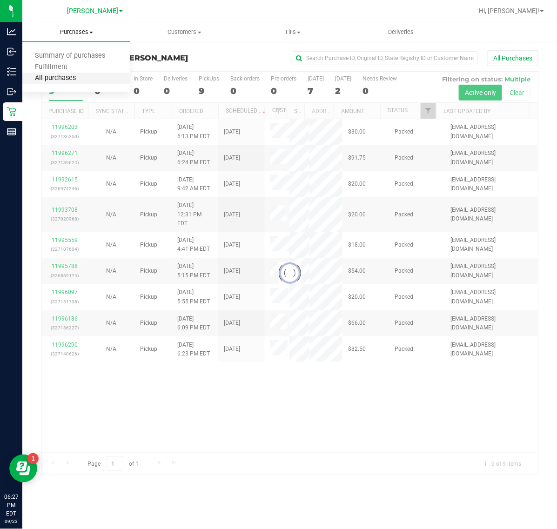
click at [43, 78] on span "All purchases" at bounding box center [55, 78] width 66 height 8
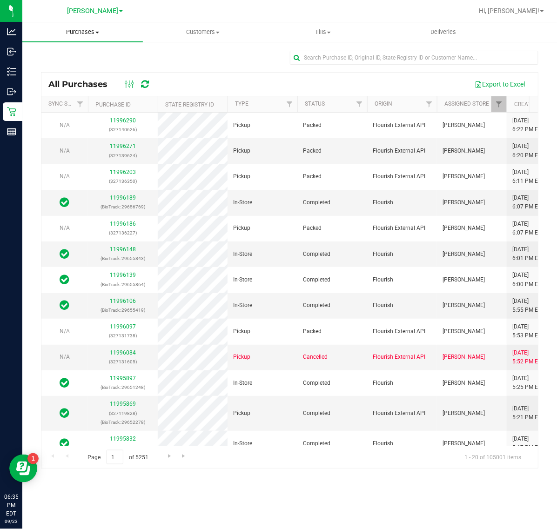
click at [84, 33] on span "Purchases" at bounding box center [82, 32] width 120 height 8
click at [56, 68] on span "Fulfillment" at bounding box center [51, 67] width 58 height 8
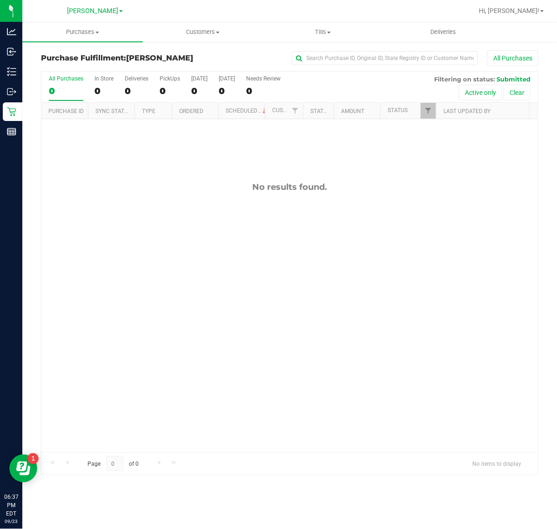
drag, startPoint x: 341, startPoint y: 349, endPoint x: 347, endPoint y: 350, distance: 5.6
click at [341, 349] on div "No results found." at bounding box center [289, 317] width 496 height 396
drag, startPoint x: 334, startPoint y: 158, endPoint x: 354, endPoint y: 144, distance: 24.4
click at [334, 157] on div "No results found." at bounding box center [289, 317] width 496 height 396
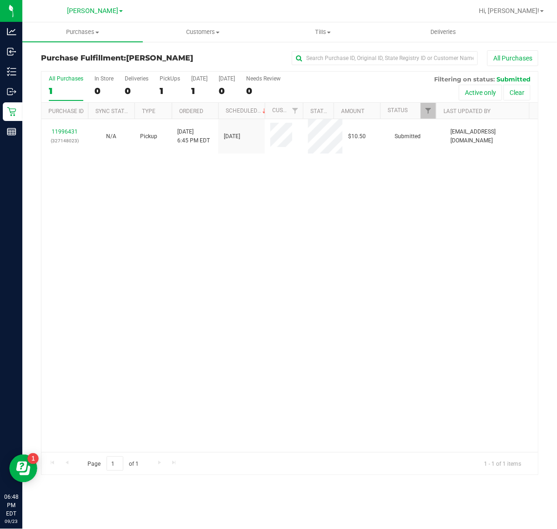
click at [220, 203] on div "11996431 (327148023) N/A Pickup [DATE] 6:45 PM EDT 9/23/2025 $10.50 Submitted […" at bounding box center [289, 285] width 496 height 333
